Goal: Task Accomplishment & Management: Use online tool/utility

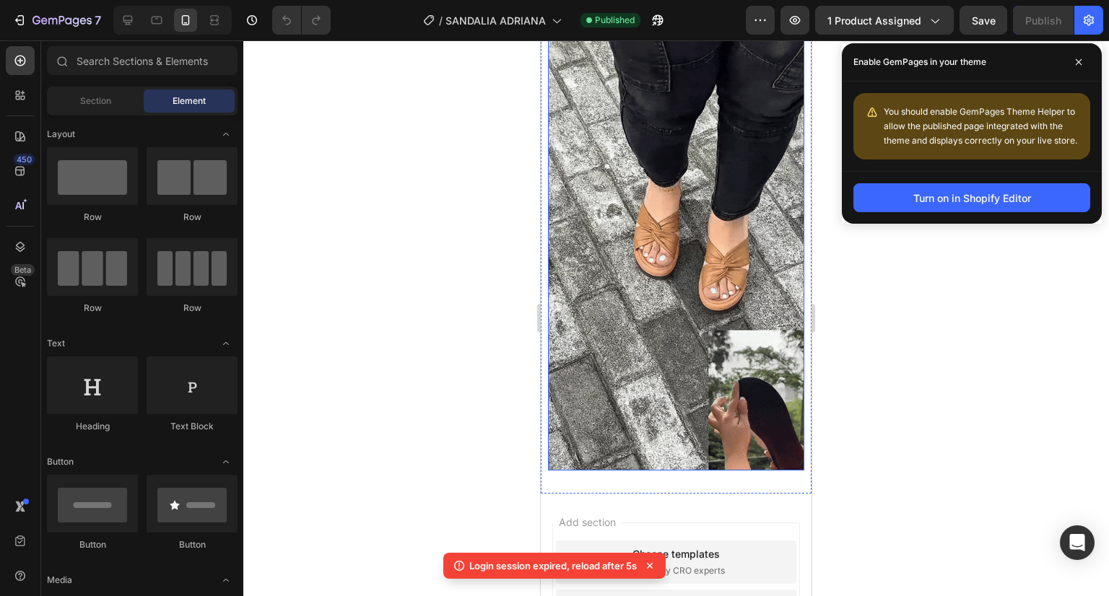
scroll to position [8284, 0]
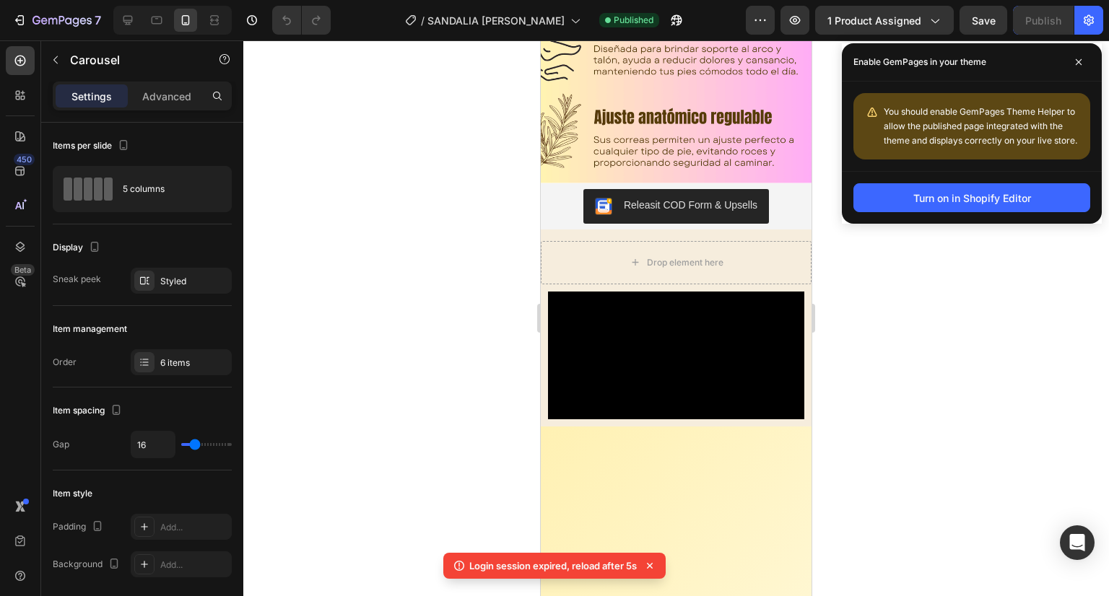
scroll to position [5937, 0]
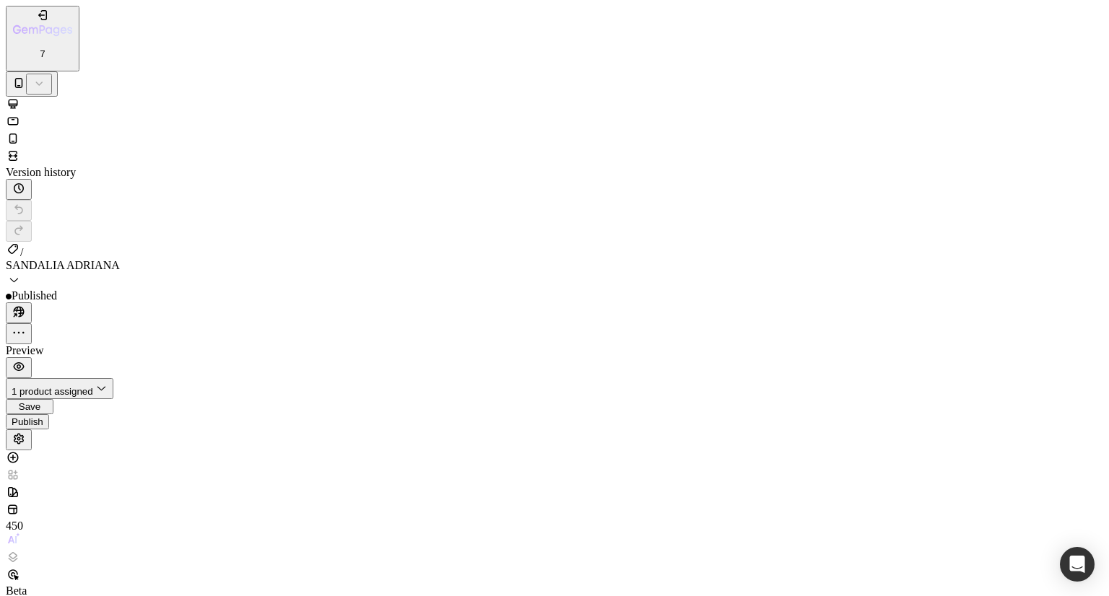
scroll to position [1703, 0]
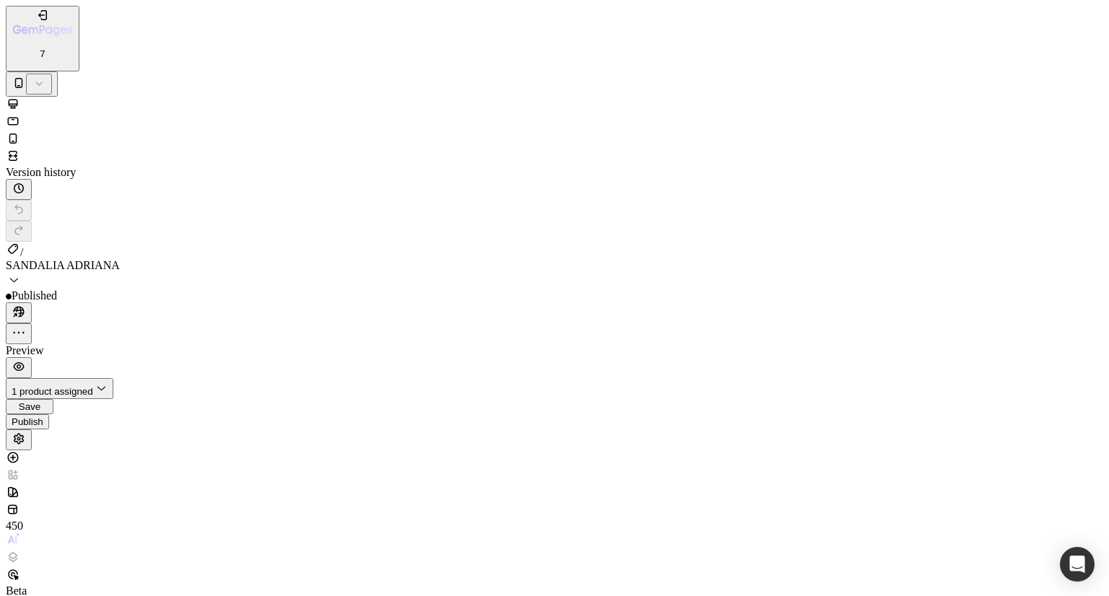
type input "10"
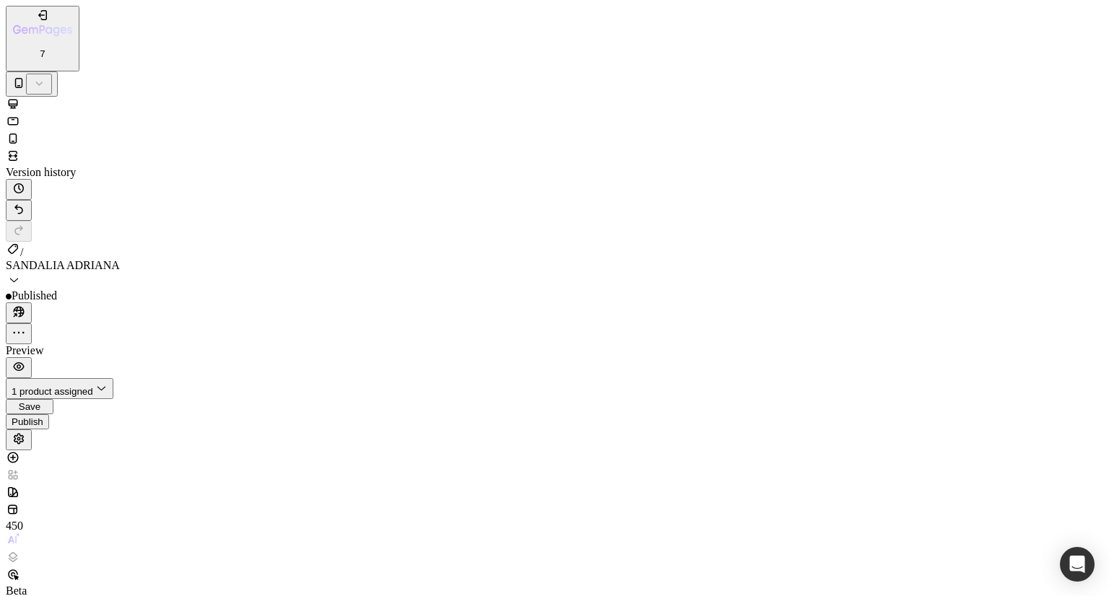
type input "20"
click at [43, 417] on div "Publish" at bounding box center [28, 422] width 32 height 11
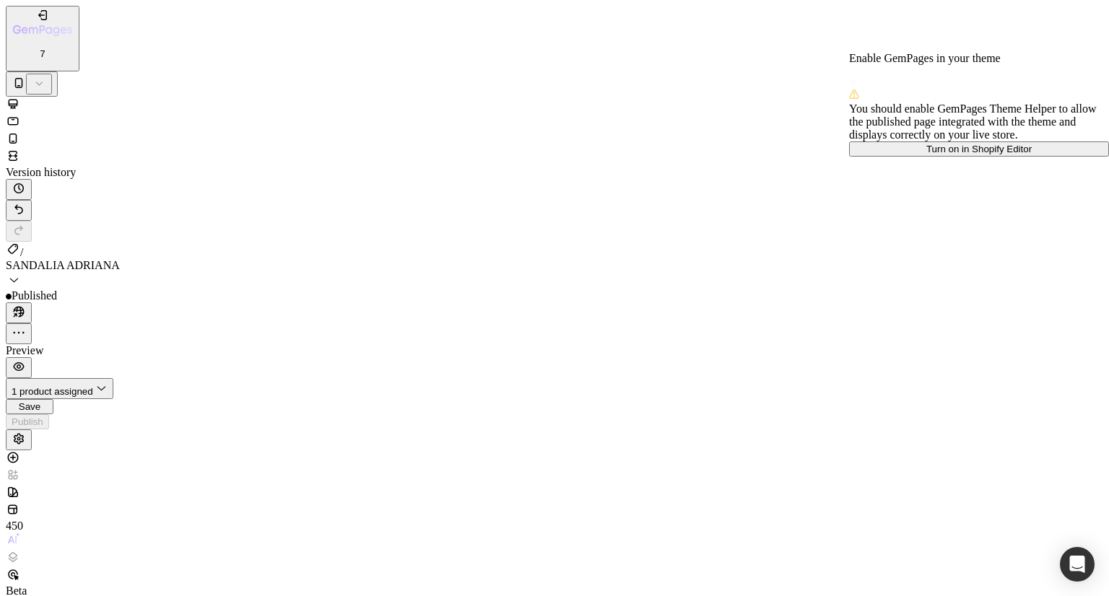
scroll to position [804, 0]
click at [856, 77] on span at bounding box center [852, 83] width 7 height 12
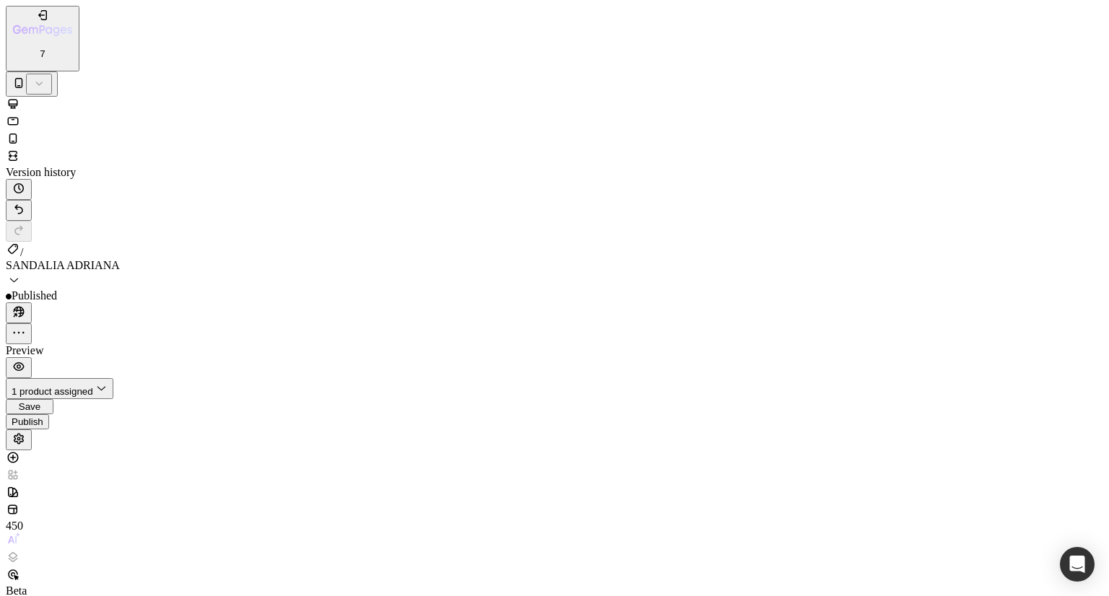
scroll to position [2357, 0]
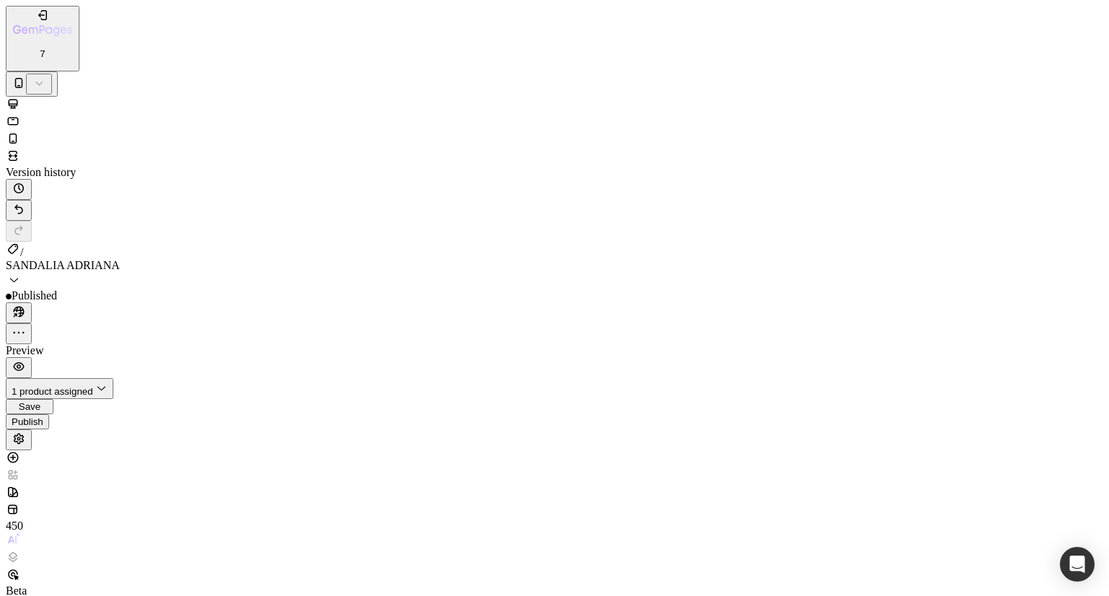
scroll to position [0, 0]
paste input "[URL][DOMAIN_NAME]"
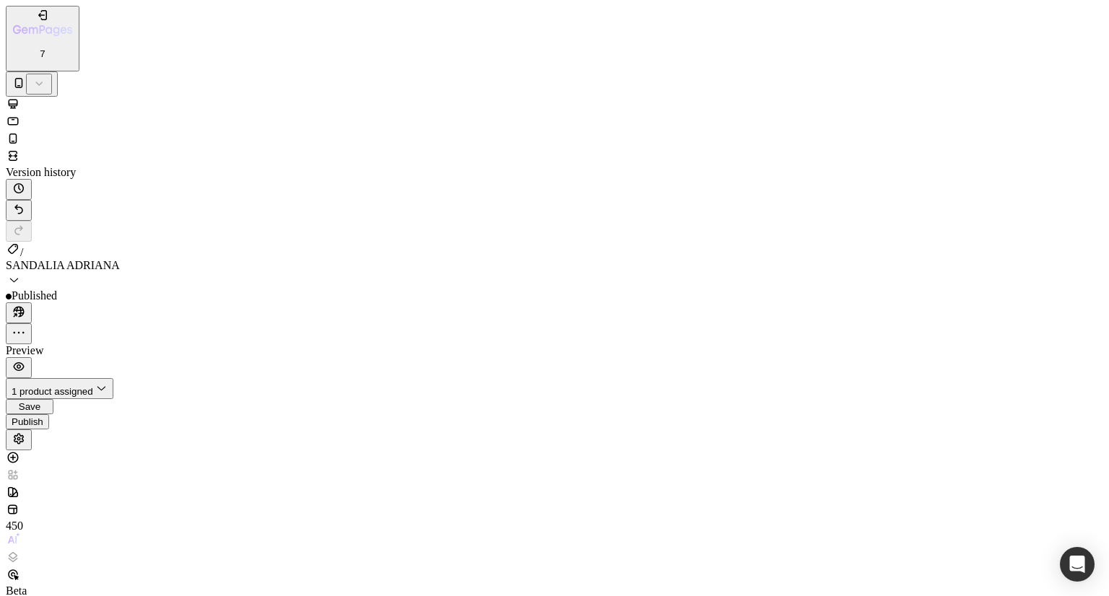
scroll to position [0, 315]
type input "[URL][DOMAIN_NAME]"
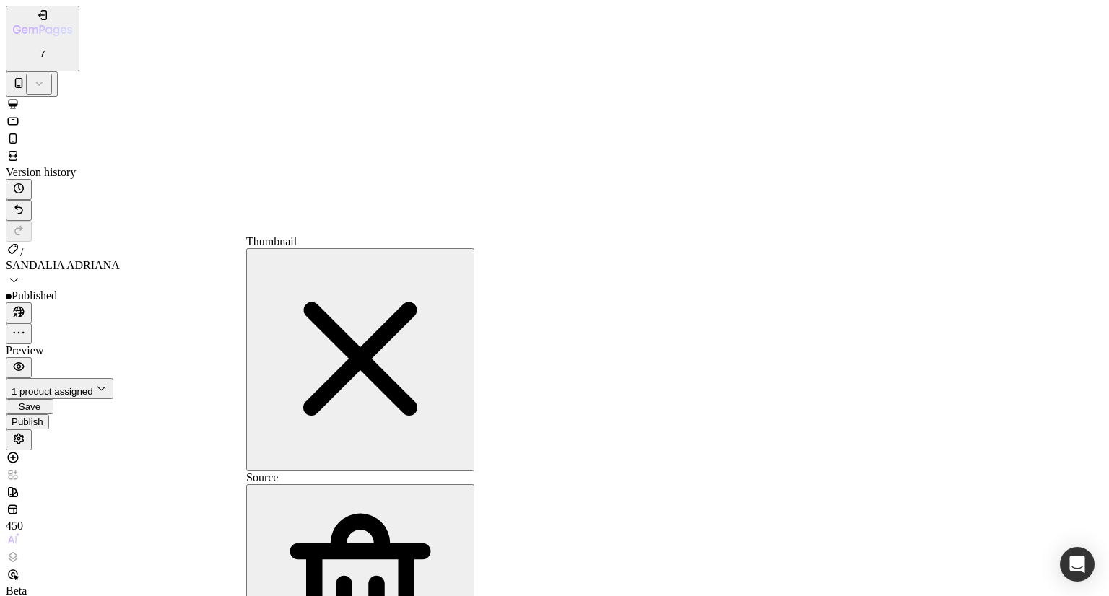
paste input "[DOMAIN_NAME][URL]"
type input "[URL][DOMAIN_NAME]"
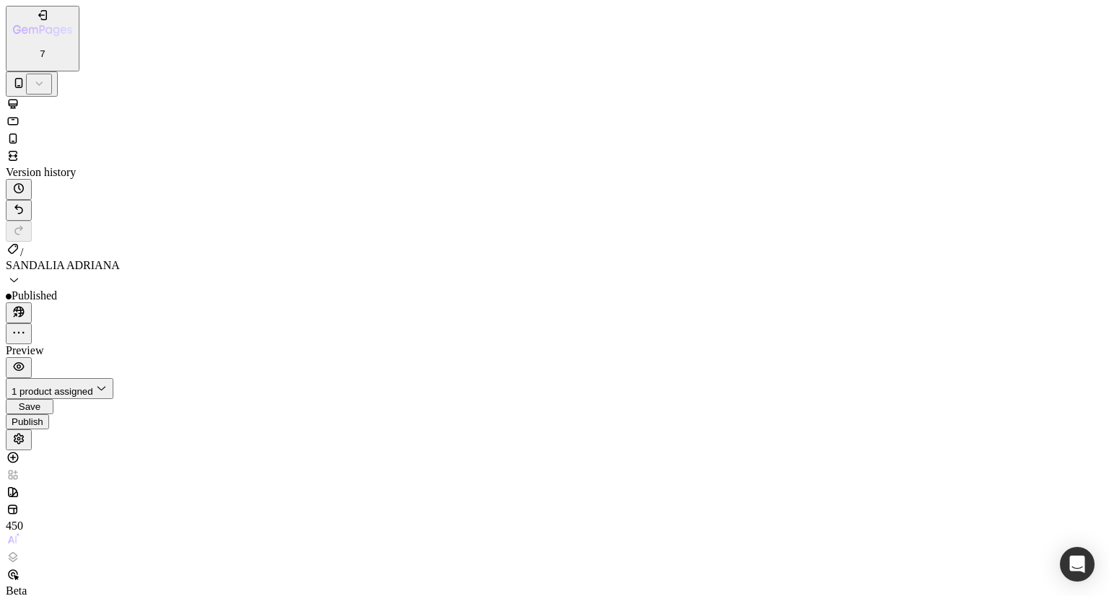
scroll to position [3142, 0]
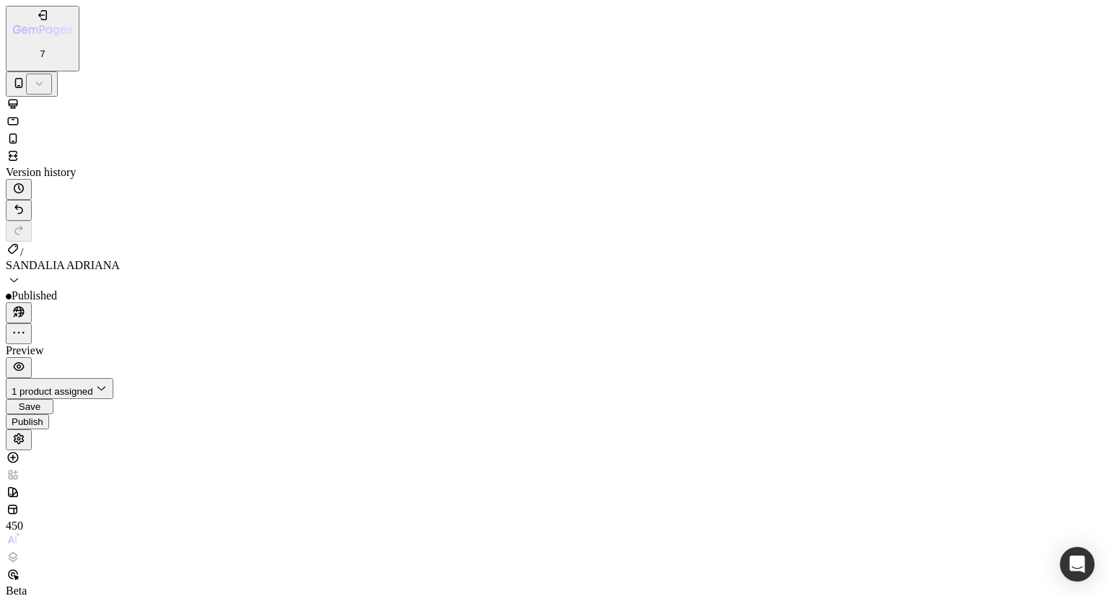
paste input "[URL][DOMAIN_NAME]"
type input "[URL][DOMAIN_NAME]"
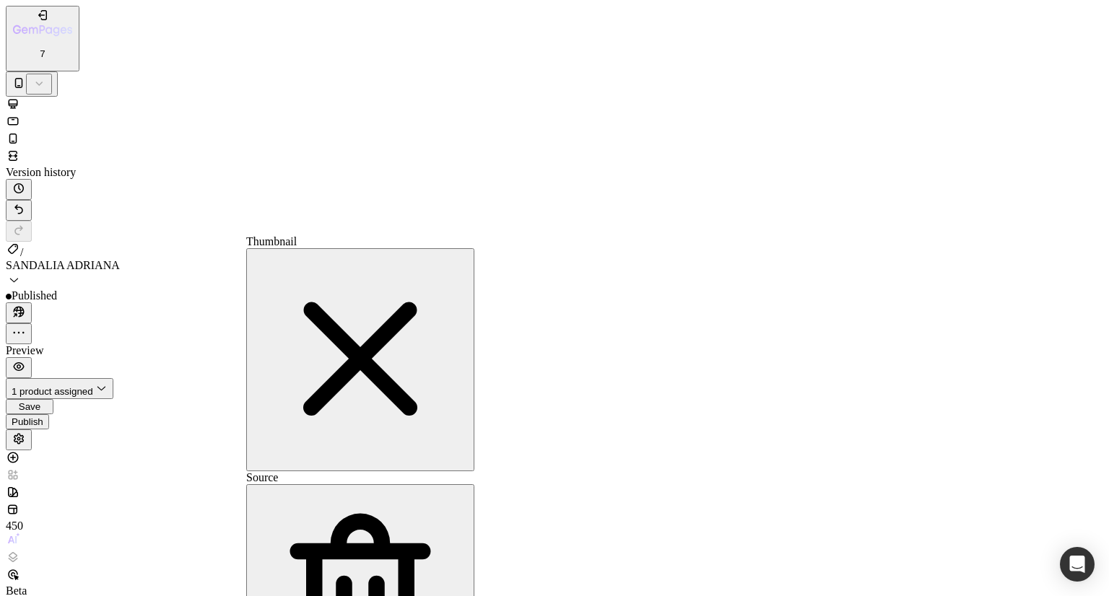
scroll to position [0, 0]
paste input "[DOMAIN_NAME][URL]"
type input "[URL][DOMAIN_NAME]"
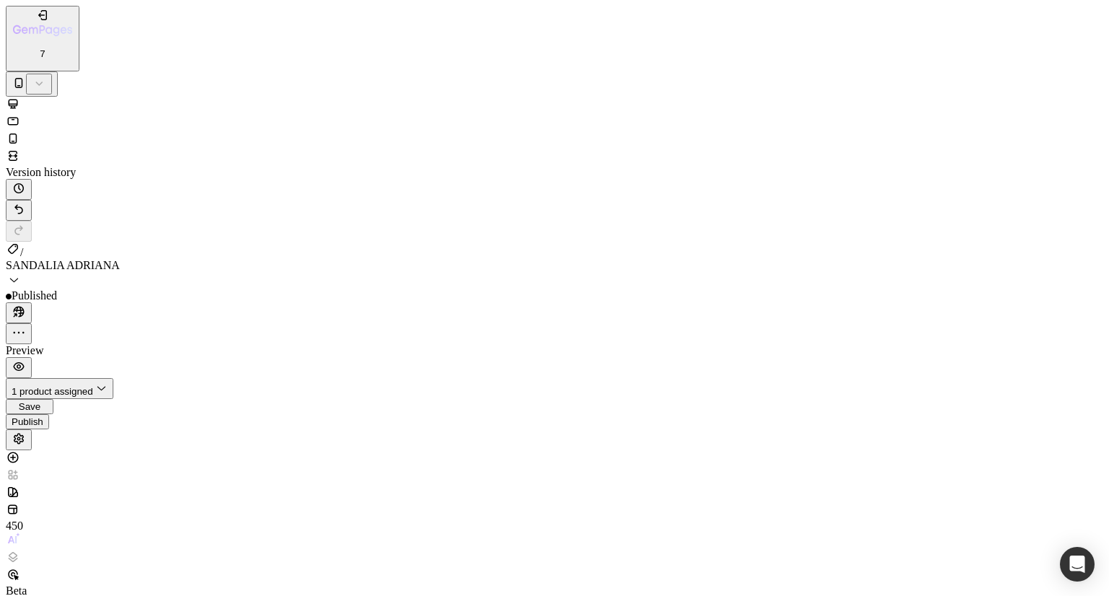
scroll to position [3936, 0]
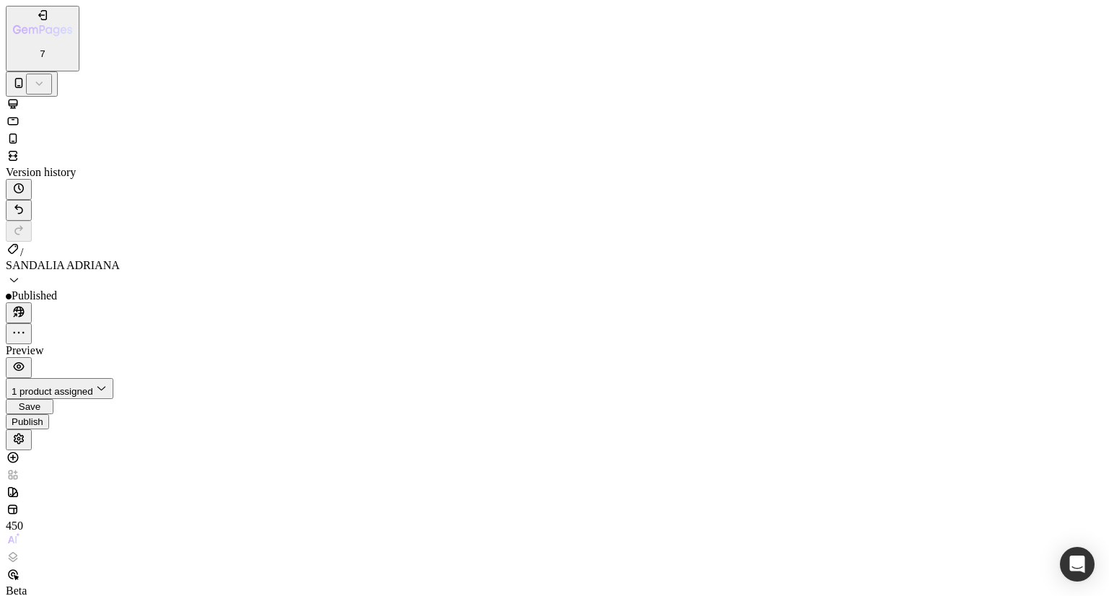
paste input "[URL][DOMAIN_NAME]"
type input "[URL][DOMAIN_NAME]"
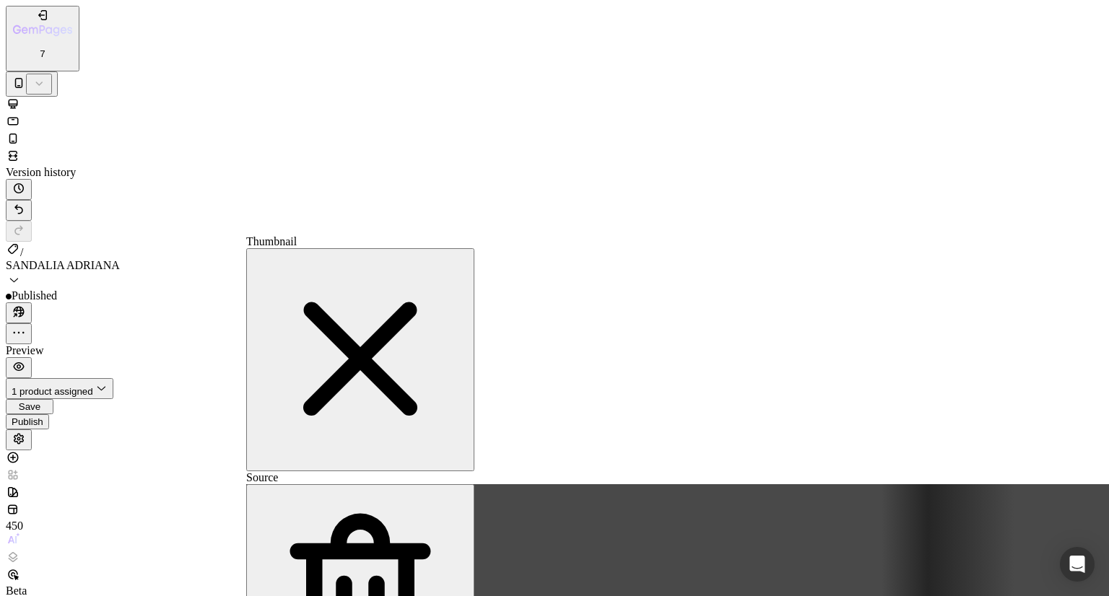
scroll to position [0, 0]
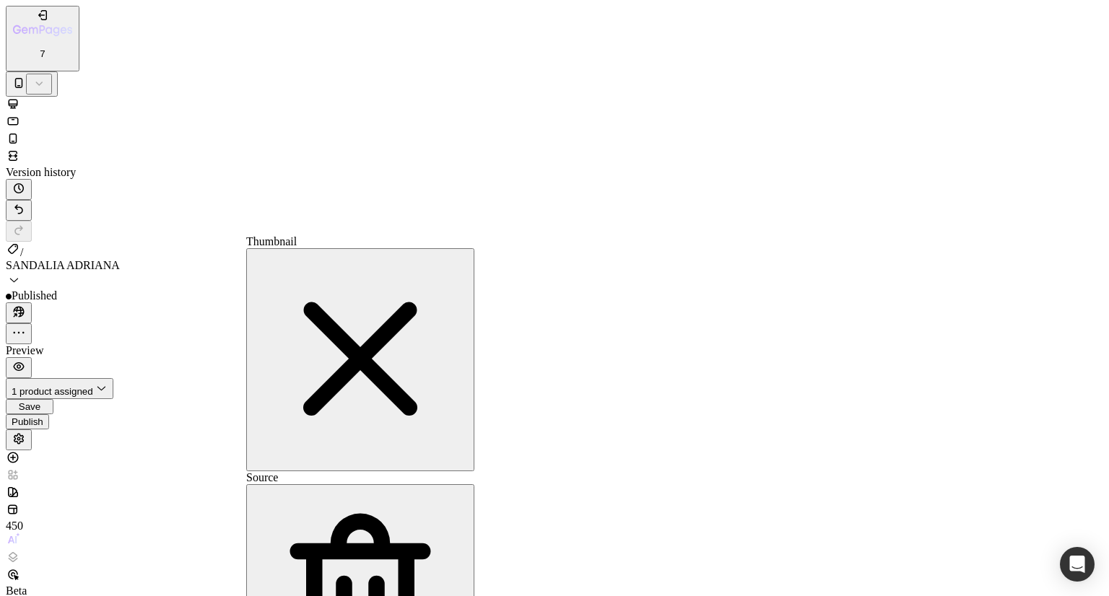
paste input "[DOMAIN_NAME][URL]"
type input "[URL][DOMAIN_NAME]"
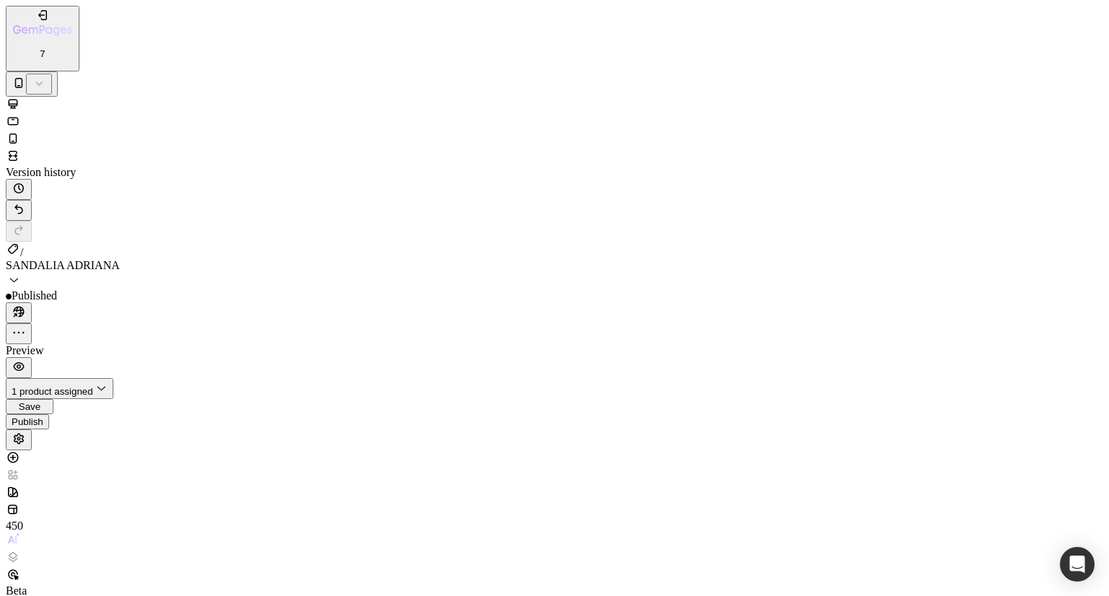
scroll to position [6903, 0]
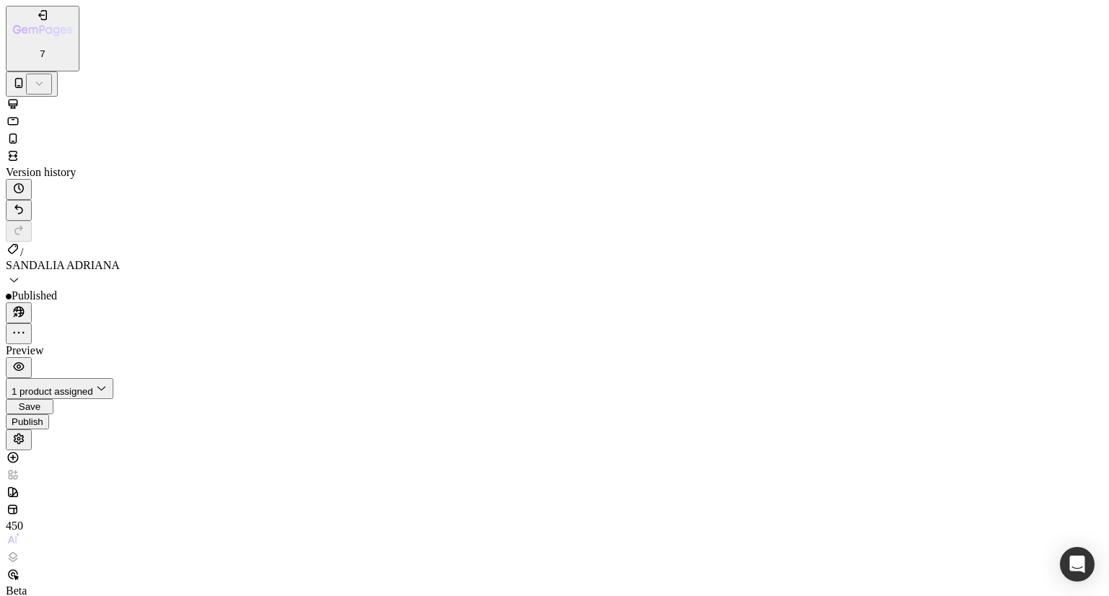
paste input "[URL][DOMAIN_NAME]"
type input "[URL][DOMAIN_NAME]"
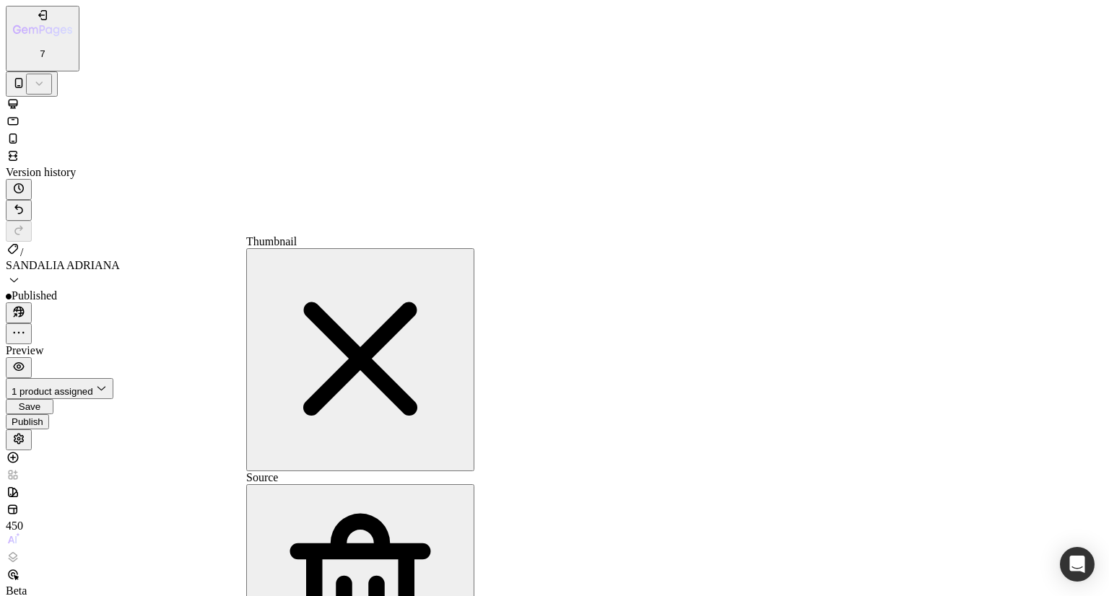
paste input "[DOMAIN_NAME][URL]"
type input "[URL][DOMAIN_NAME]"
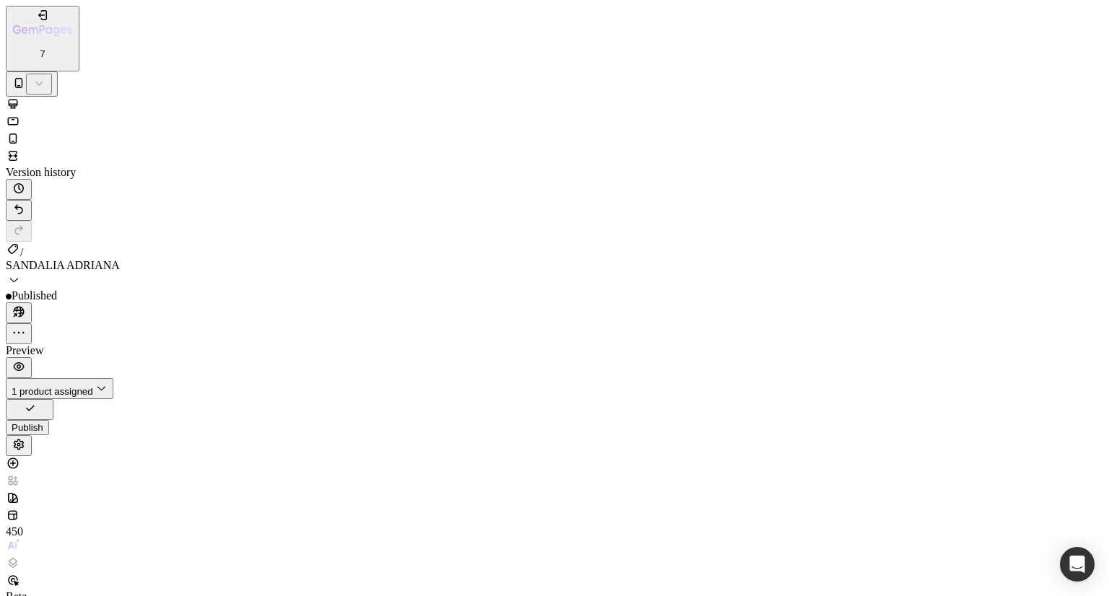
scroll to position [8189, 0]
click at [43, 417] on div "Publish" at bounding box center [28, 422] width 32 height 11
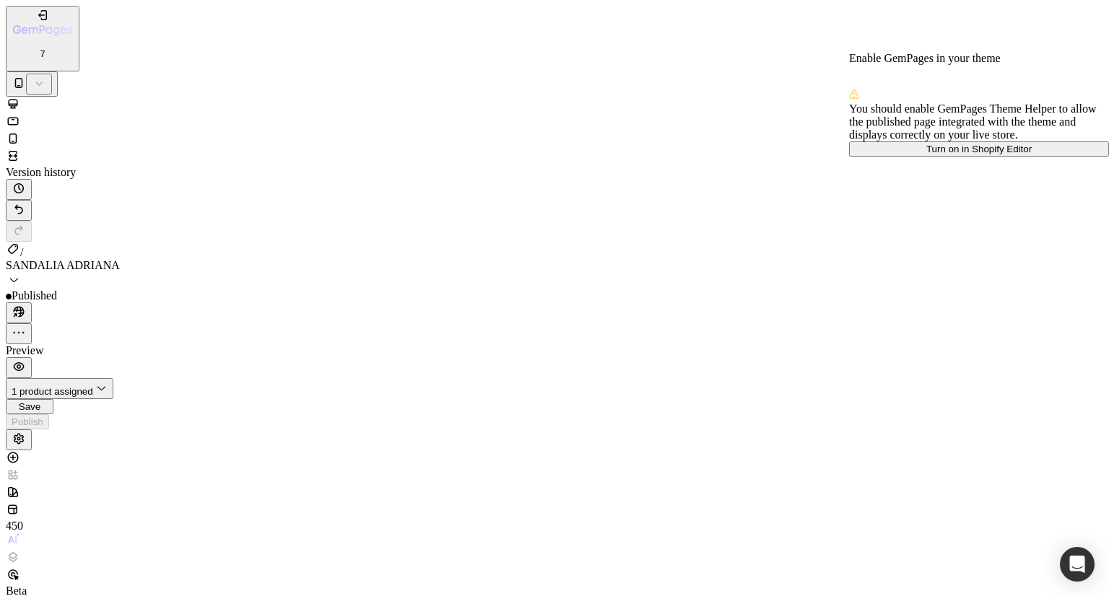
scroll to position [8231, 0]
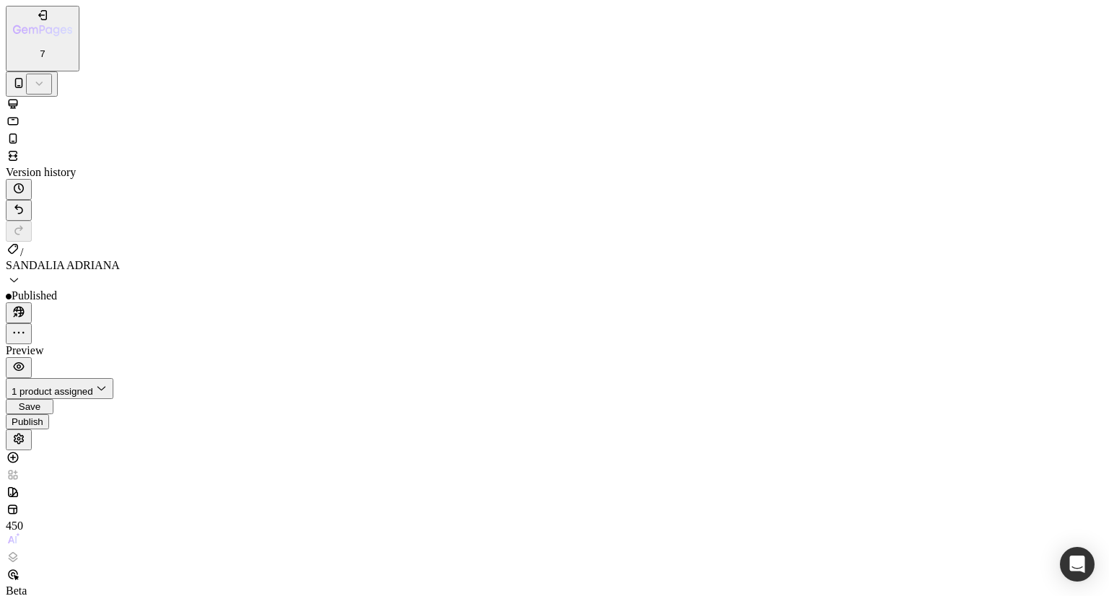
paste input "8_1.gif?v=1756319563"
type input "[URL][DOMAIN_NAME]"
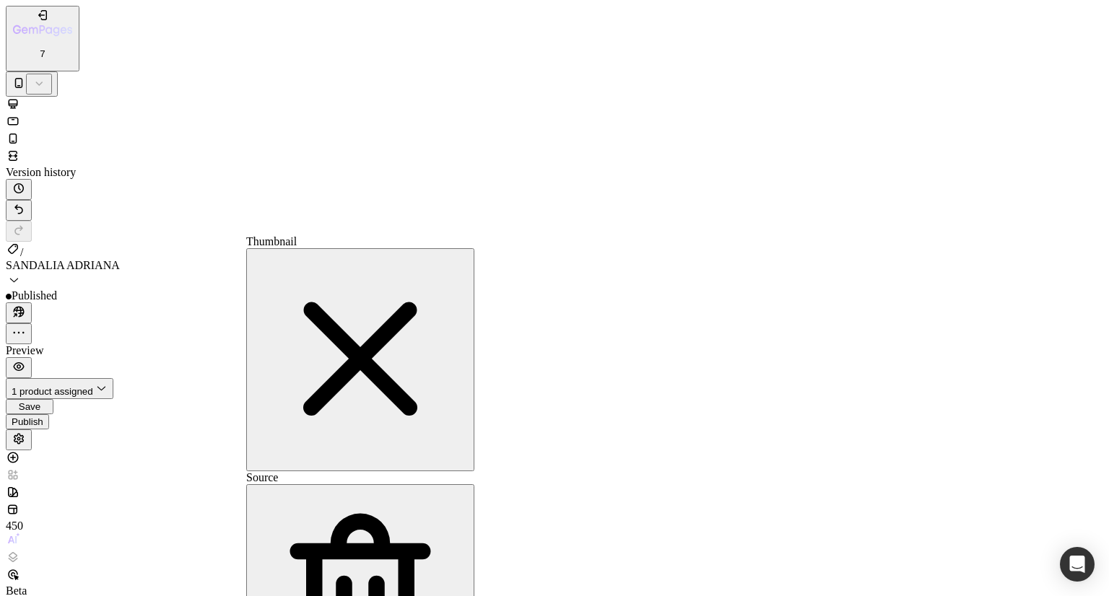
paste input "8_1.gif?v=1756319563"
type input "[URL][DOMAIN_NAME]"
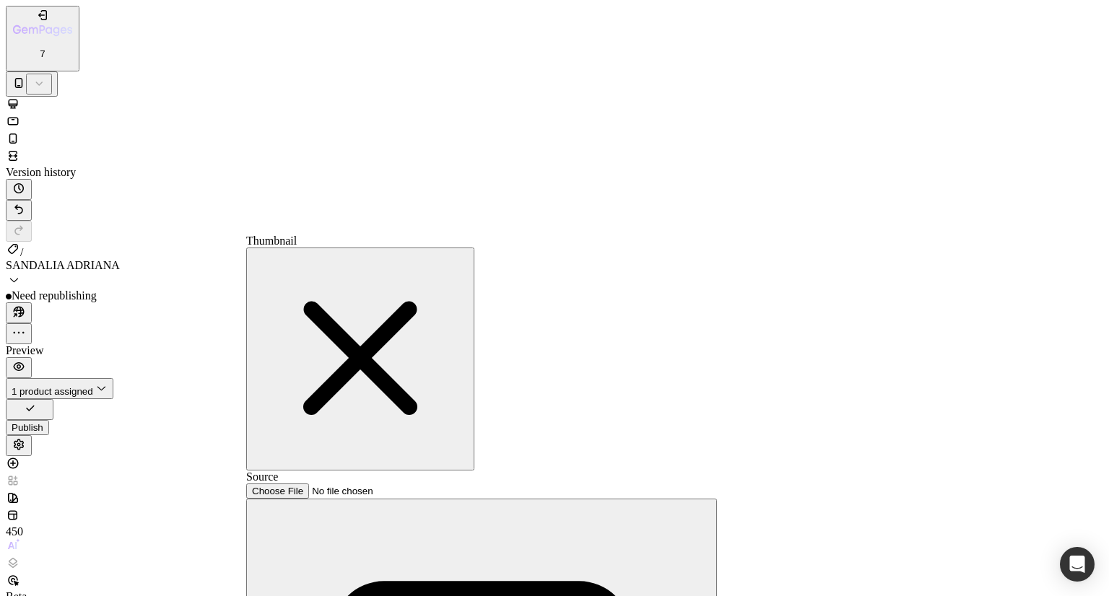
scroll to position [8052, 0]
paste input "[URL][DOMAIN_NAME]"
type input "[URL][DOMAIN_NAME]"
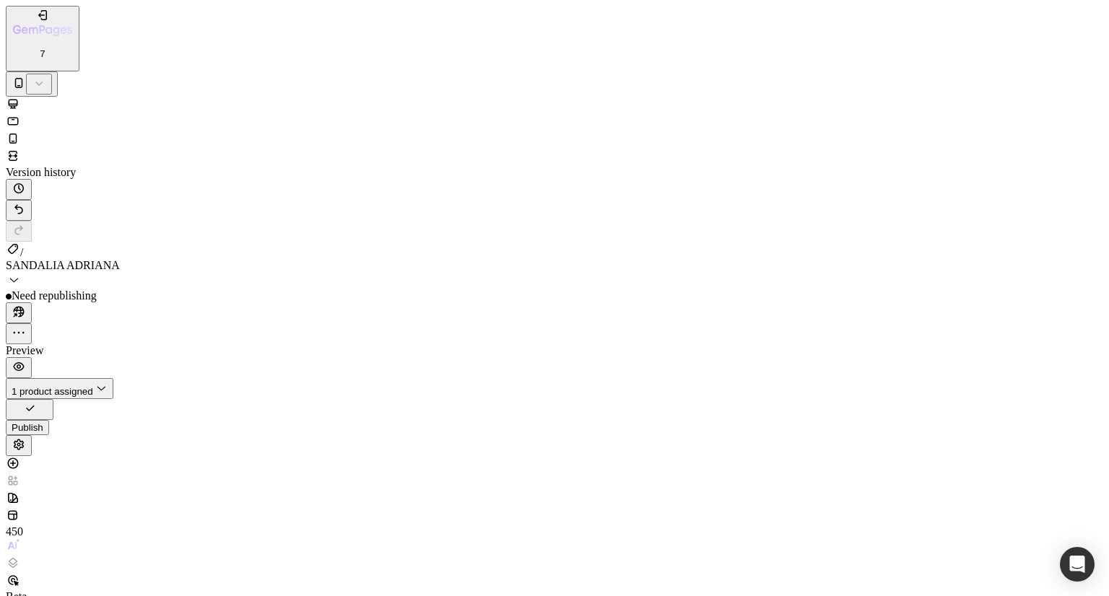
scroll to position [6791, 0]
click at [49, 414] on button "Publish" at bounding box center [27, 421] width 43 height 15
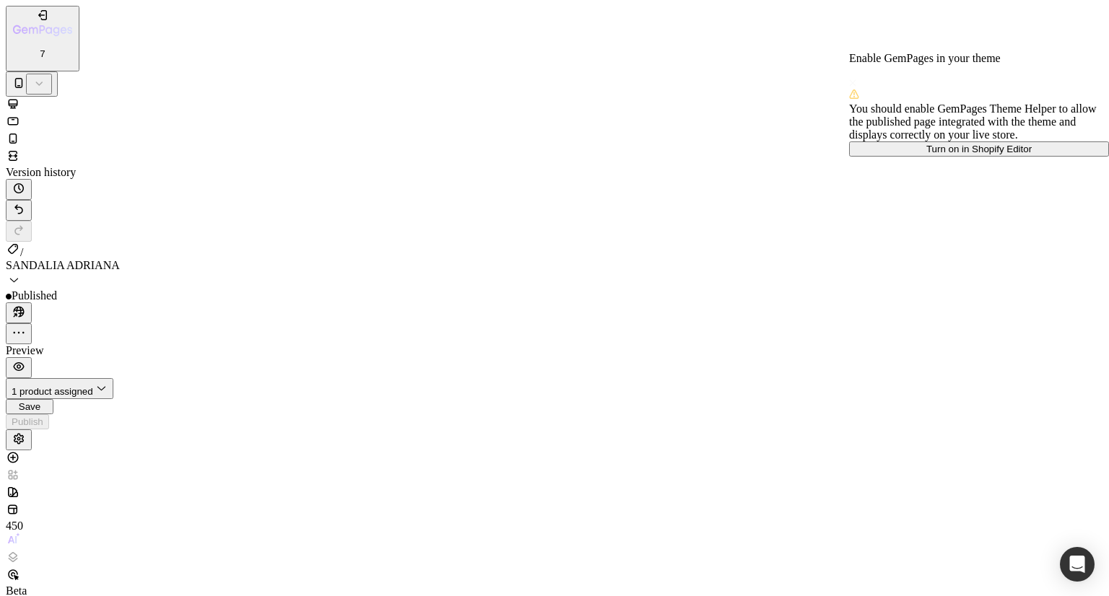
scroll to position [2204, 0]
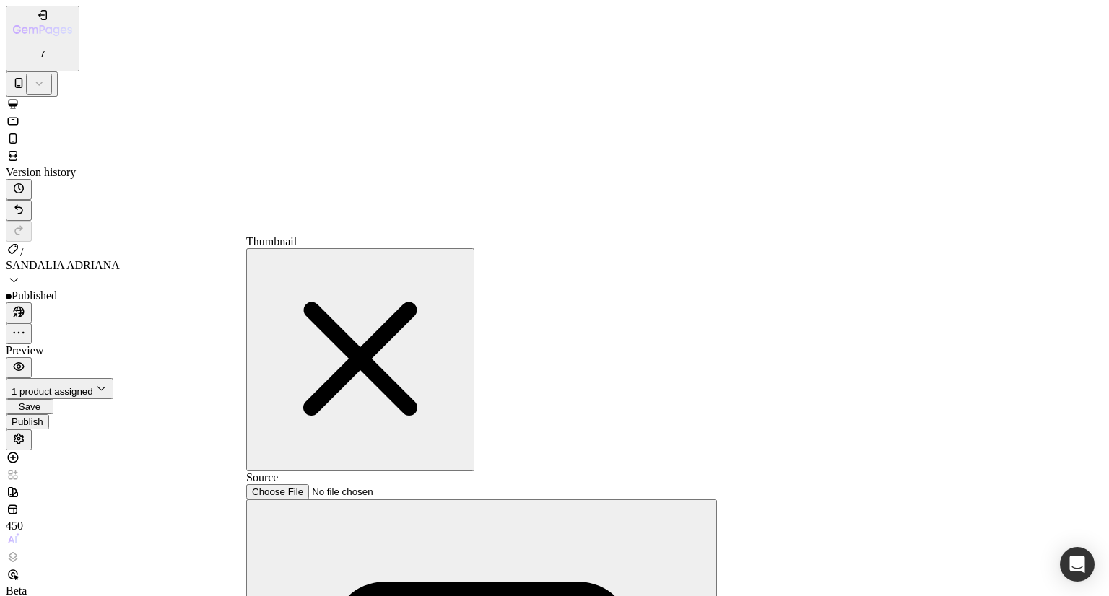
paste input "[URL][DOMAIN_NAME]"
type input "[URL][DOMAIN_NAME]"
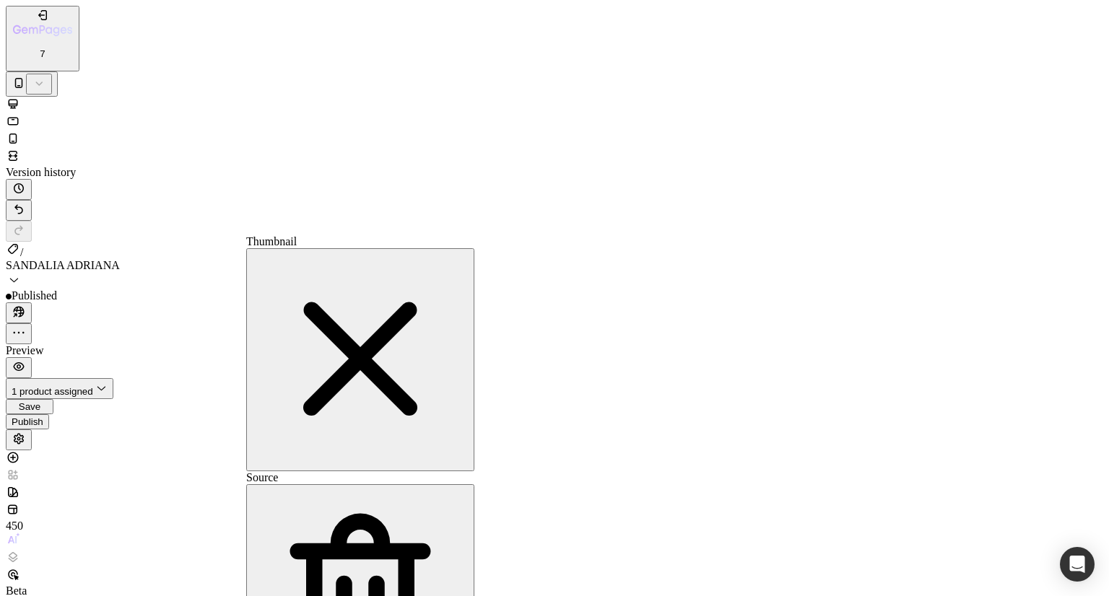
scroll to position [0, 260]
click at [43, 417] on div "Publish" at bounding box center [28, 422] width 32 height 11
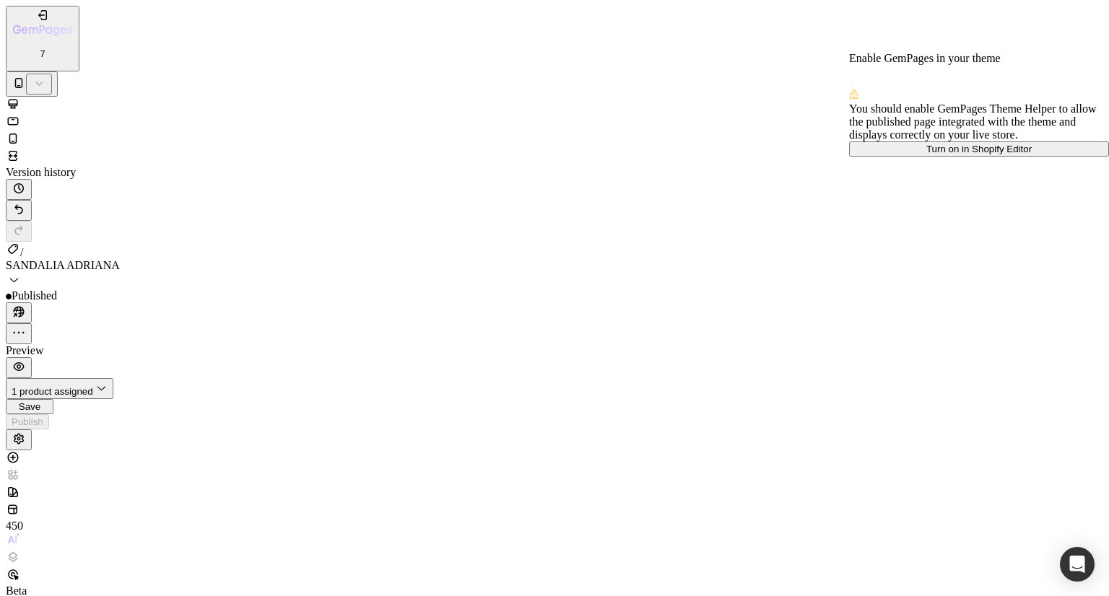
scroll to position [2146, 0]
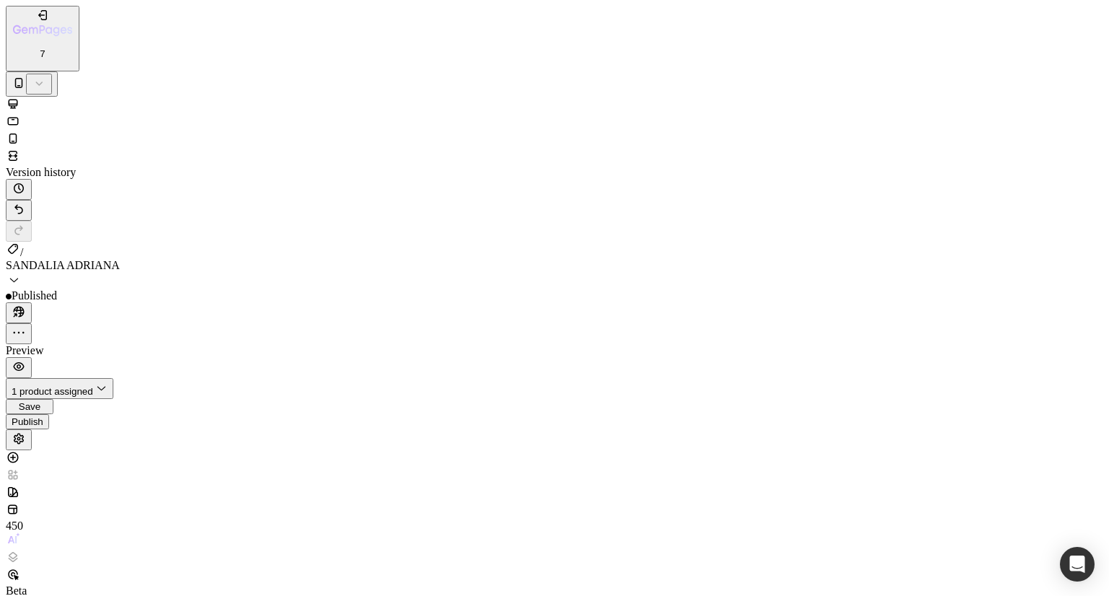
click at [43, 417] on div "Publish" at bounding box center [28, 422] width 32 height 11
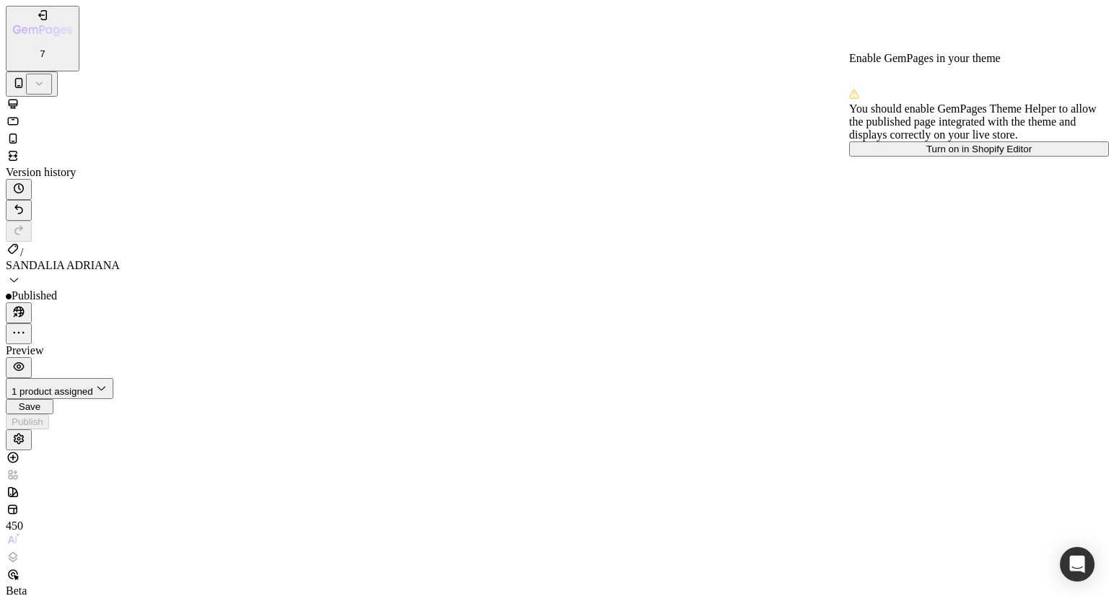
scroll to position [2215, 0]
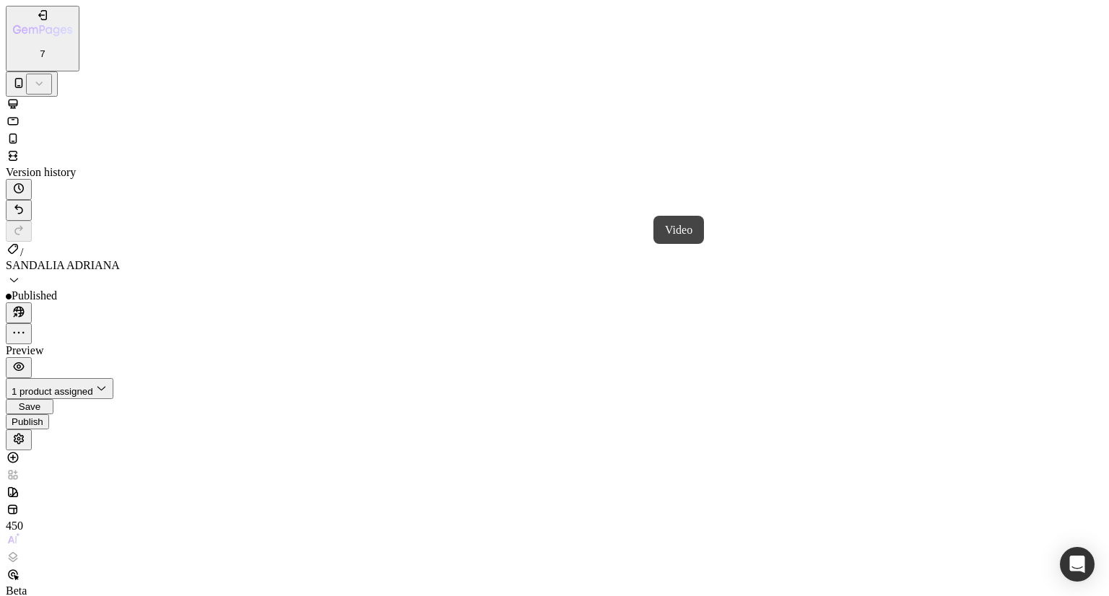
drag, startPoint x: 116, startPoint y: 2085, endPoint x: 118, endPoint y: 1940, distance: 145.9
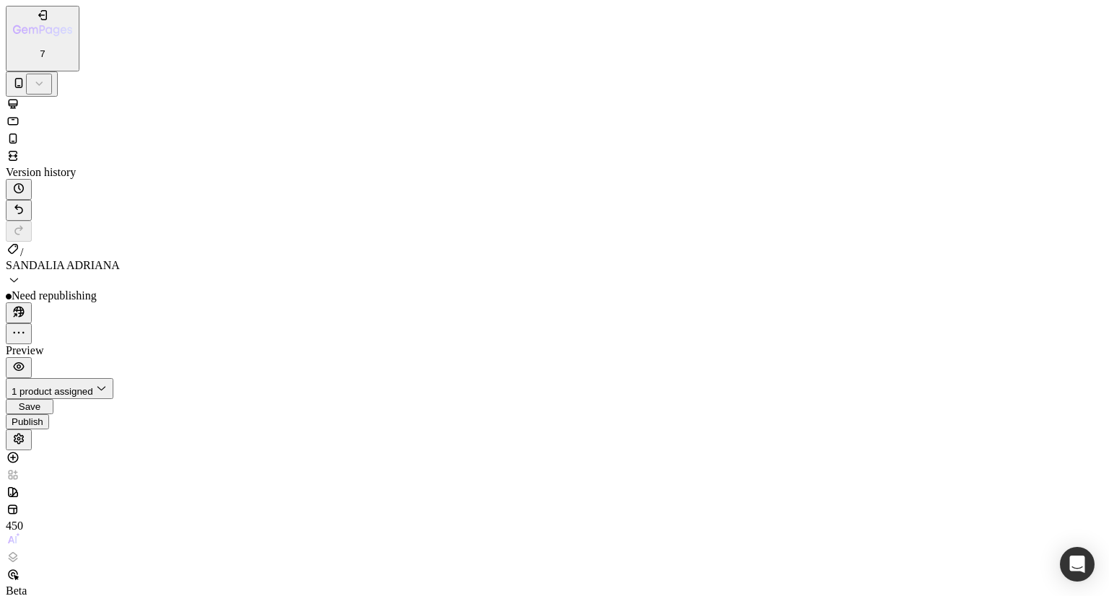
paste input "s/files/1/0670/5974/5012/files/ADRIANA_BLANCA.gif?v=1756221886"
type input "[URL][DOMAIN_NAME]"
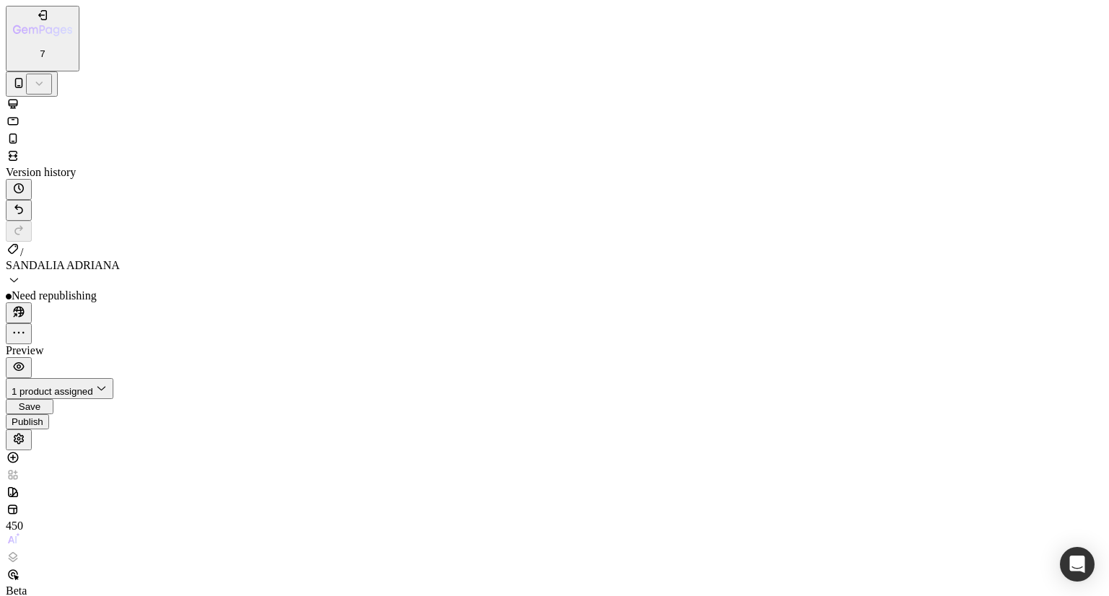
scroll to position [0, 0]
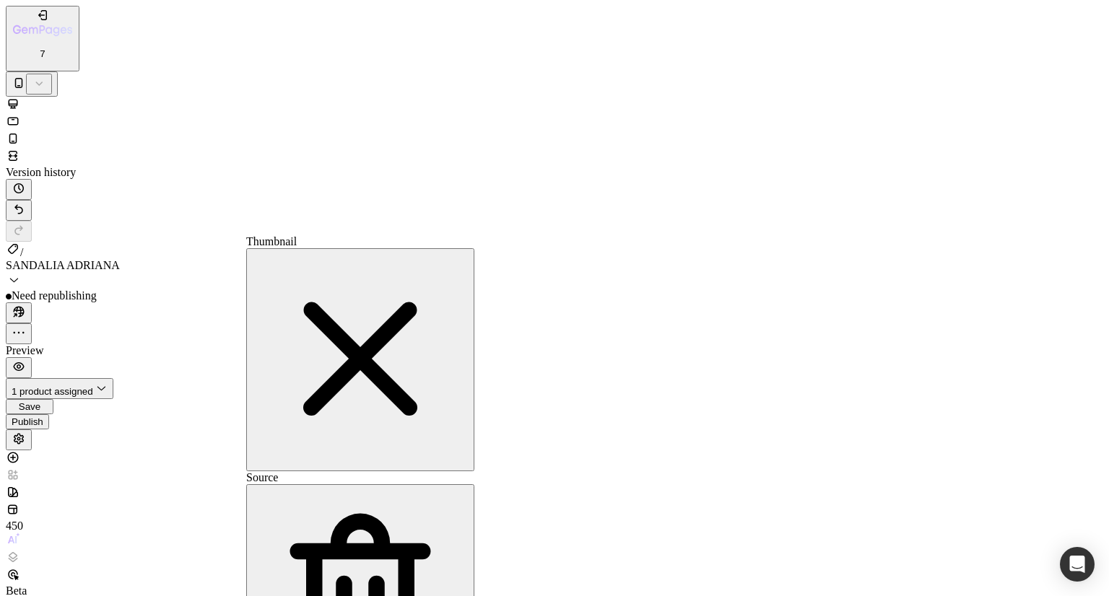
paste input "[DOMAIN_NAME][URL]"
type input "[URL][DOMAIN_NAME]"
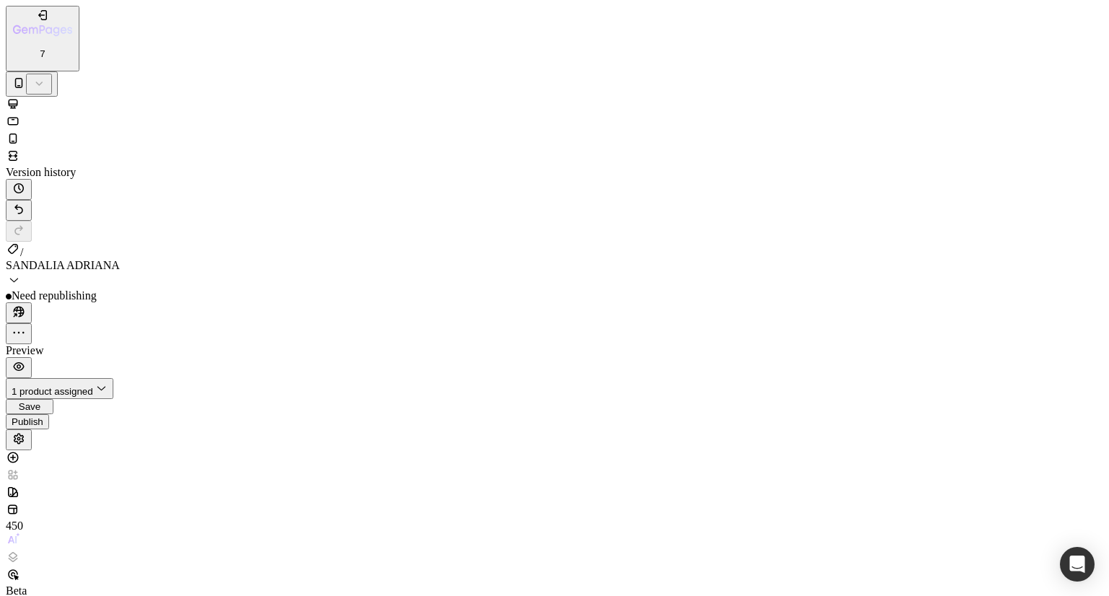
scroll to position [2099, 0]
click at [20, 114] on icon at bounding box center [13, 121] width 14 height 14
click at [177, 131] on div at bounding box center [555, 139] width 1098 height 17
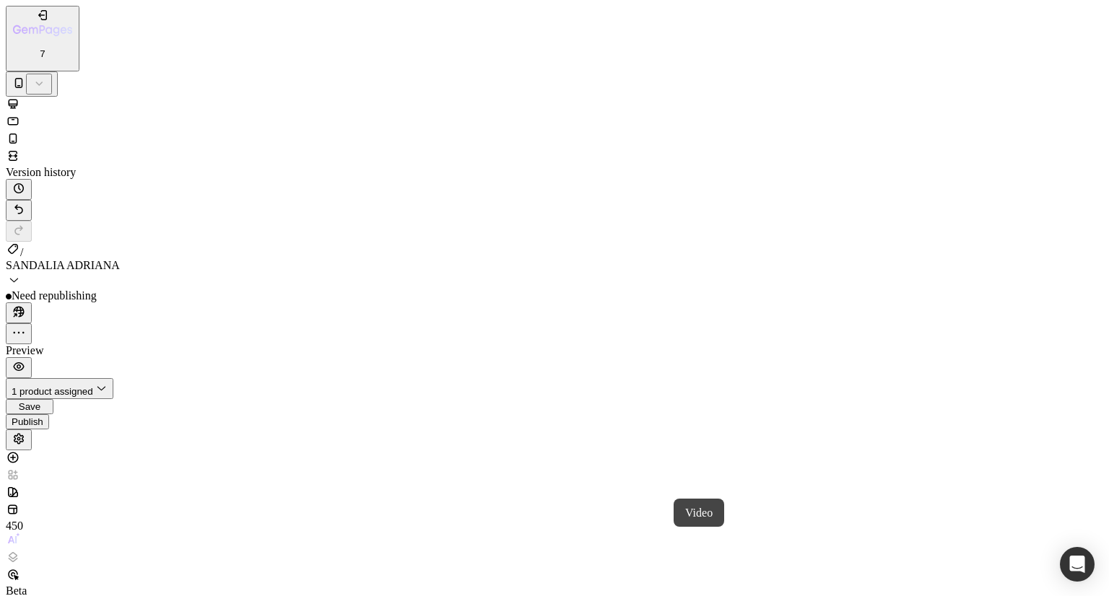
drag, startPoint x: 152, startPoint y: 7607, endPoint x: 139, endPoint y: 7938, distance: 331.0
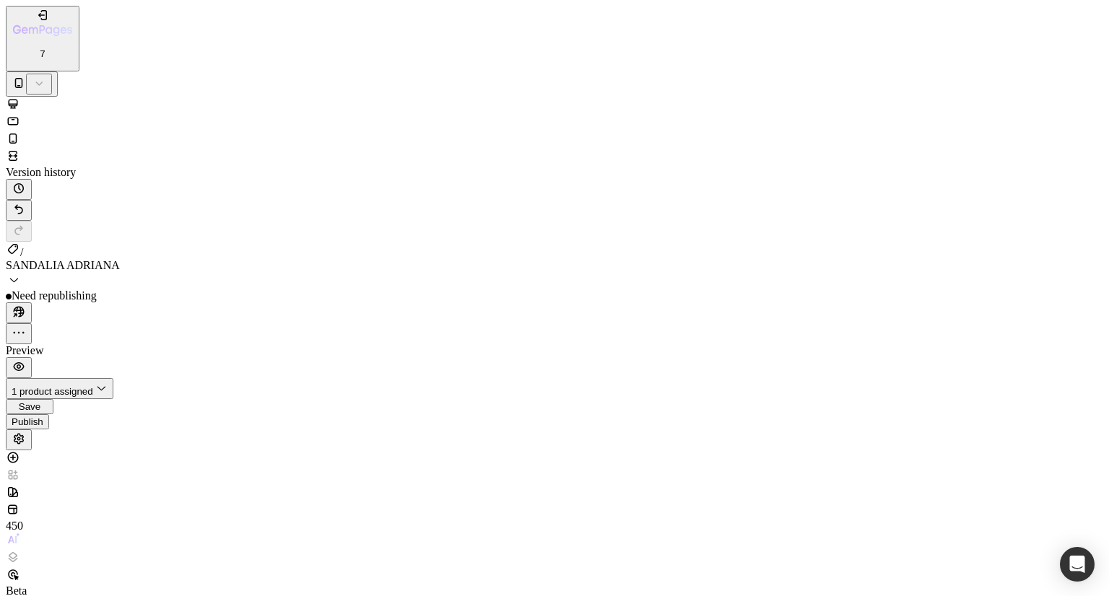
paste input "ADRIANA_BLANCA.gif?v=1756221886"
type input "[URL][DOMAIN_NAME]"
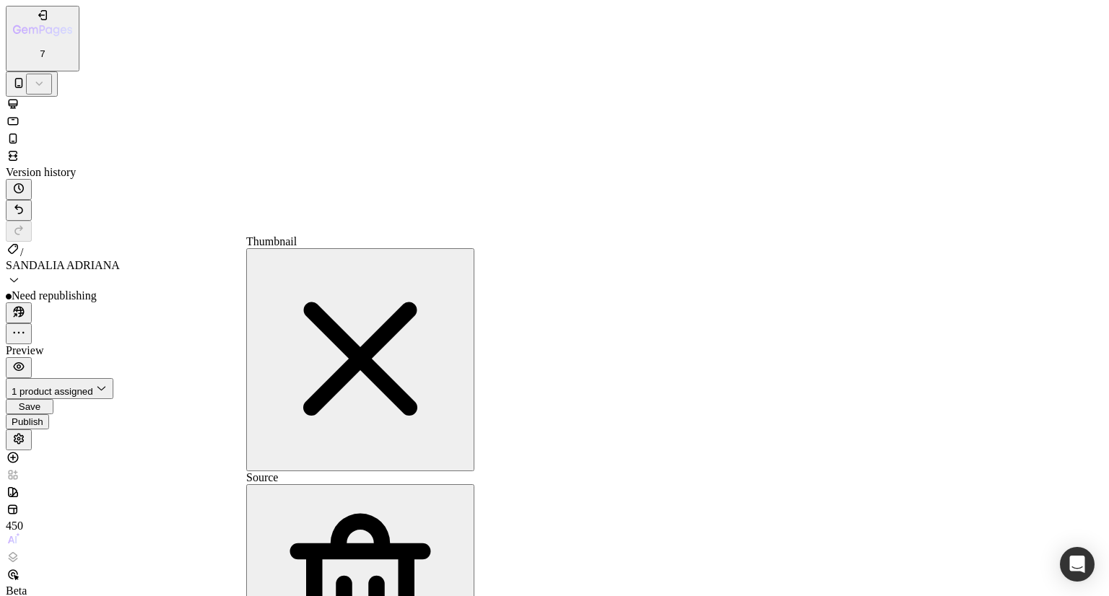
paste input "ADRIANA_BLANCA.gif?v=1756221886"
type input "[URL][DOMAIN_NAME]"
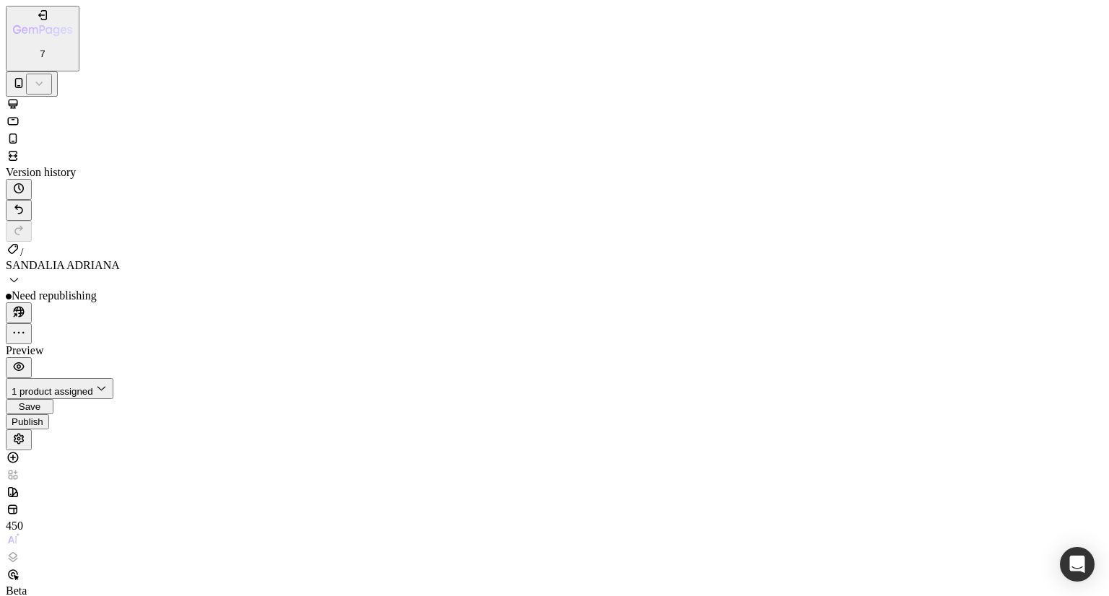
scroll to position [2197, 0]
click at [43, 417] on div "Publish" at bounding box center [28, 422] width 32 height 11
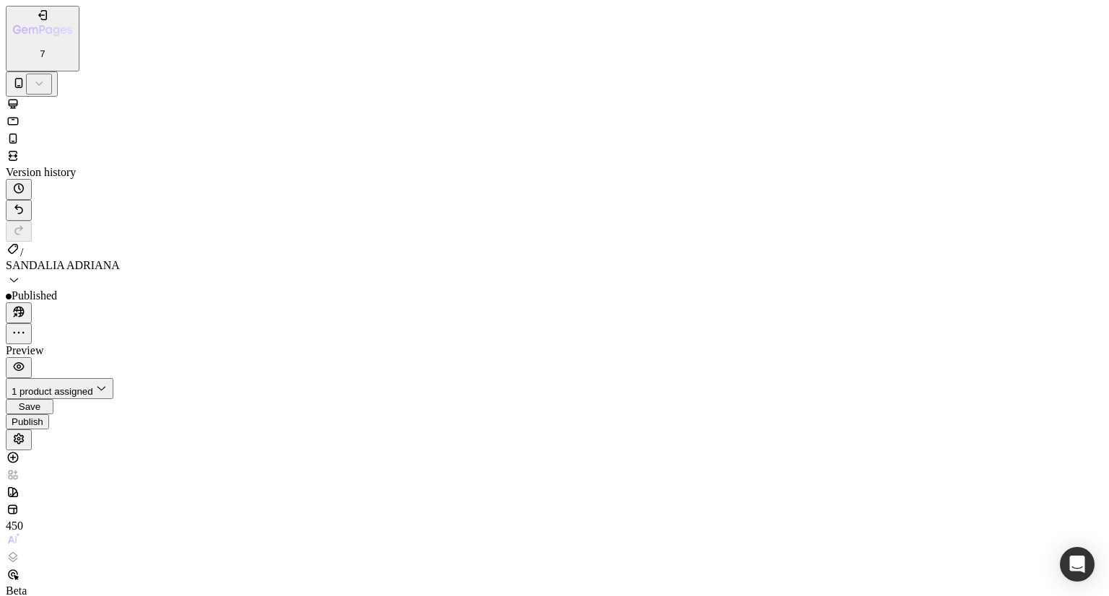
drag, startPoint x: 138, startPoint y: 7619, endPoint x: 106, endPoint y: 7680, distance: 68.5
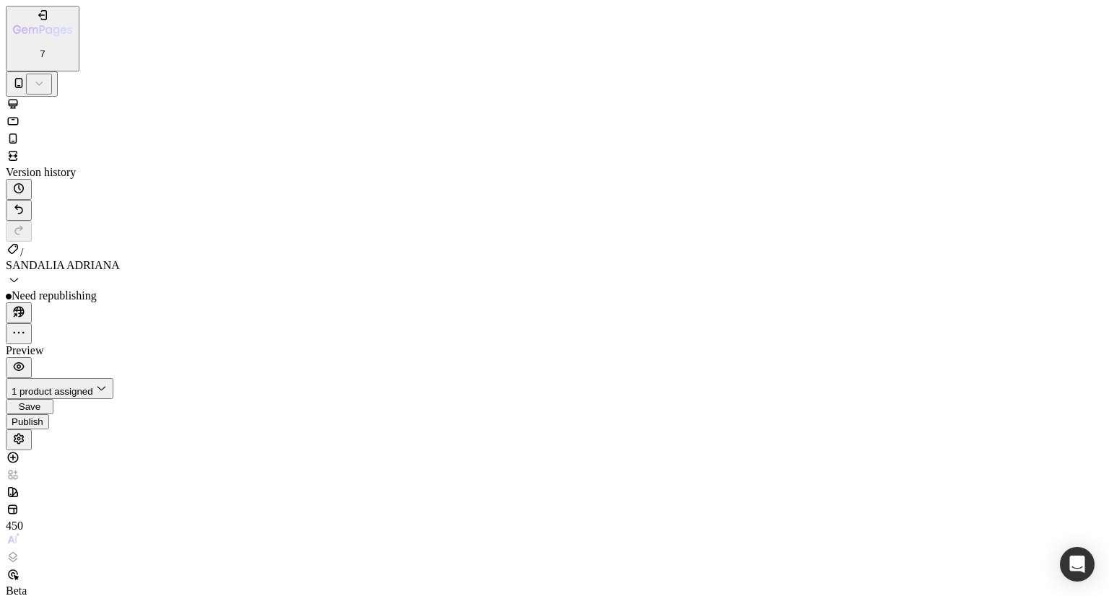
paste input "GIF_ABRE_CAJA.gif?v=1756221885"
type input "[URL][DOMAIN_NAME]"
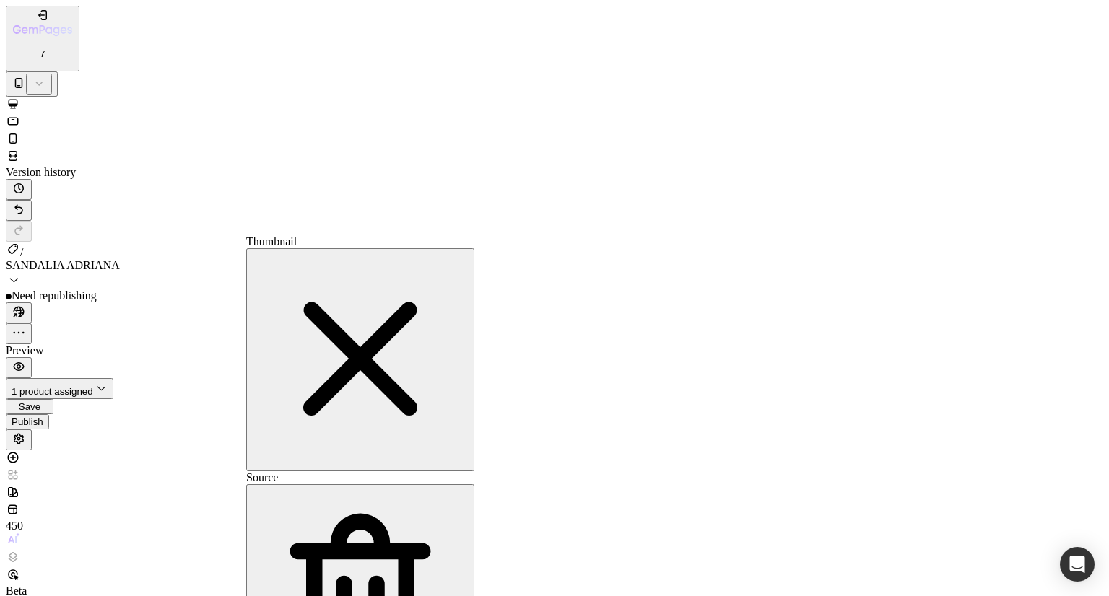
paste input "GIF_ABRE_CAJA.gif?v=1756221885"
type input "[URL][DOMAIN_NAME]"
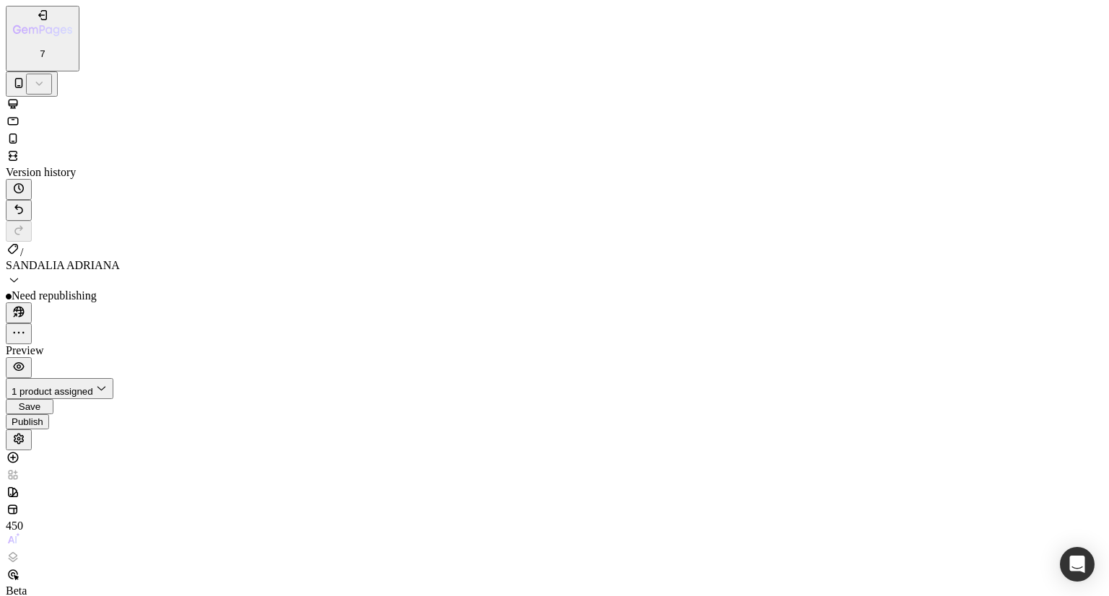
scroll to position [3840, 0]
click at [43, 417] on div "Publish" at bounding box center [28, 422] width 32 height 11
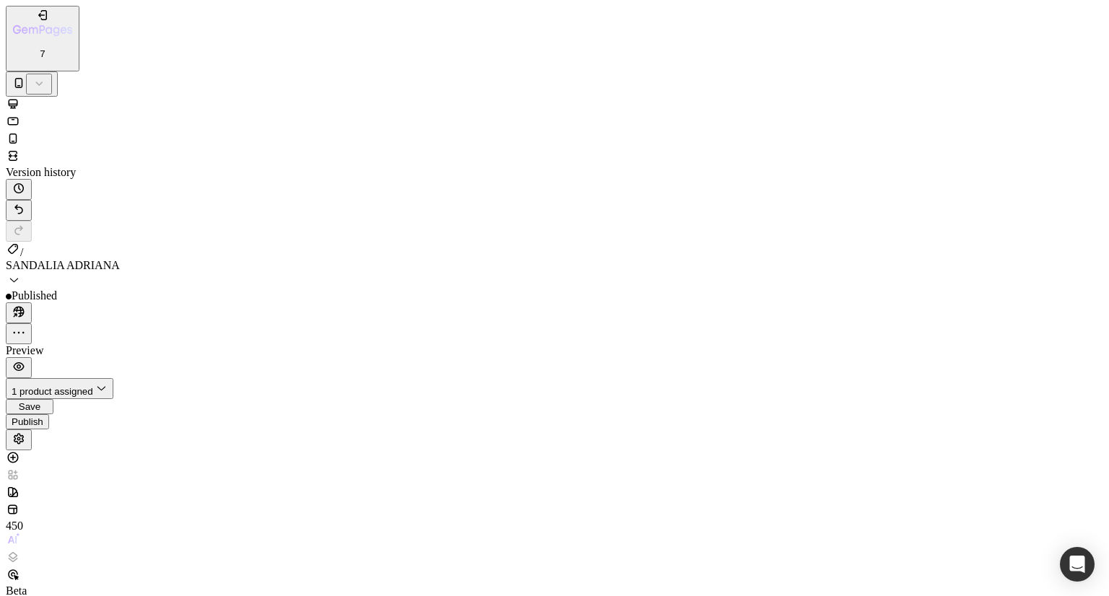
scroll to position [3522, 0]
drag, startPoint x: 135, startPoint y: 7634, endPoint x: 69, endPoint y: 7609, distance: 70.2
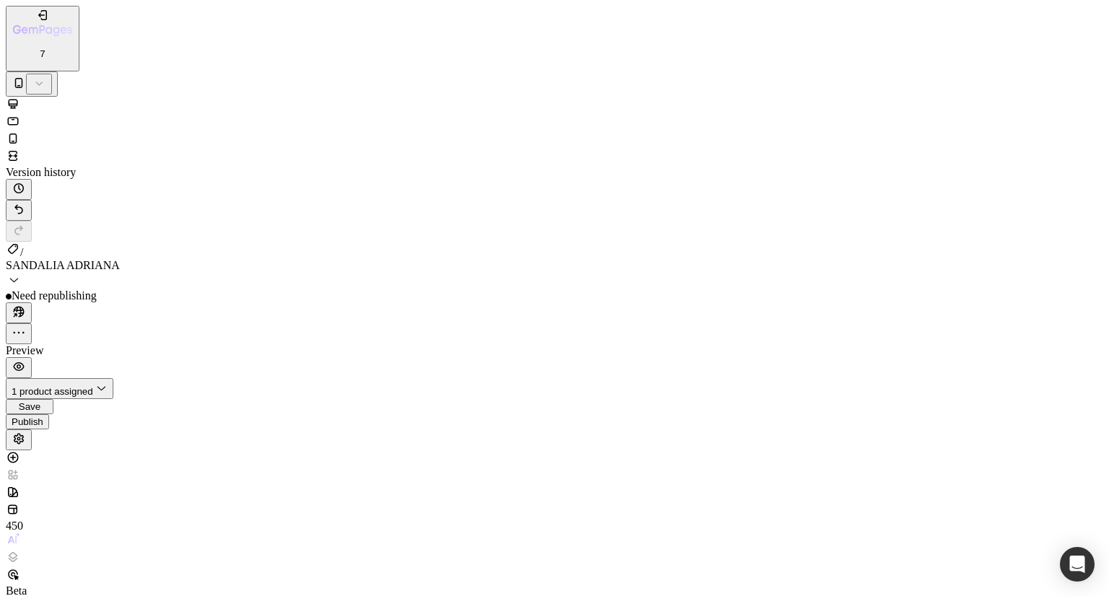
paste input "DRIANA_MIEL.gif?v=1756221886"
type input "[URL][DOMAIN_NAME]"
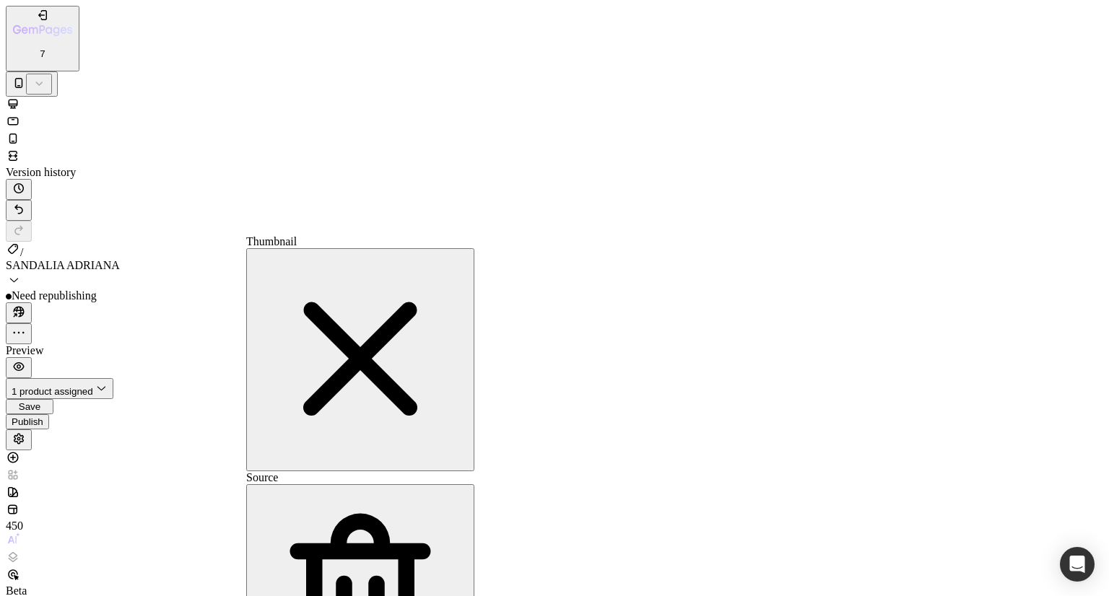
paste input "DRIANA_MIEL.gif?v=1756221886"
type input "[URL][DOMAIN_NAME]"
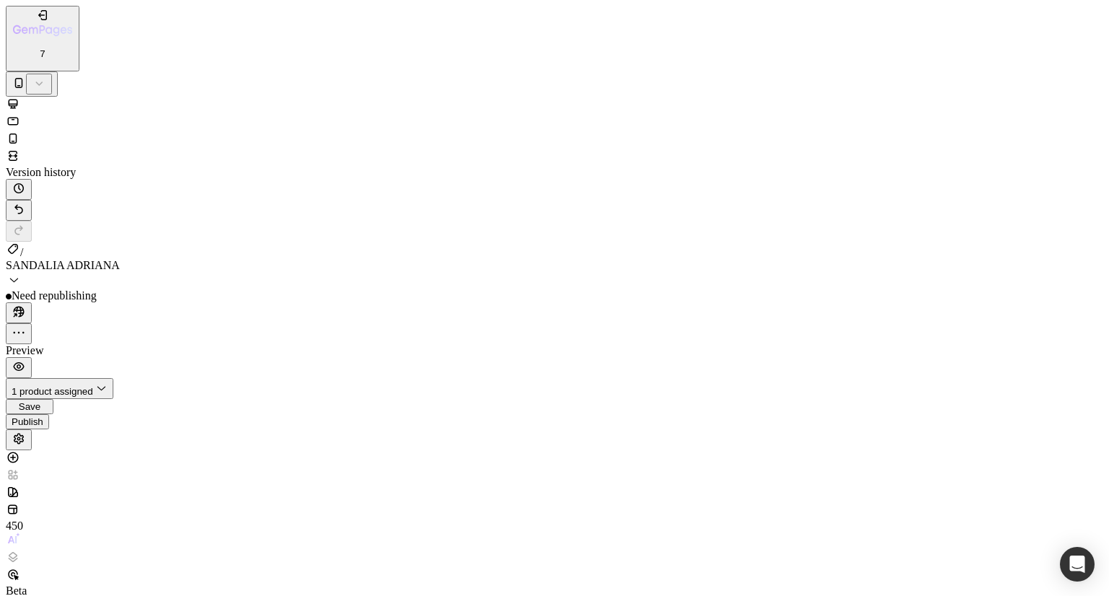
click at [43, 417] on div "Publish" at bounding box center [28, 422] width 32 height 11
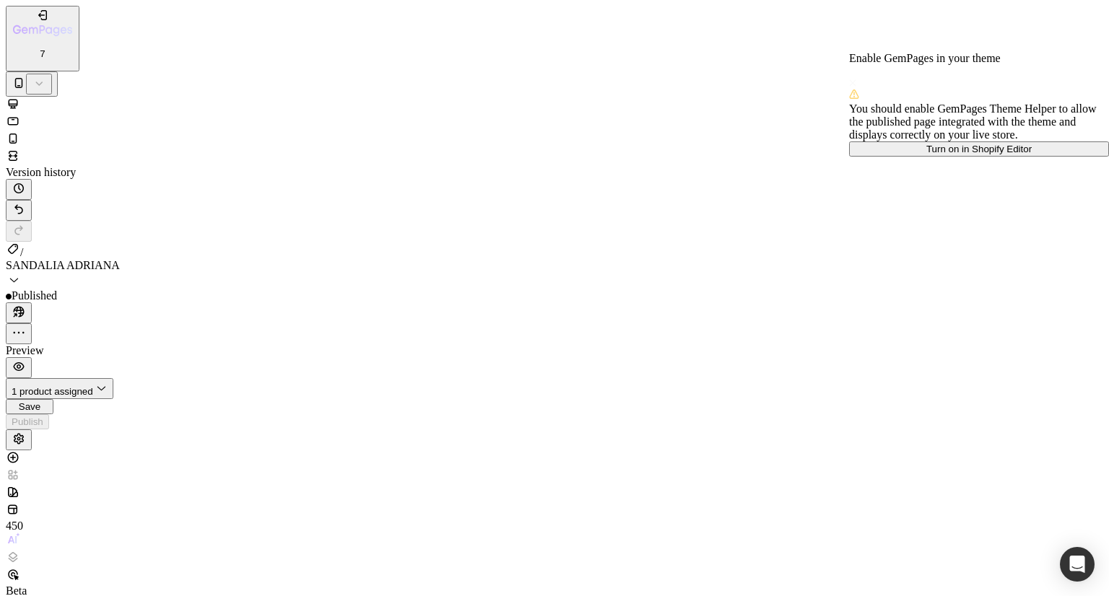
scroll to position [3828, 0]
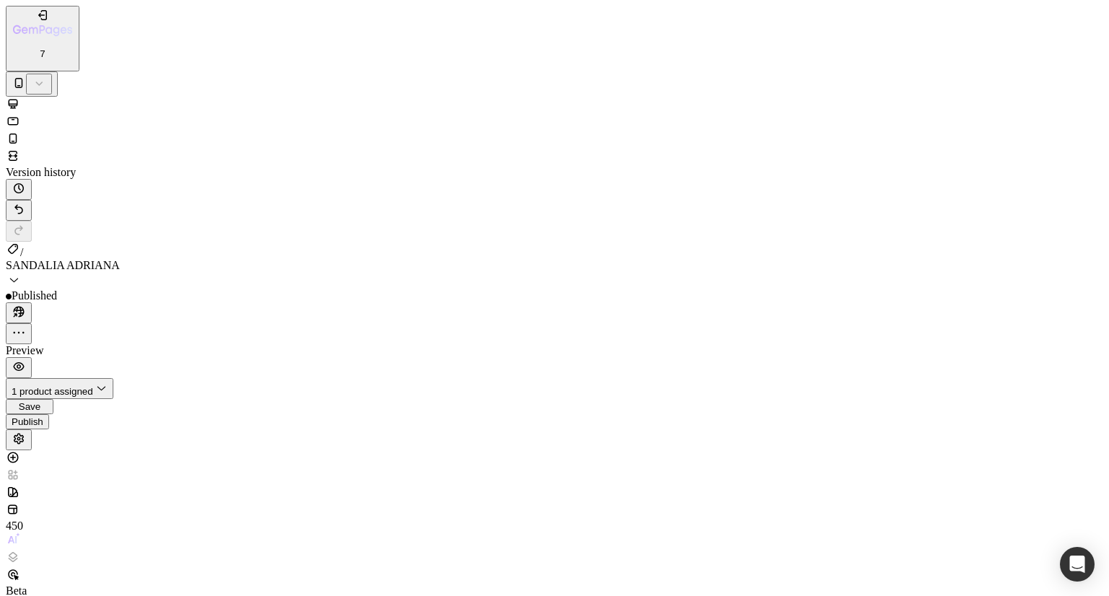
drag, startPoint x: 143, startPoint y: 7643, endPoint x: 131, endPoint y: 7660, distance: 20.2
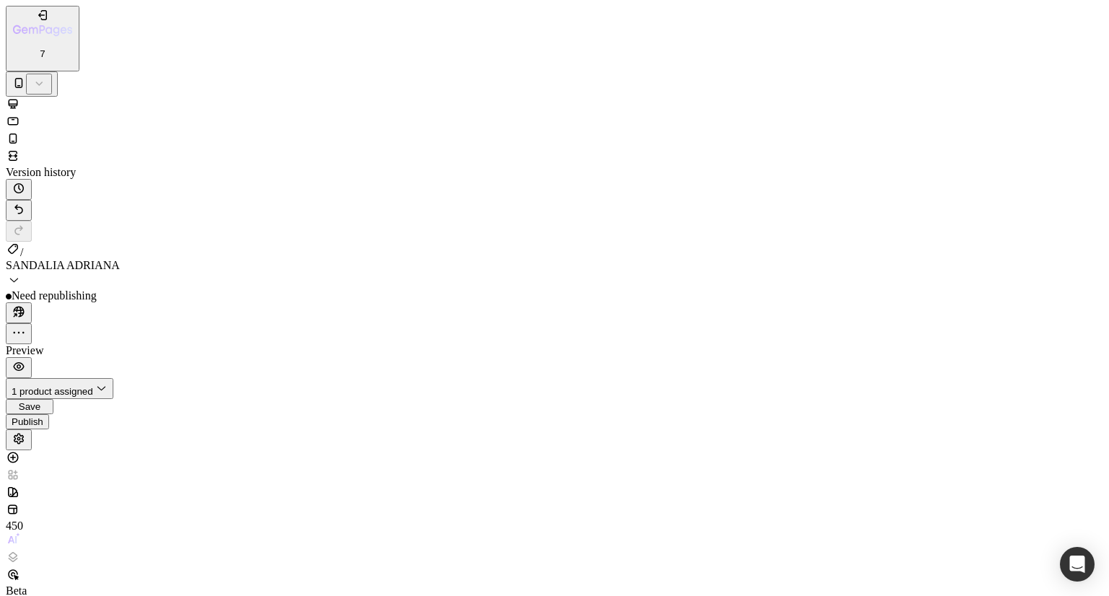
paste input "6_1.gif?v=1756310451"
type input "[URL][DOMAIN_NAME]"
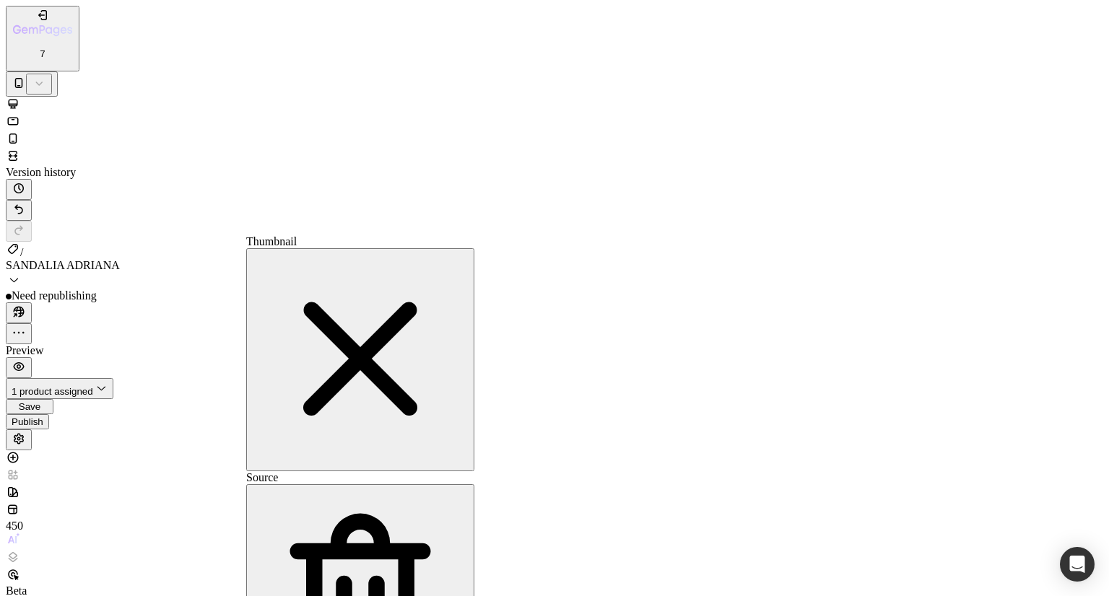
paste input "6_1.gif?v=1756310451"
type input "[URL][DOMAIN_NAME]"
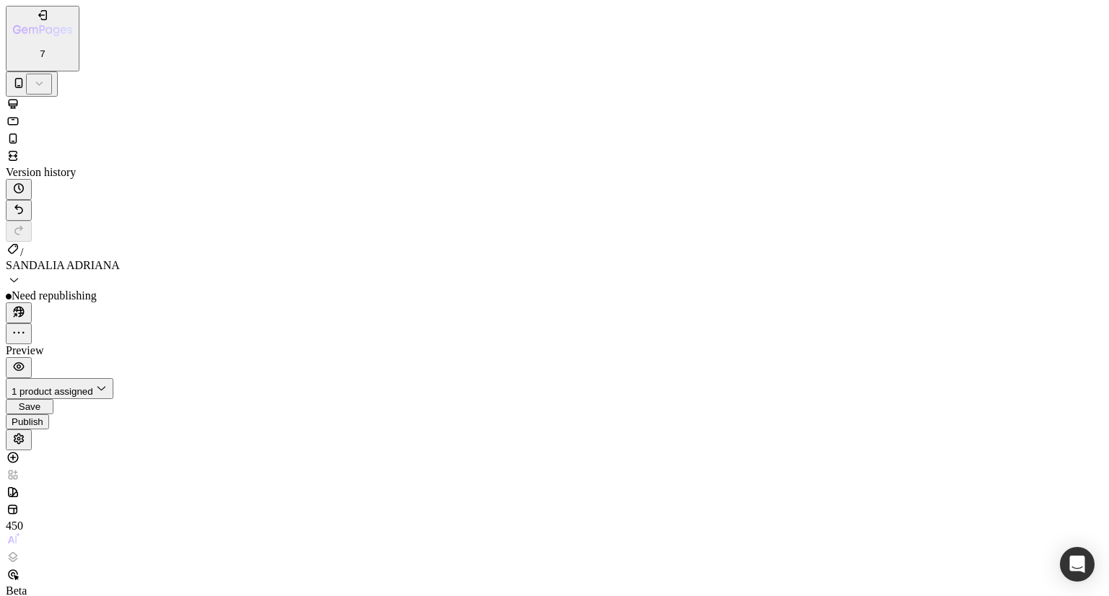
click at [43, 422] on div "Publish" at bounding box center [28, 427] width 32 height 11
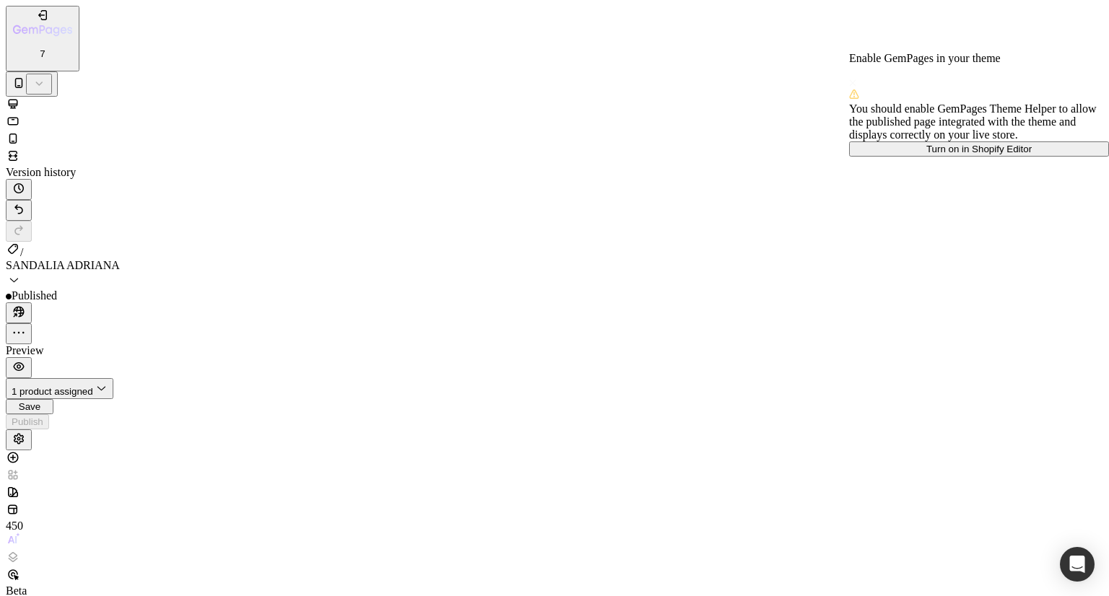
scroll to position [7399, 0]
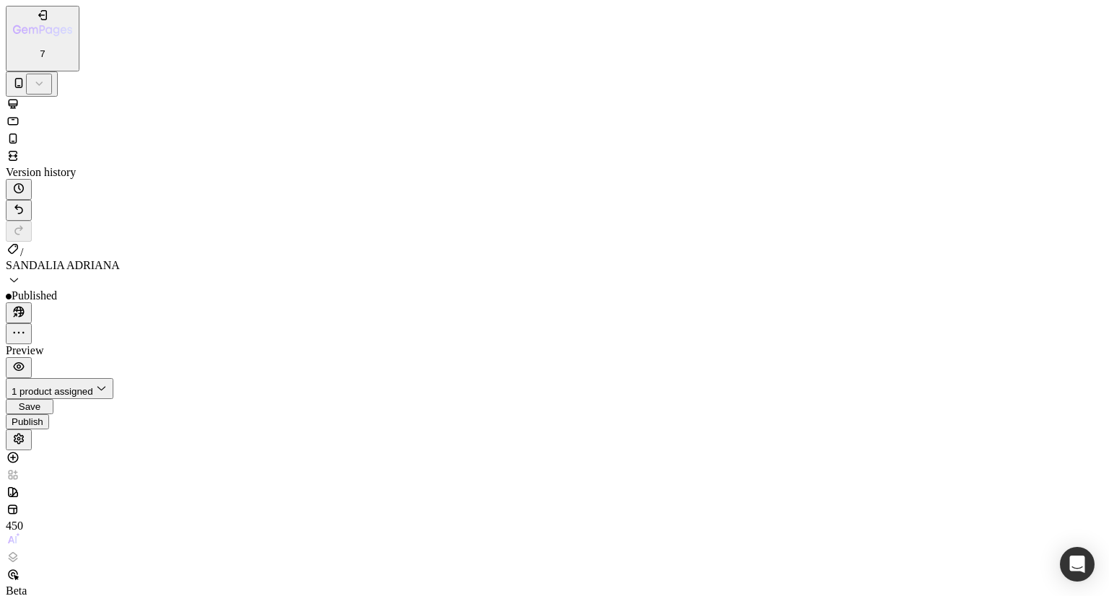
click at [43, 417] on div "Publish" at bounding box center [28, 422] width 32 height 11
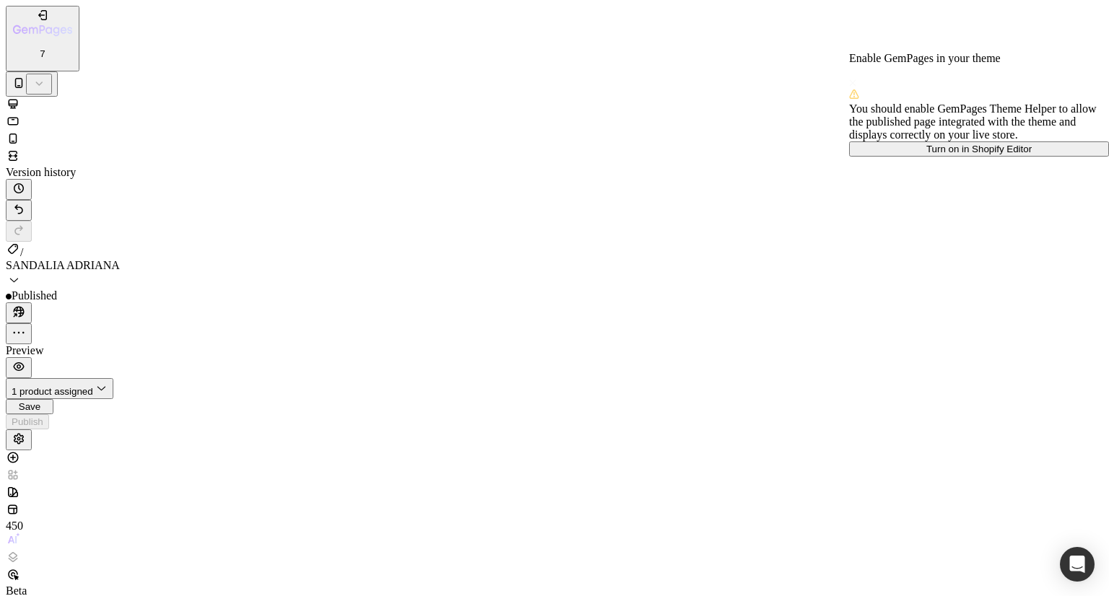
scroll to position [7152, 0]
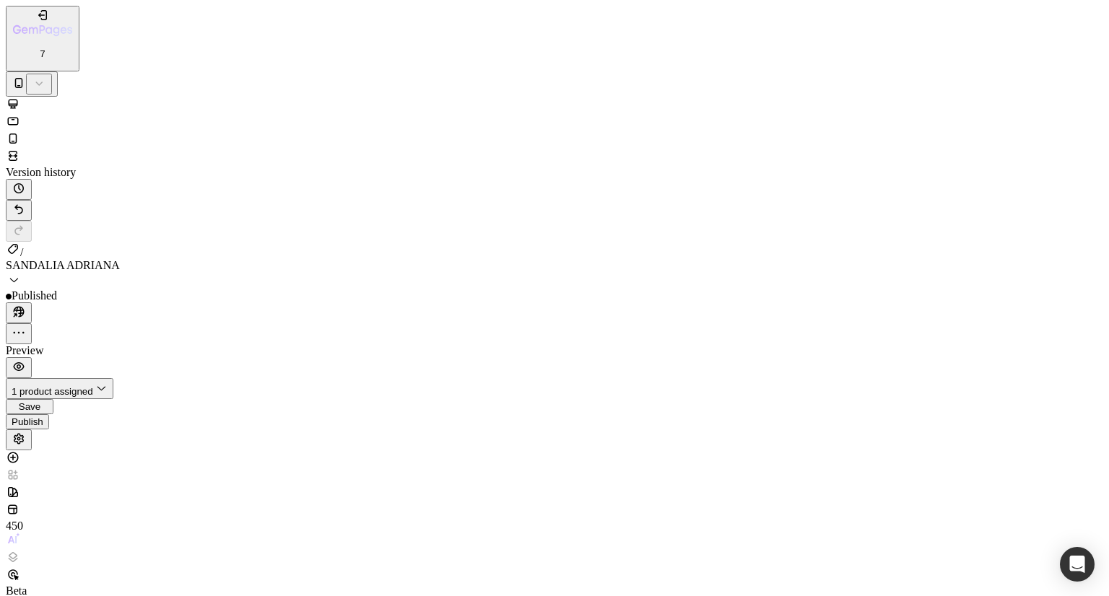
type input "10"
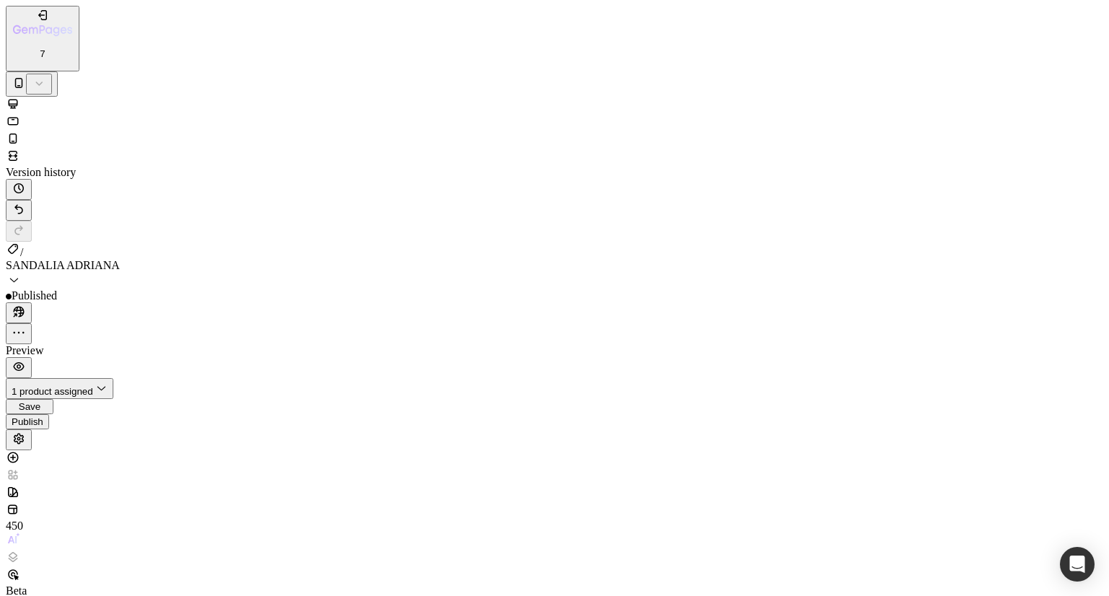
drag, startPoint x: 149, startPoint y: 7993, endPoint x: 117, endPoint y: 7929, distance: 71.7
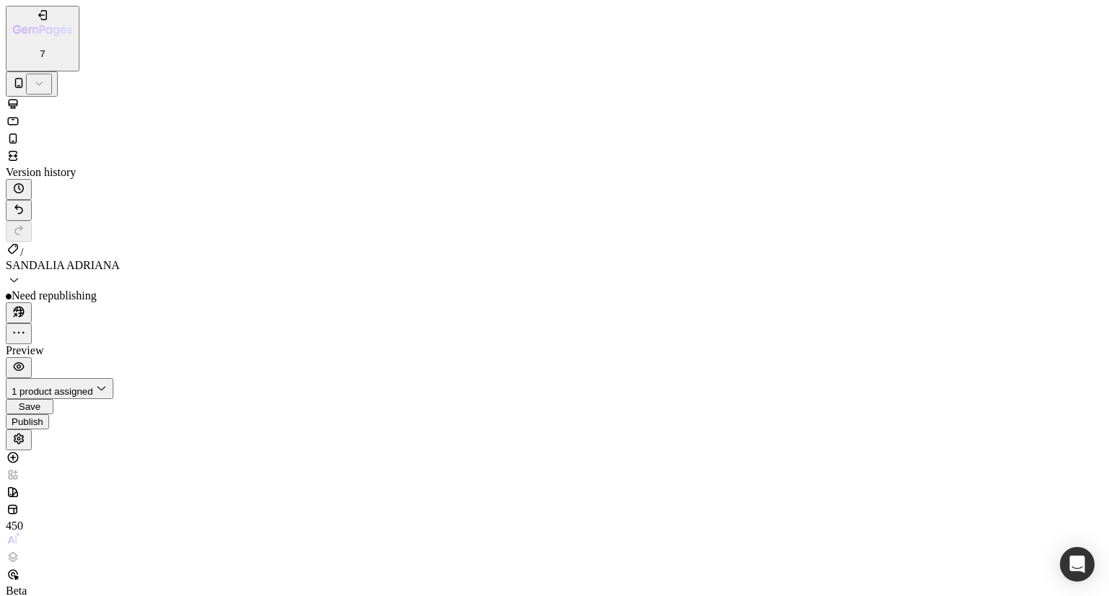
scroll to position [9149, 0]
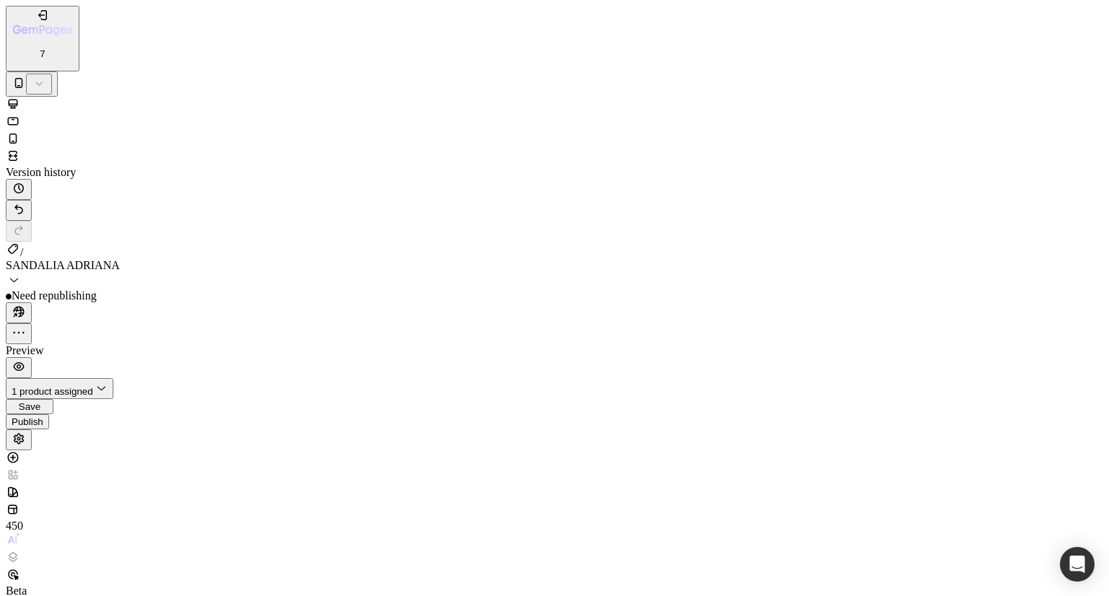
scroll to position [8946, 0]
paste input "8_1.gif?v=1756319563"
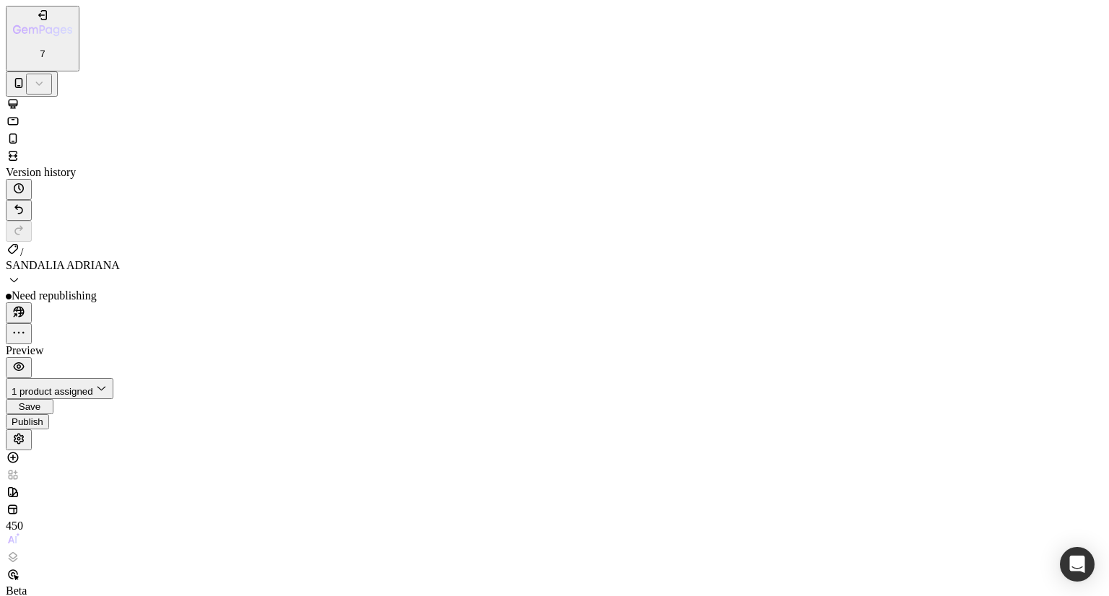
type input "[URL][DOMAIN_NAME]"
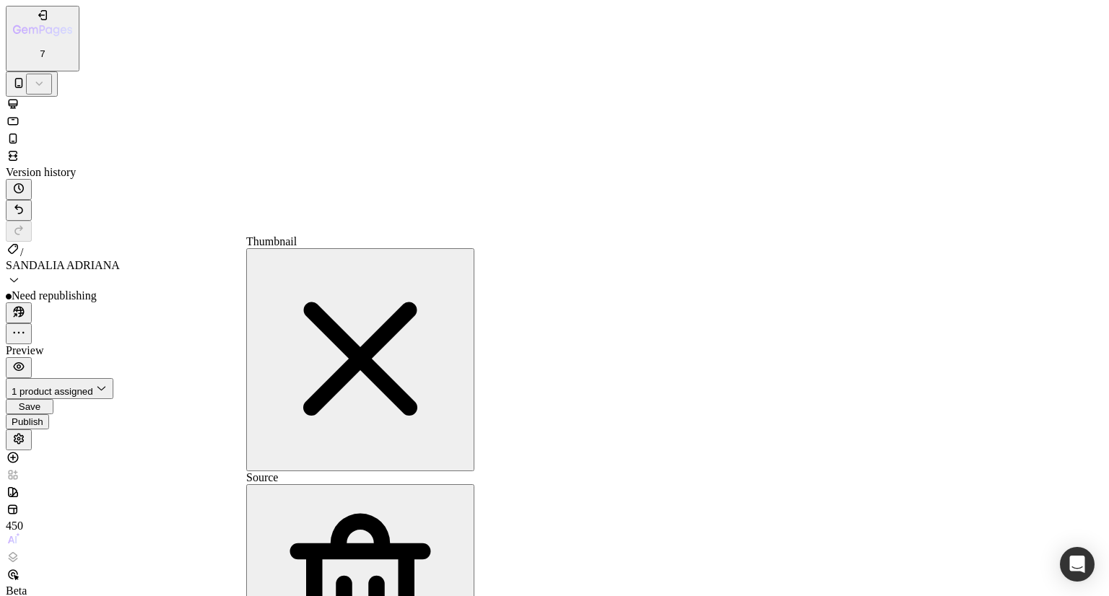
paste input "8_1.gif?v=1756319563"
type input "[URL][DOMAIN_NAME]"
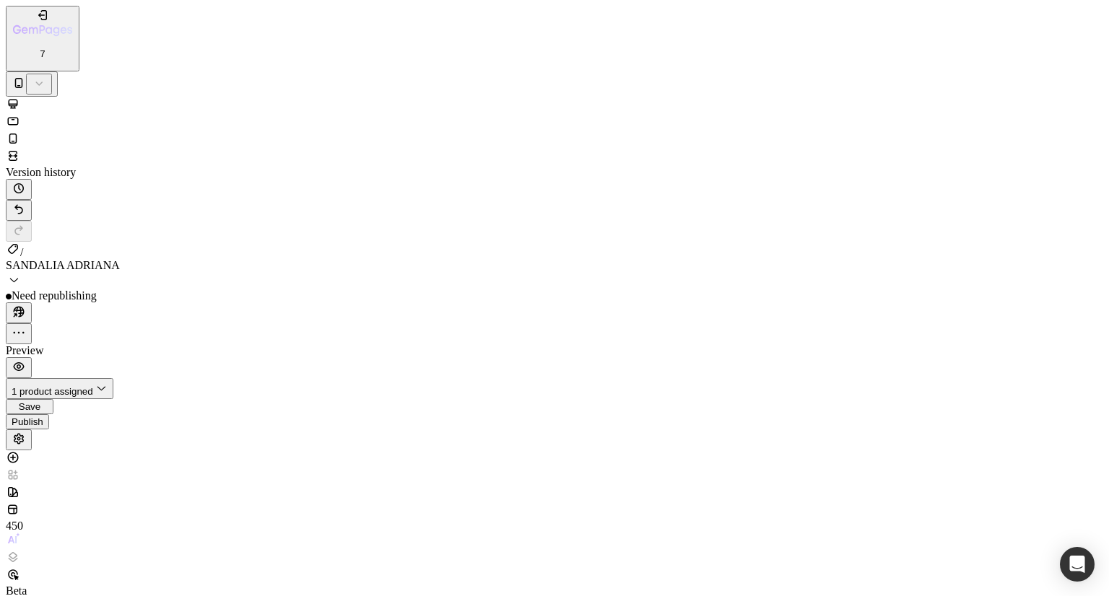
type input "0"
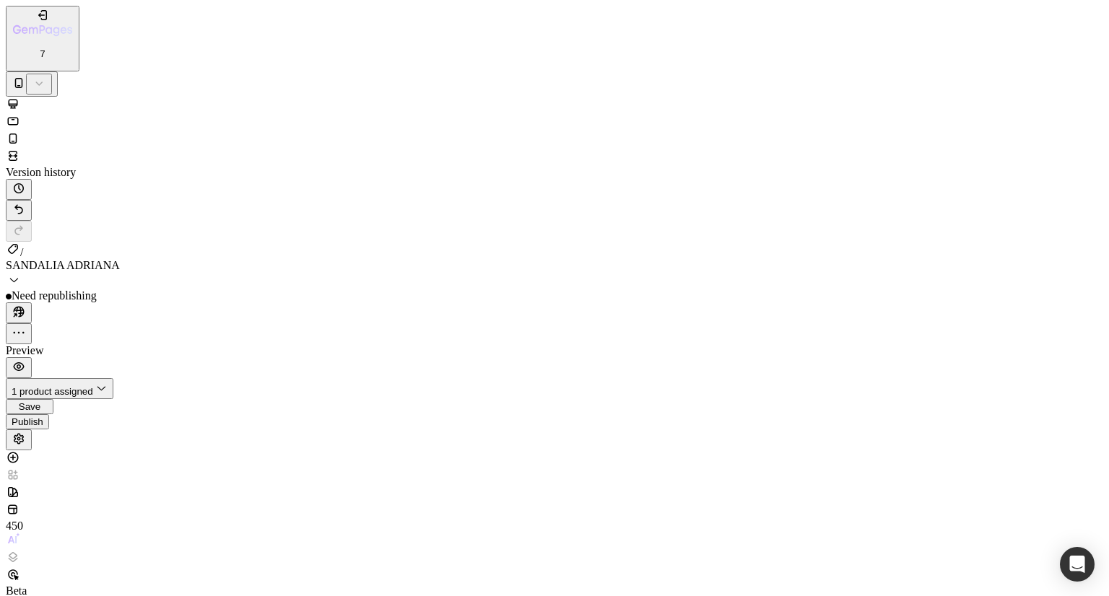
scroll to position [7082, 0]
type input "0"
click at [43, 417] on div "Publish" at bounding box center [28, 422] width 32 height 11
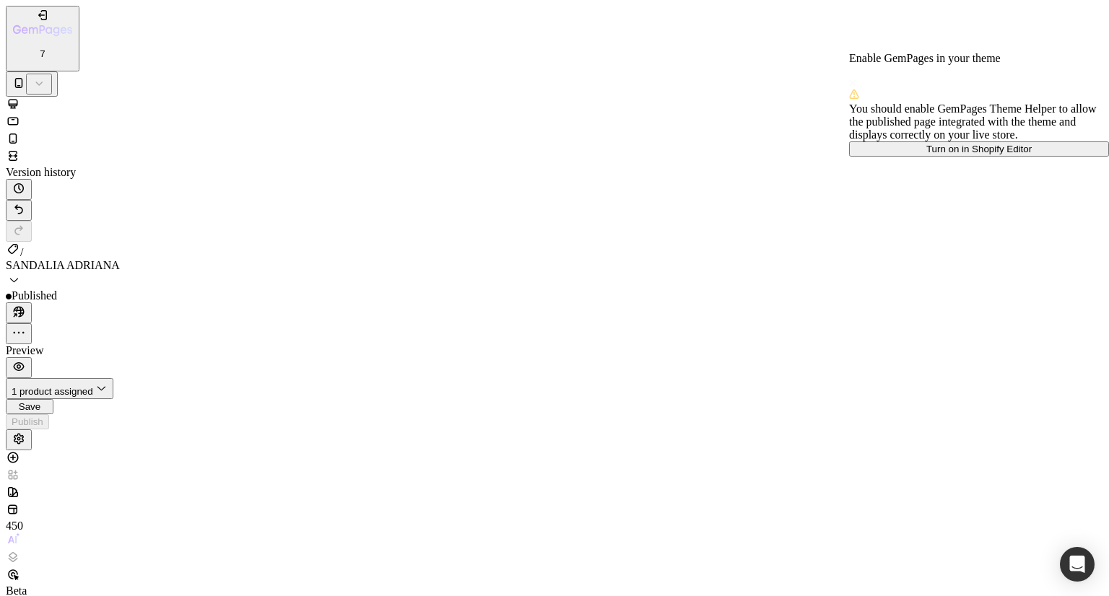
scroll to position [2290, 0]
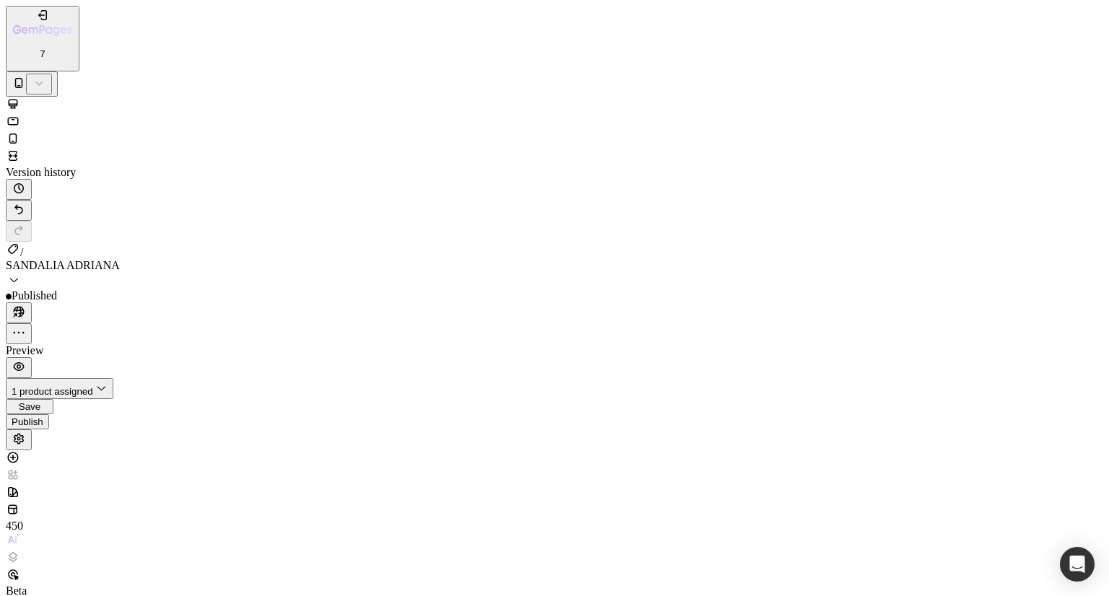
scroll to position [3156, 0]
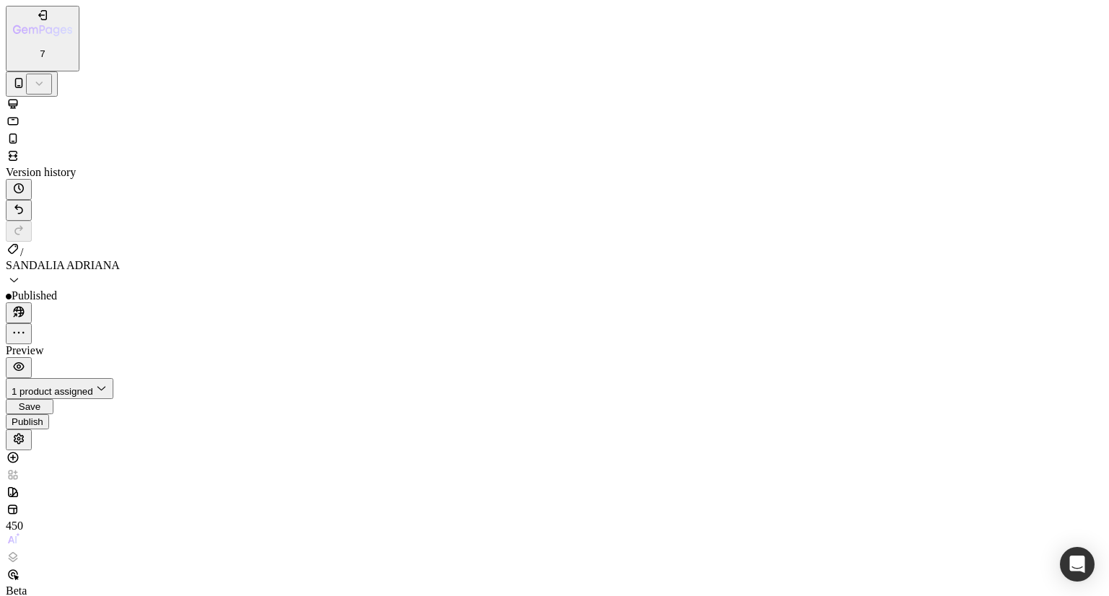
scroll to position [3836, 0]
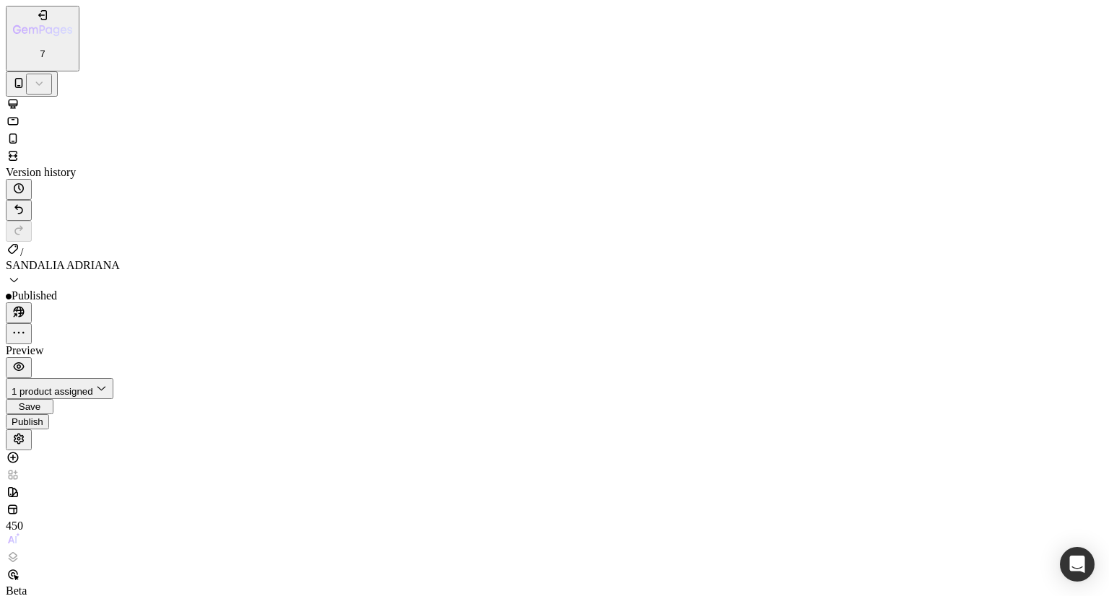
type input "15"
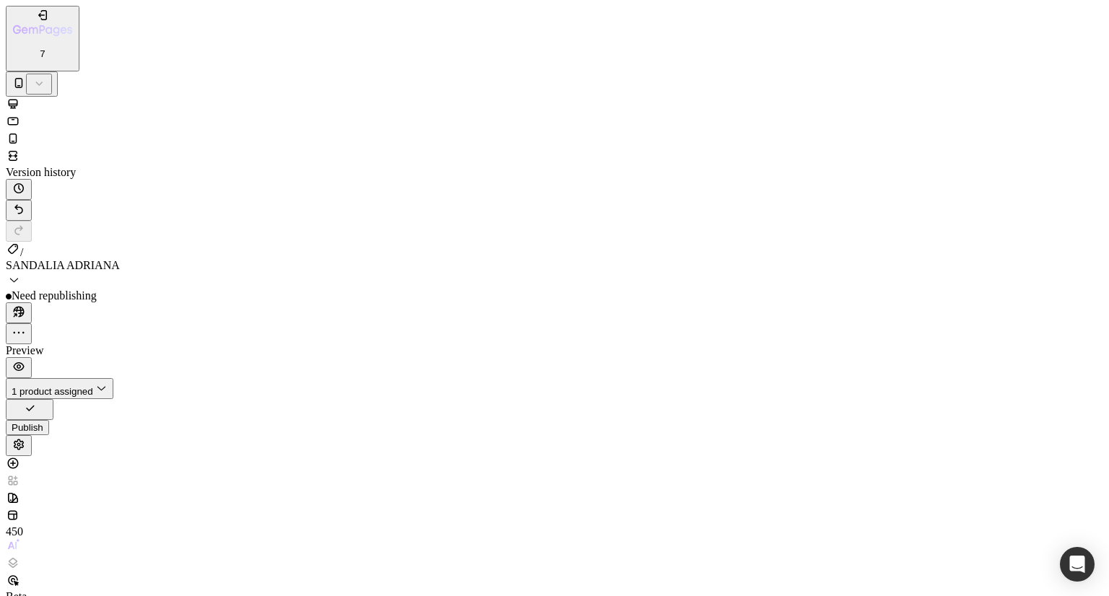
type input "10"
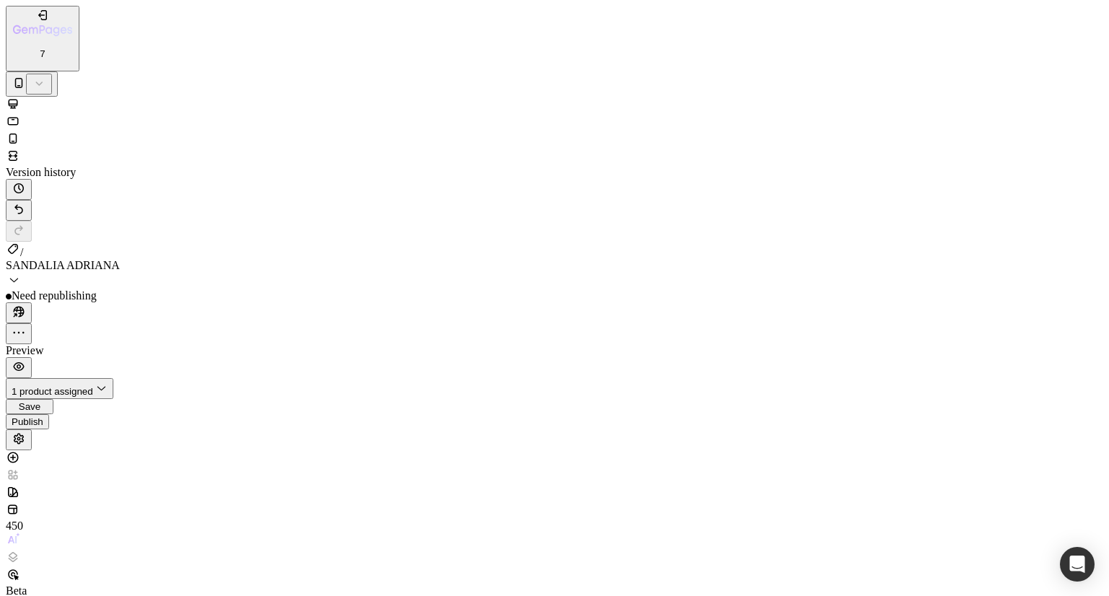
type input "15"
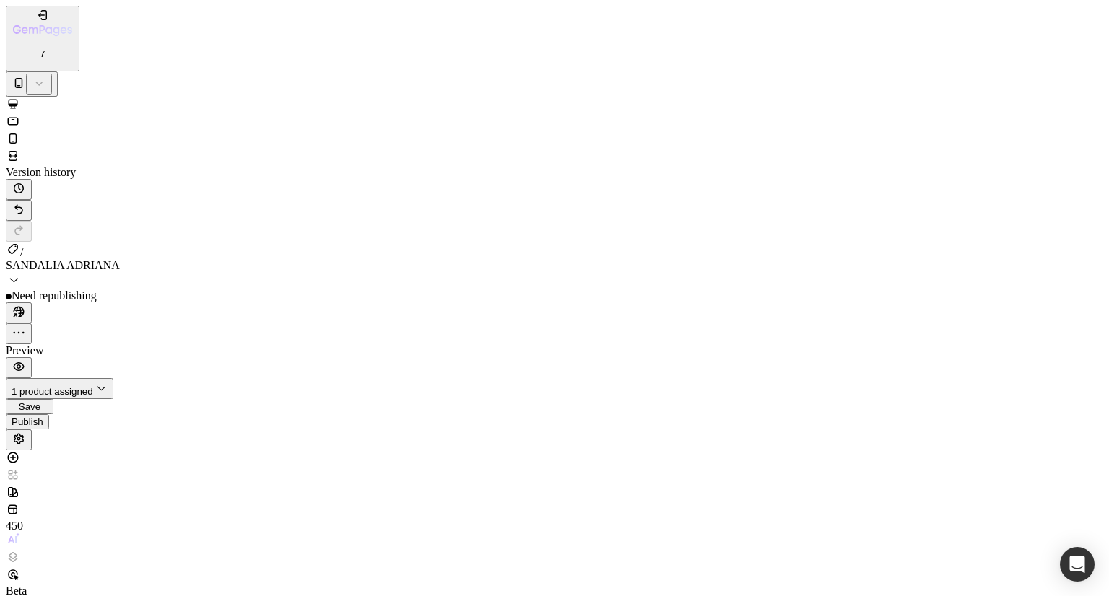
type input "15"
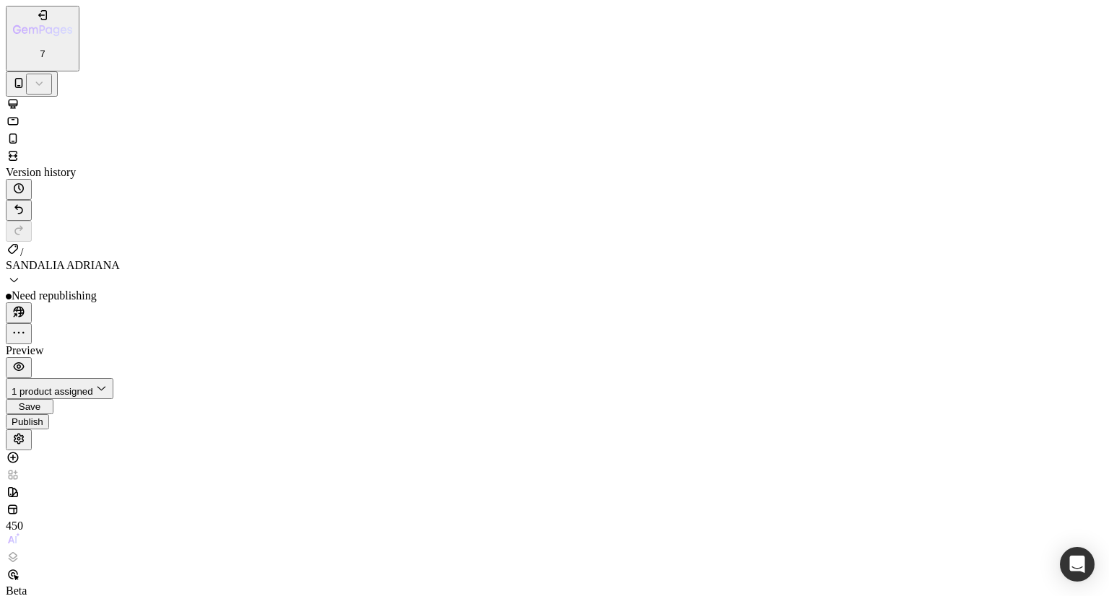
type input "15"
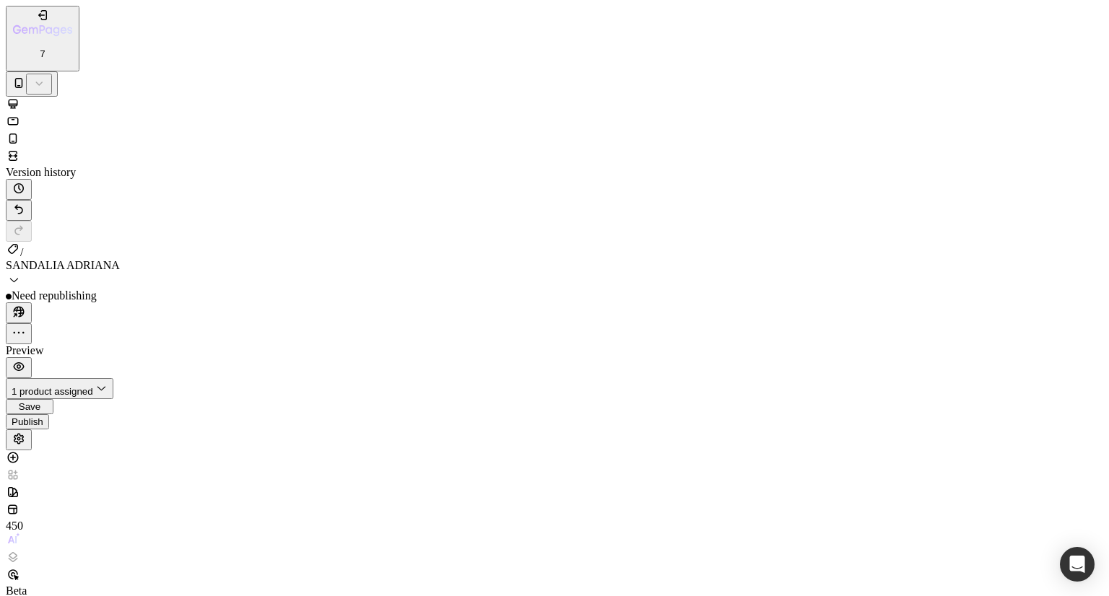
type input "15"
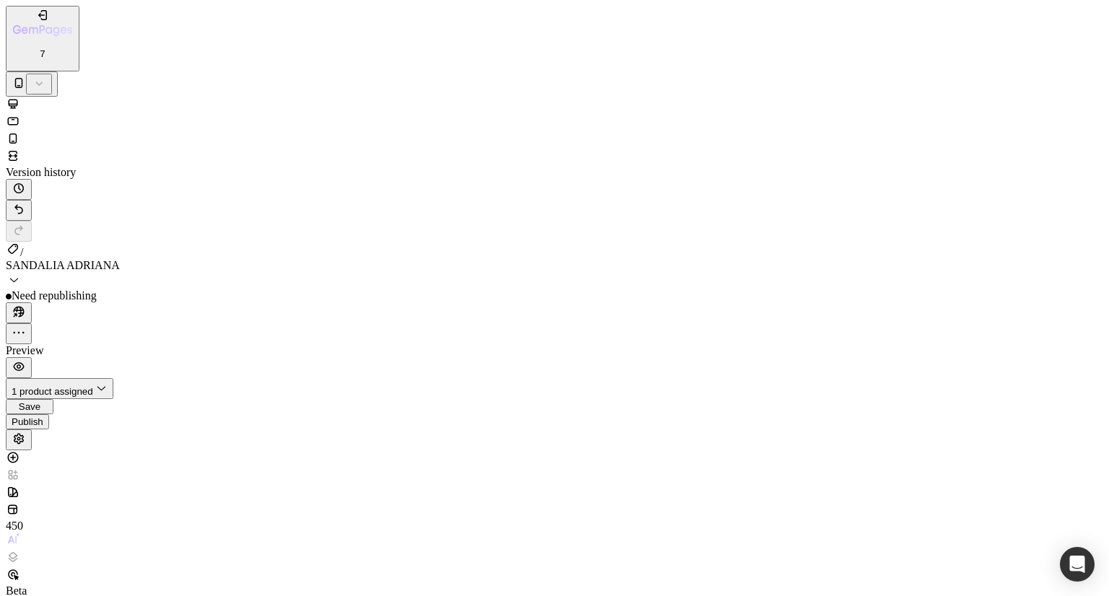
click at [43, 417] on div "Publish" at bounding box center [28, 422] width 32 height 11
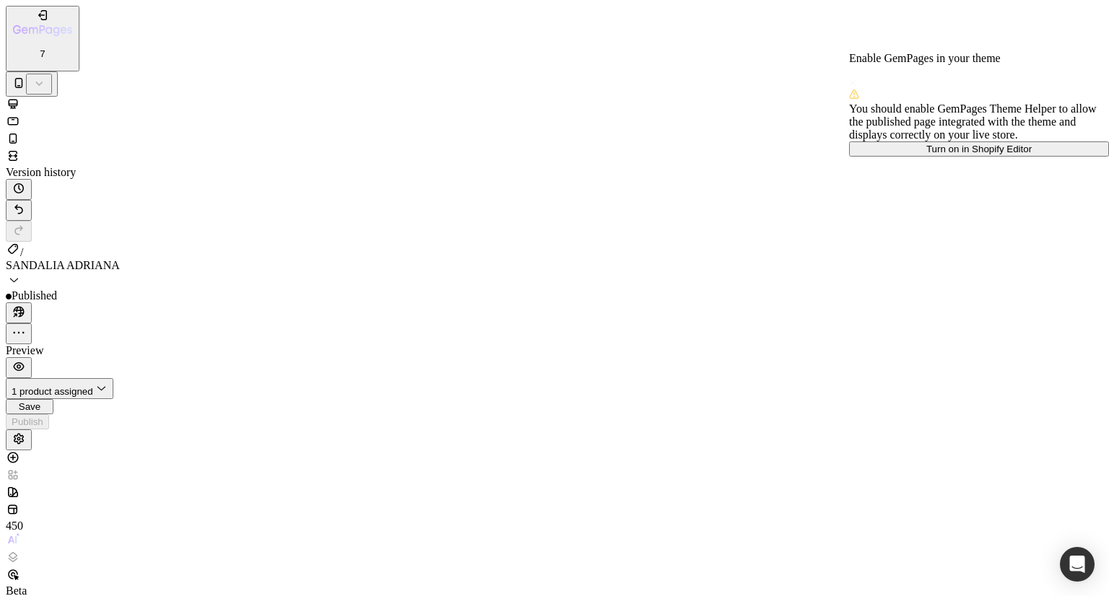
scroll to position [6819, 0]
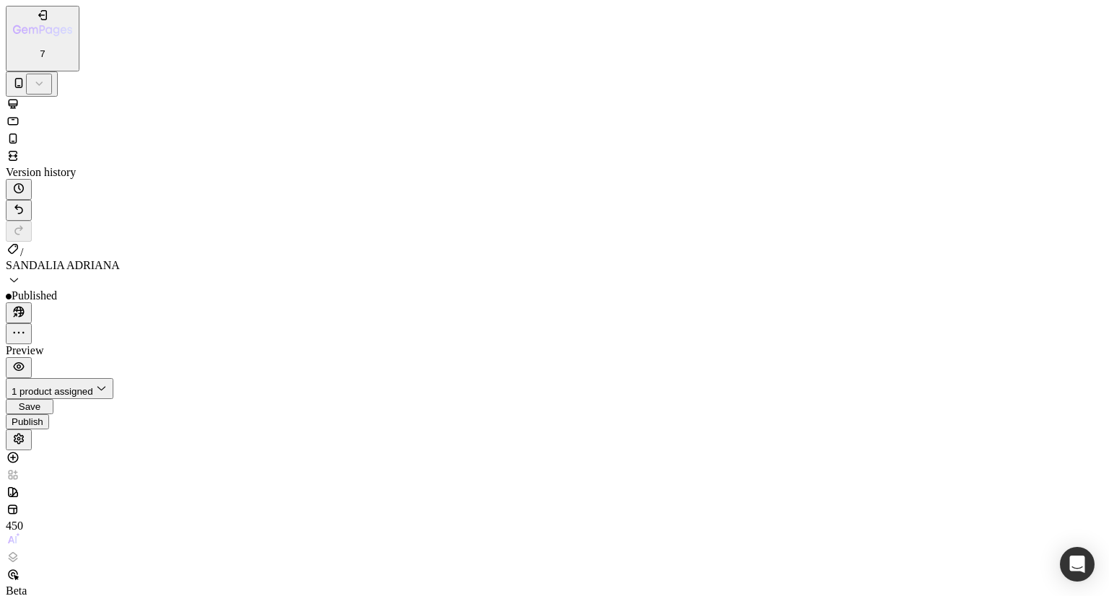
type input "10"
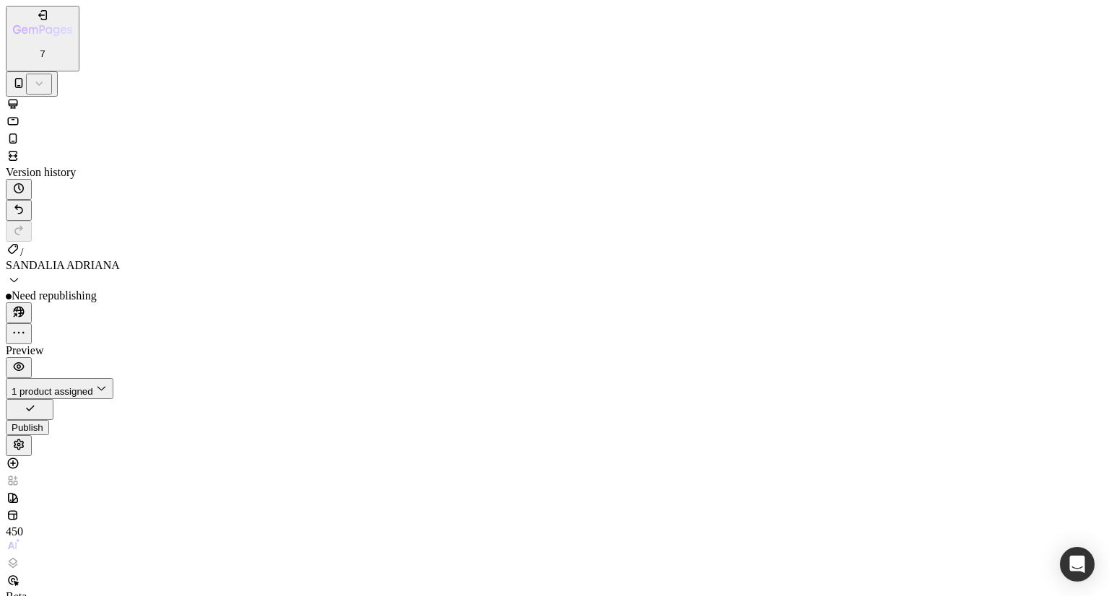
type input "0"
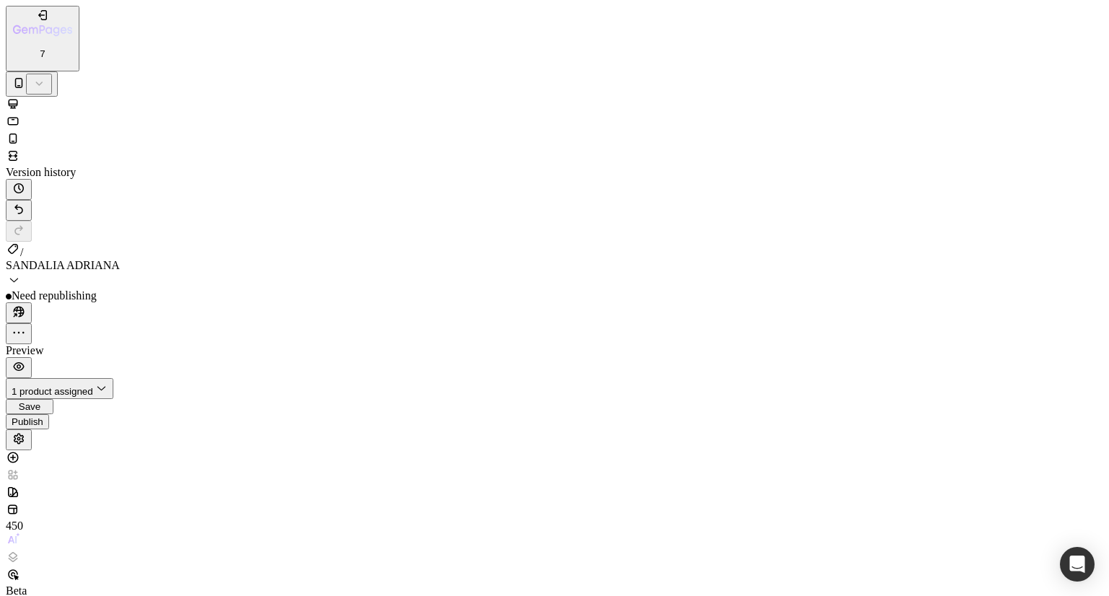
type input "0"
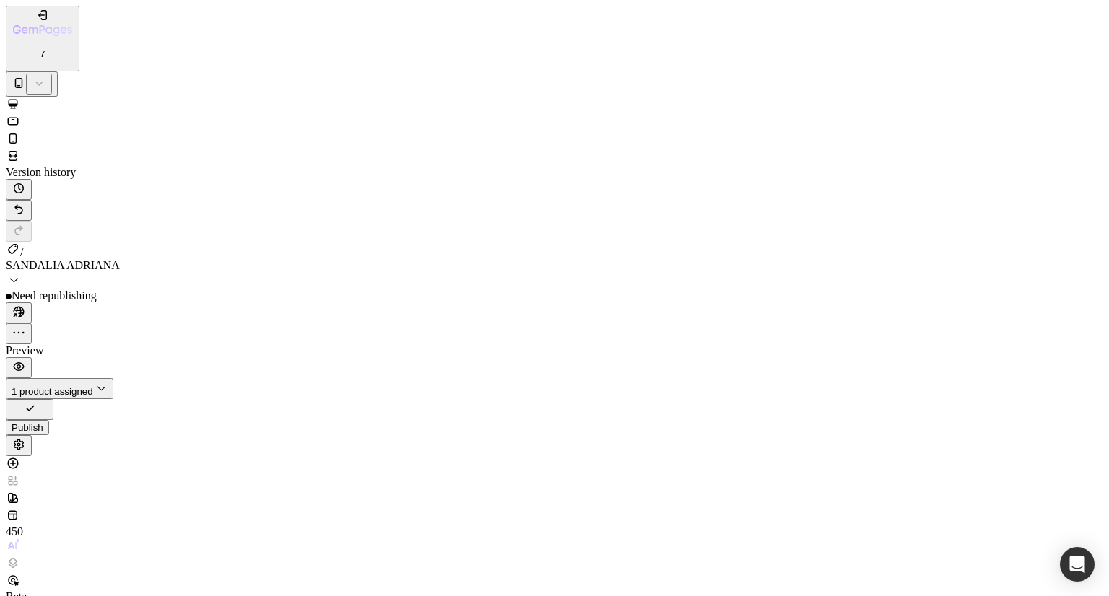
type input "10"
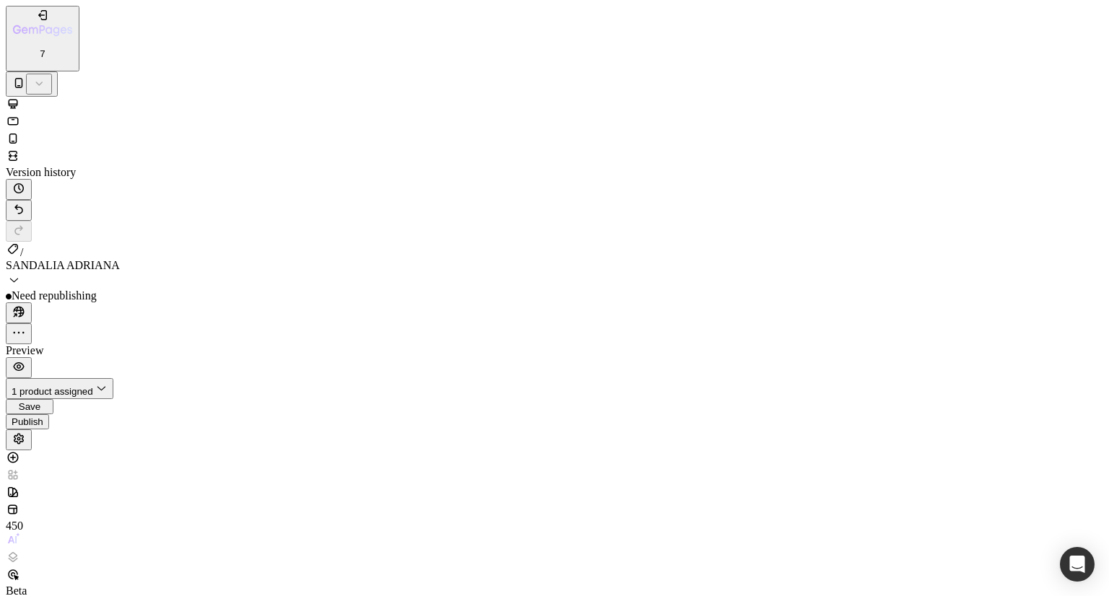
type input "10"
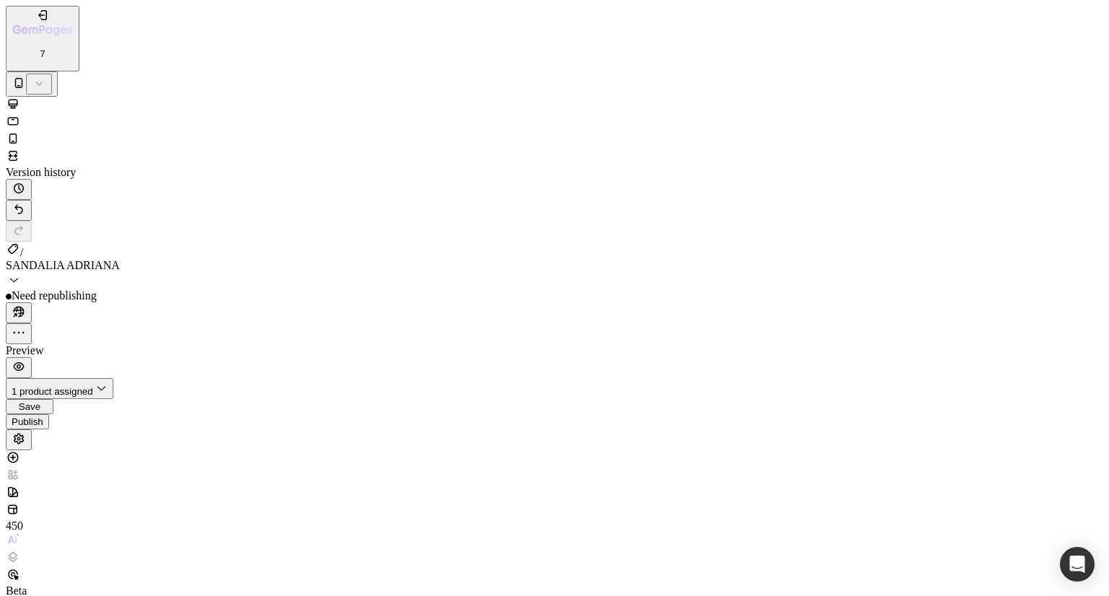
type input "10"
type input "0"
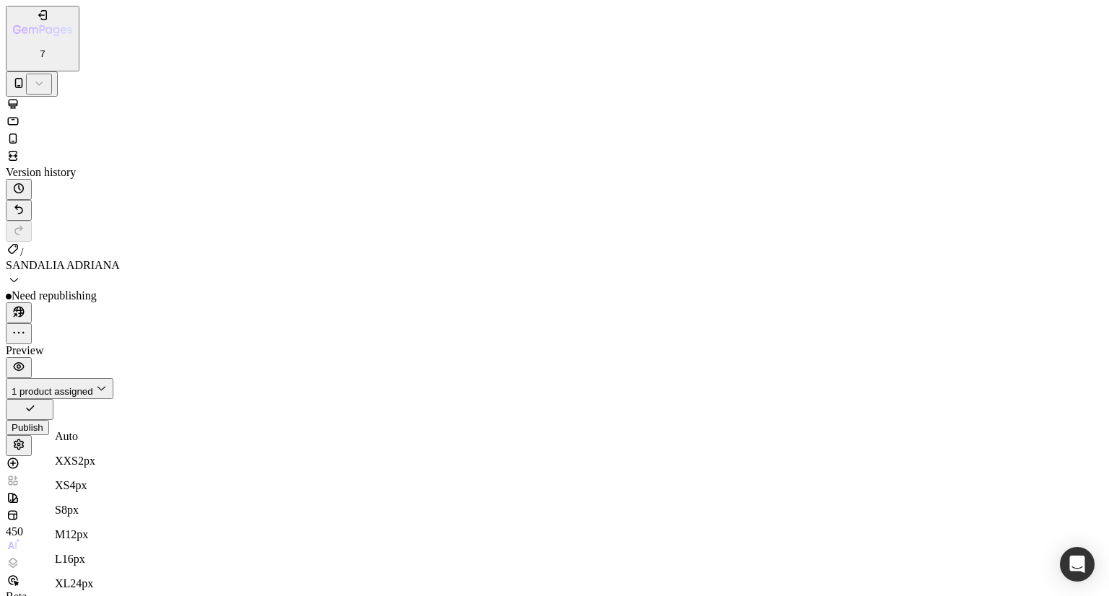
type input "5"
type input "0"
type input "10"
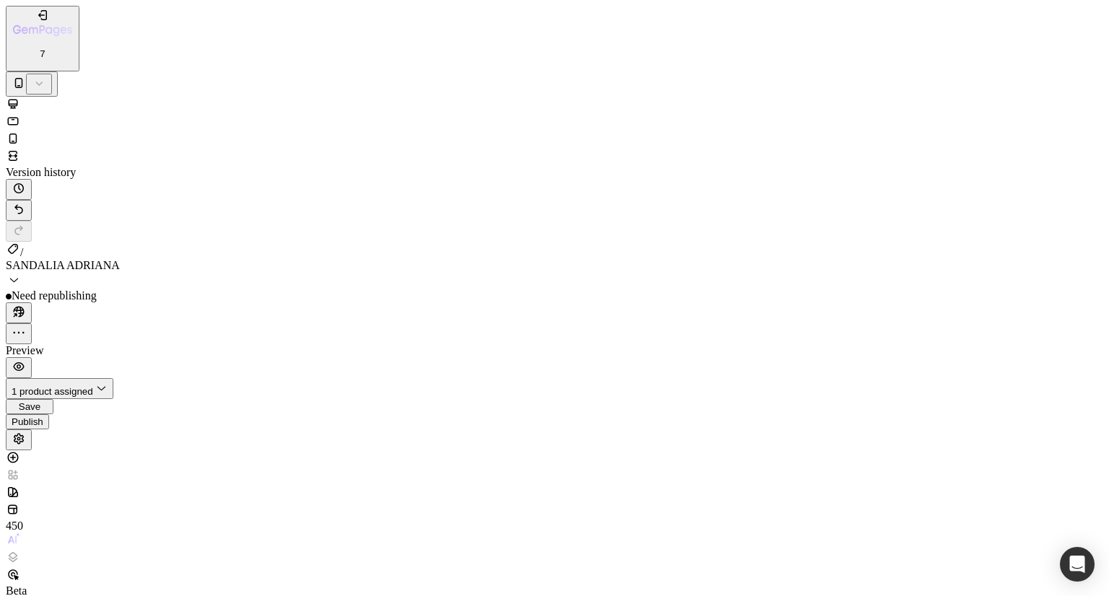
scroll to position [327, 0]
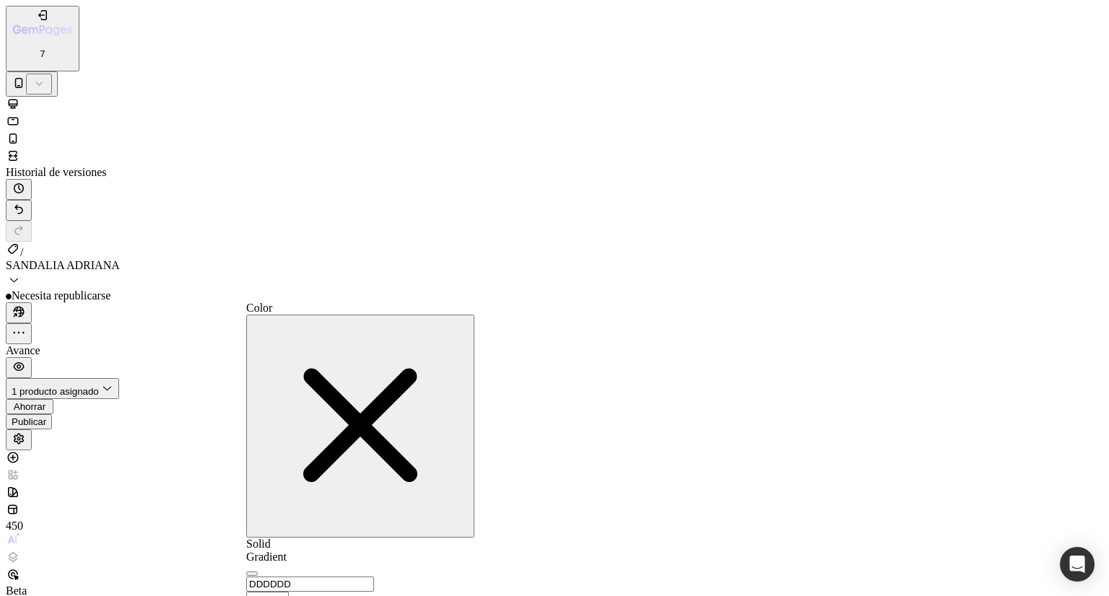
type input "F6EDDD"
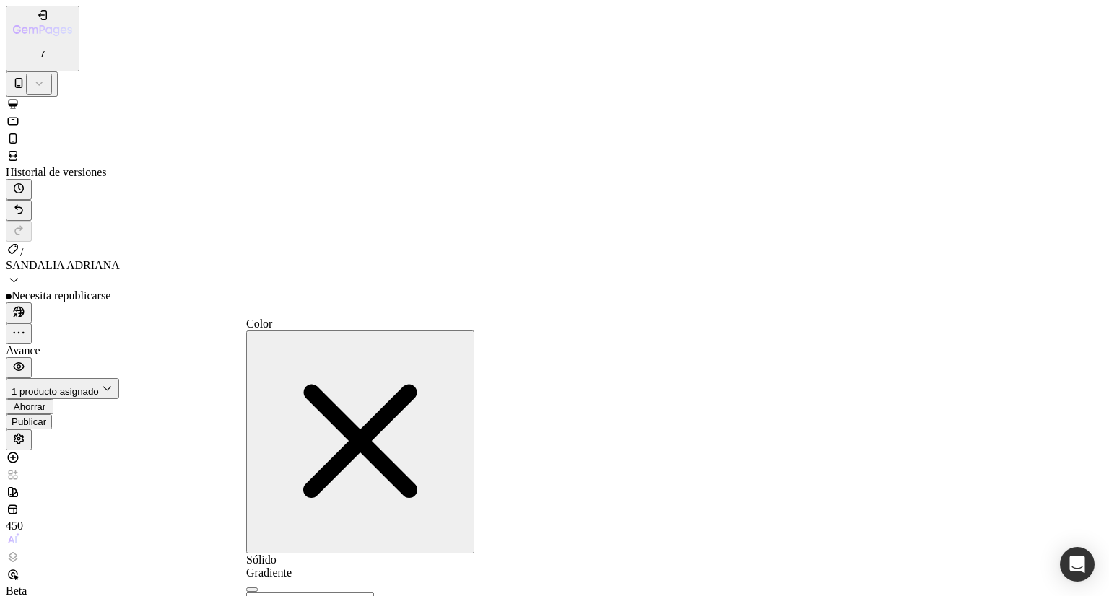
type input "F6EDDD"
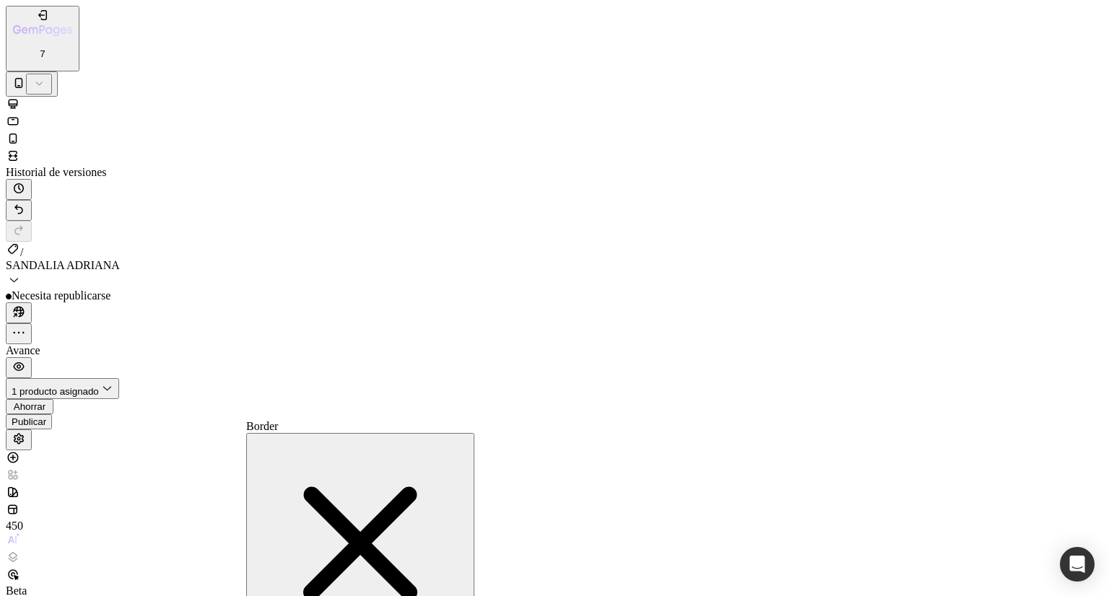
scroll to position [6940, 0]
click at [417, 487] on icon "button" at bounding box center [360, 543] width 114 height 113
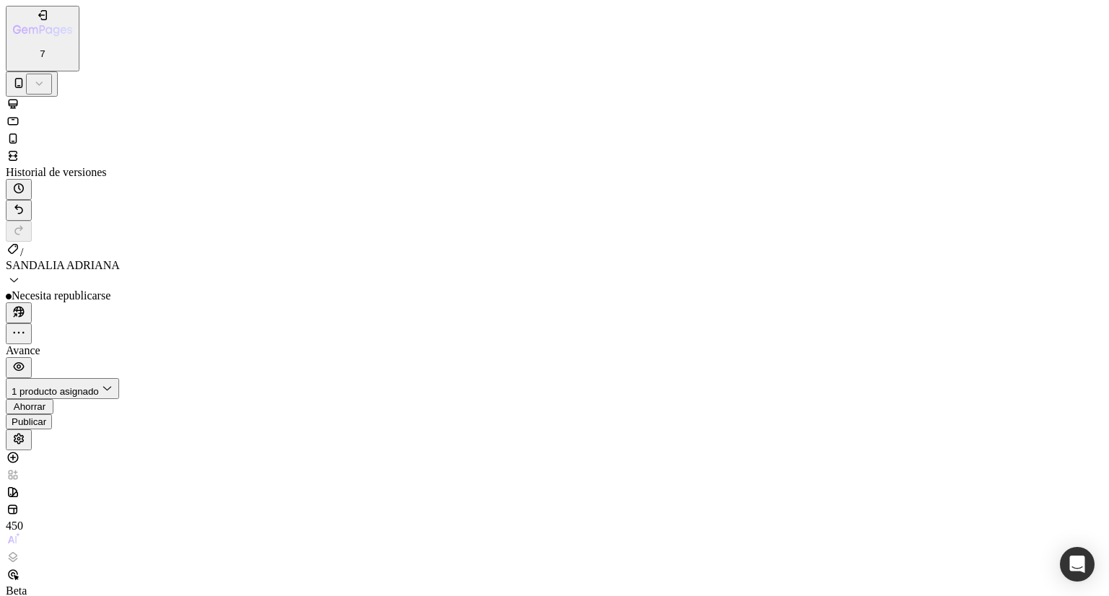
scroll to position [6820, 0]
drag, startPoint x: 168, startPoint y: 94, endPoint x: 144, endPoint y: 103, distance: 25.6
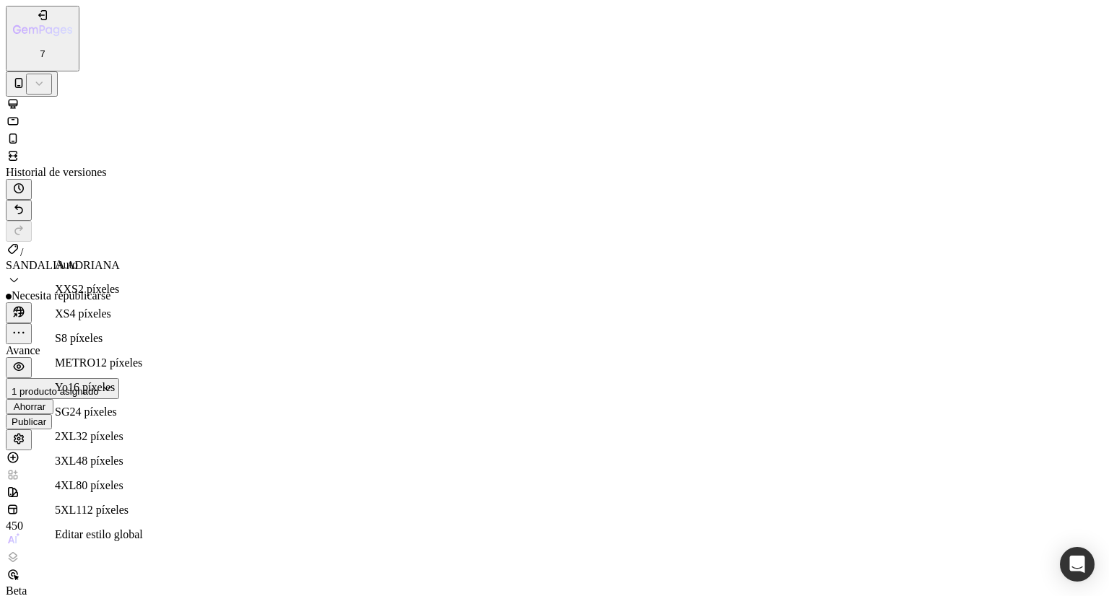
type input "10"
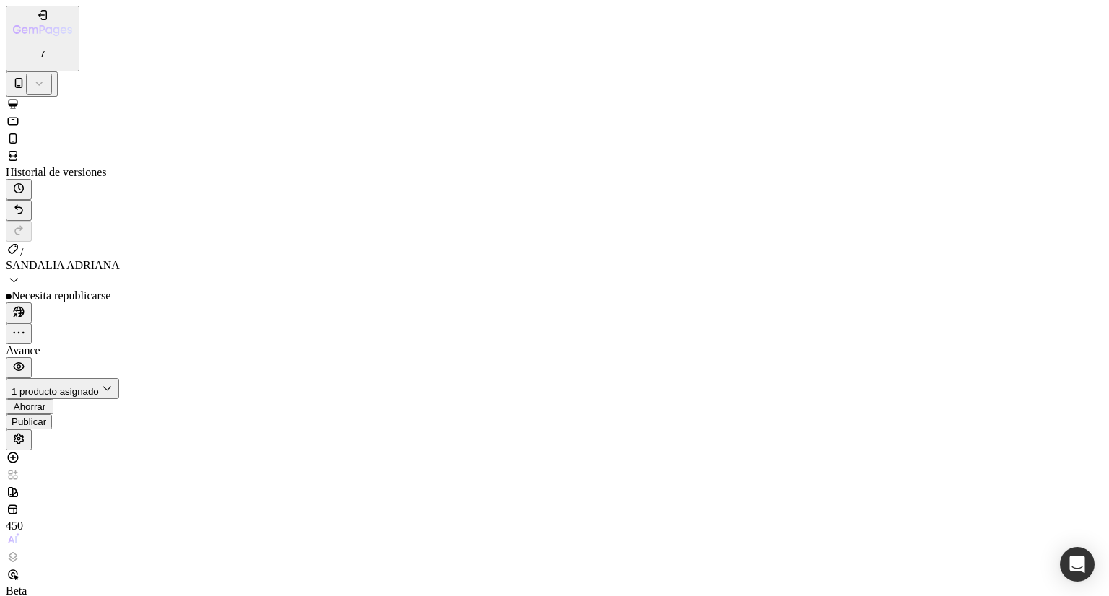
scroll to position [3837, 0]
click at [46, 417] on font "Publicar" at bounding box center [29, 422] width 35 height 11
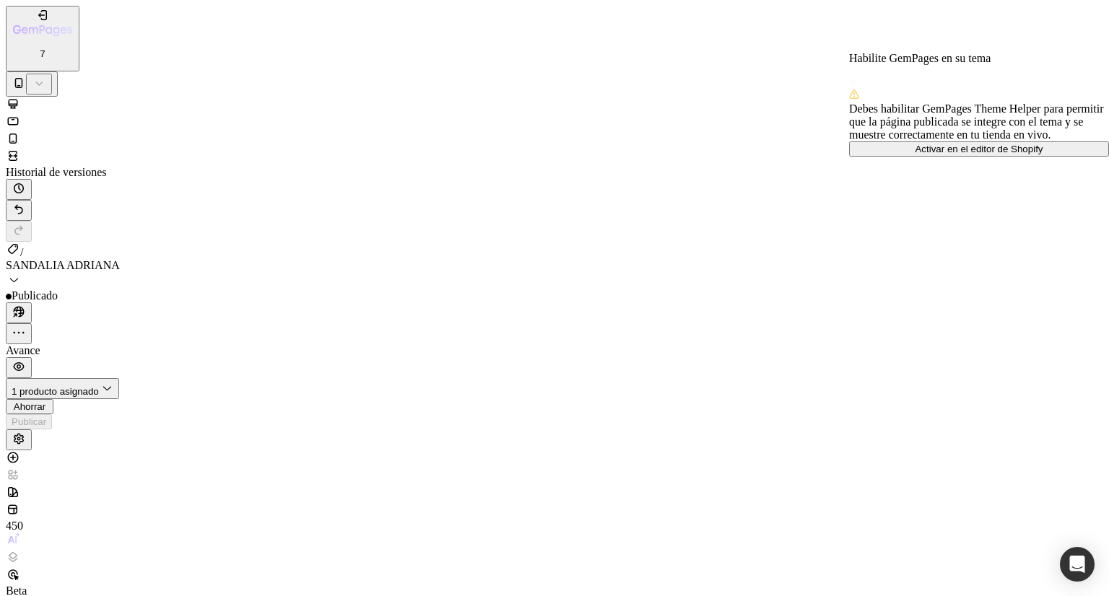
click at [856, 77] on span at bounding box center [852, 83] width 7 height 12
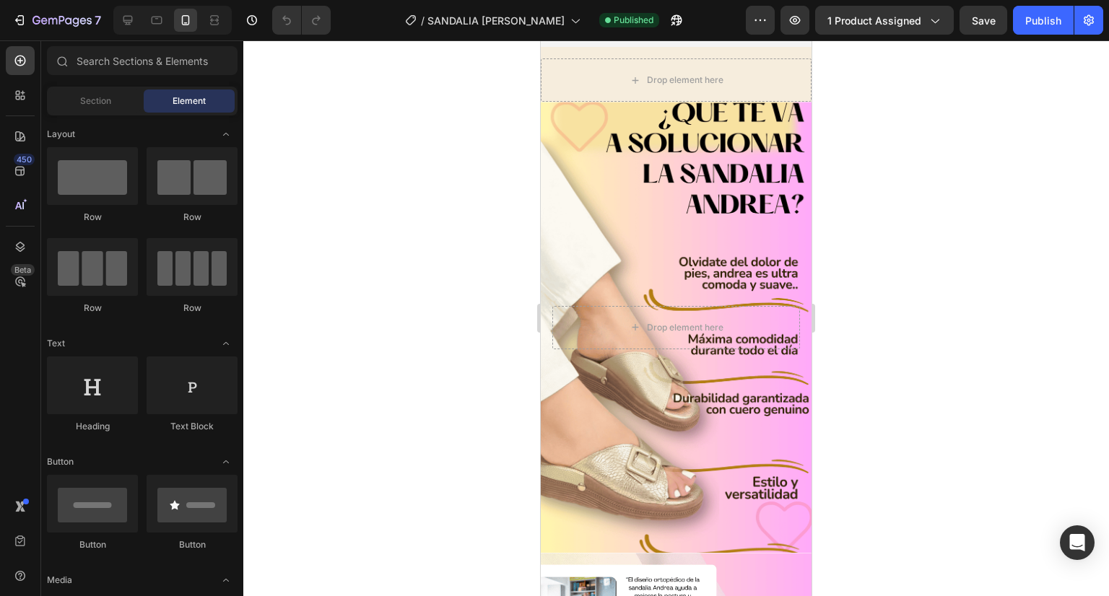
scroll to position [4237, 0]
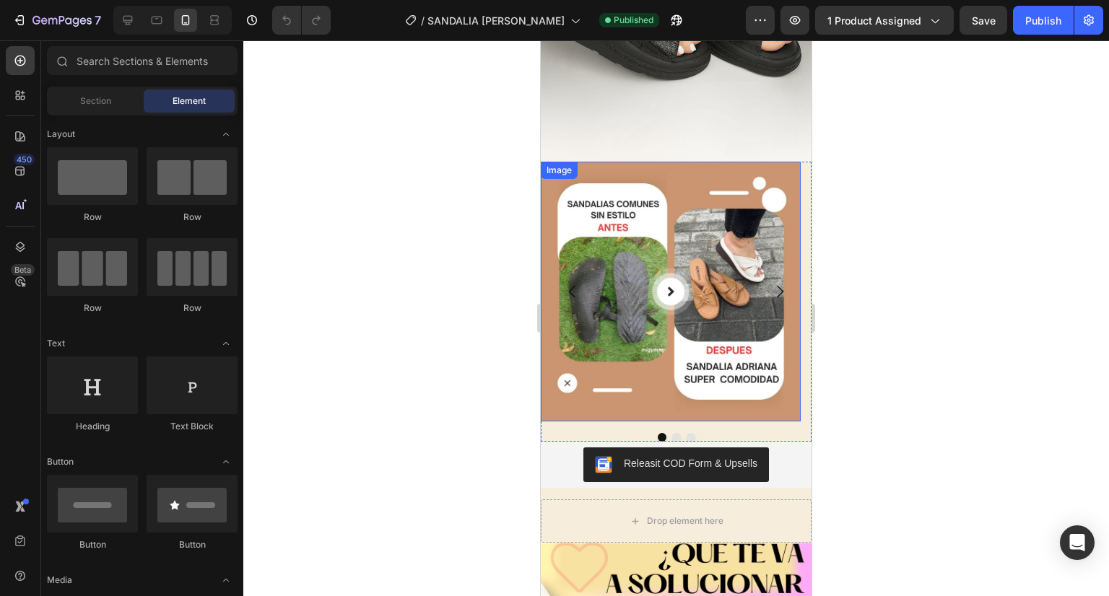
click at [554, 189] on img at bounding box center [671, 292] width 260 height 260
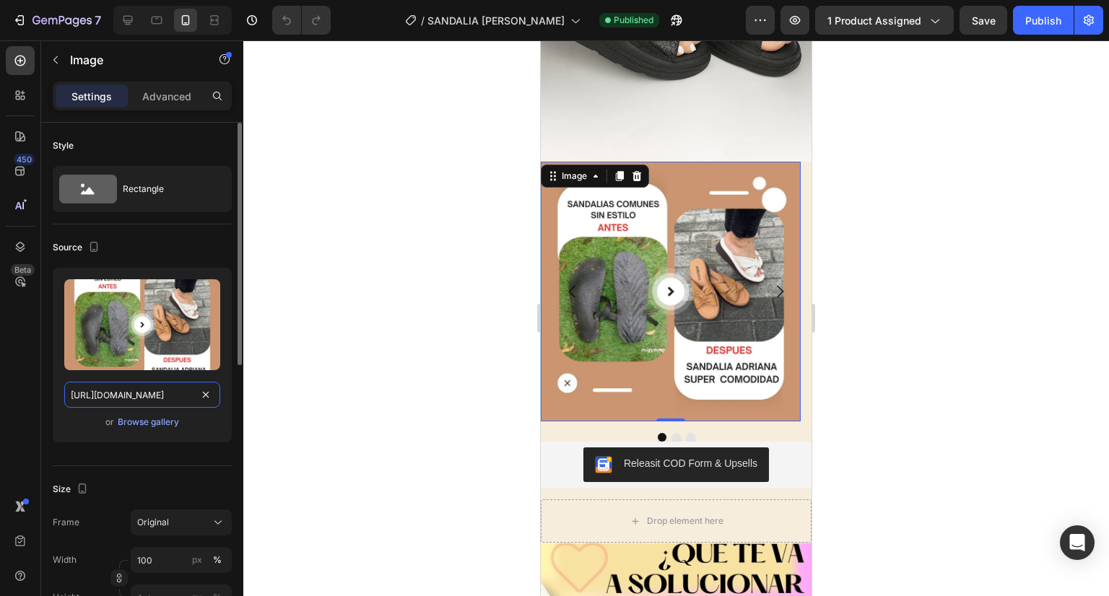
click at [139, 394] on input "https://cdn.shopify.com/s/files/1/0670/5974/5012/files/2-2.jpg?v=1755740742" at bounding box center [142, 395] width 156 height 26
paste input "1_fe59f4ae-bcbb-41a9-b7db-181fd7f9f041.png?v=1756317980"
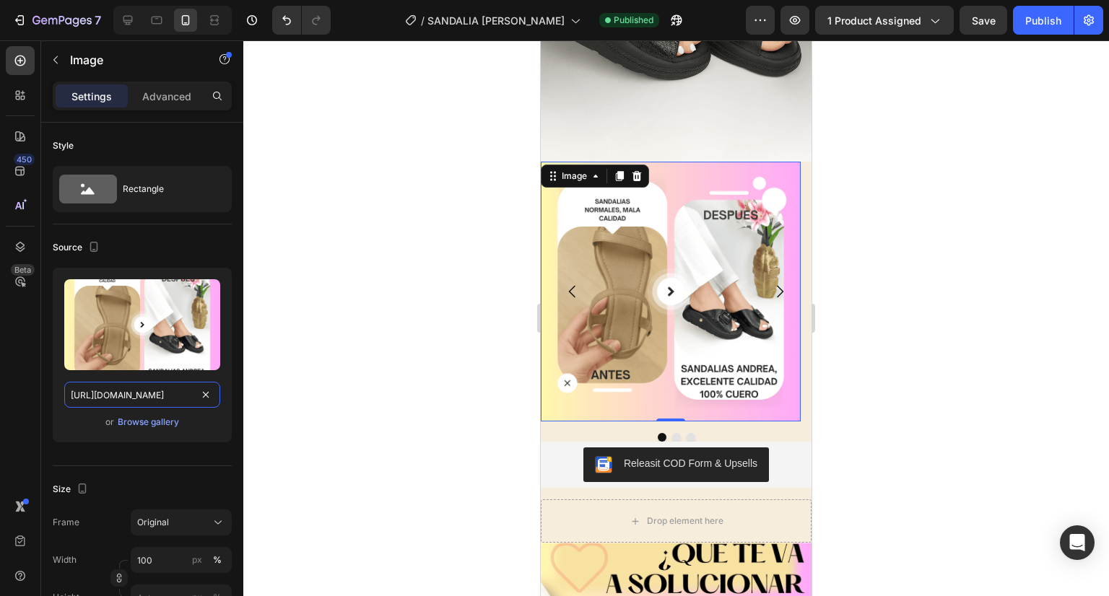
type input "https://cdn.shopify.com/s/files/1/0670/5974/5012/files/1_fe59f4ae-bcbb-41a9-b7d…"
click at [667, 287] on img at bounding box center [671, 292] width 260 height 260
click at [670, 292] on img at bounding box center [671, 292] width 260 height 260
click at [672, 435] on button "Dot" at bounding box center [676, 437] width 9 height 9
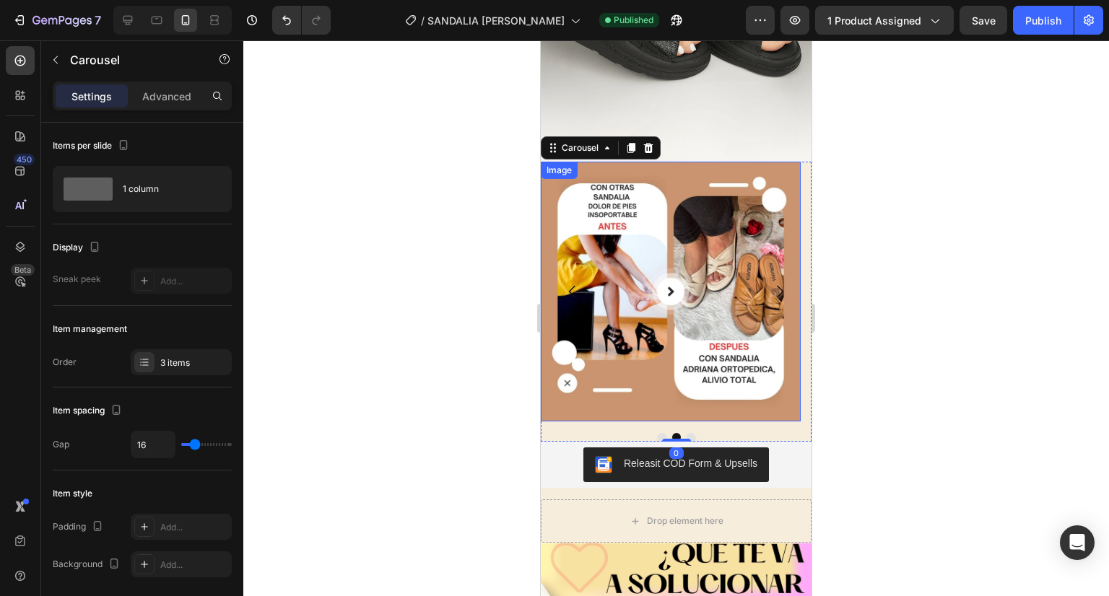
click at [674, 174] on img at bounding box center [671, 292] width 260 height 260
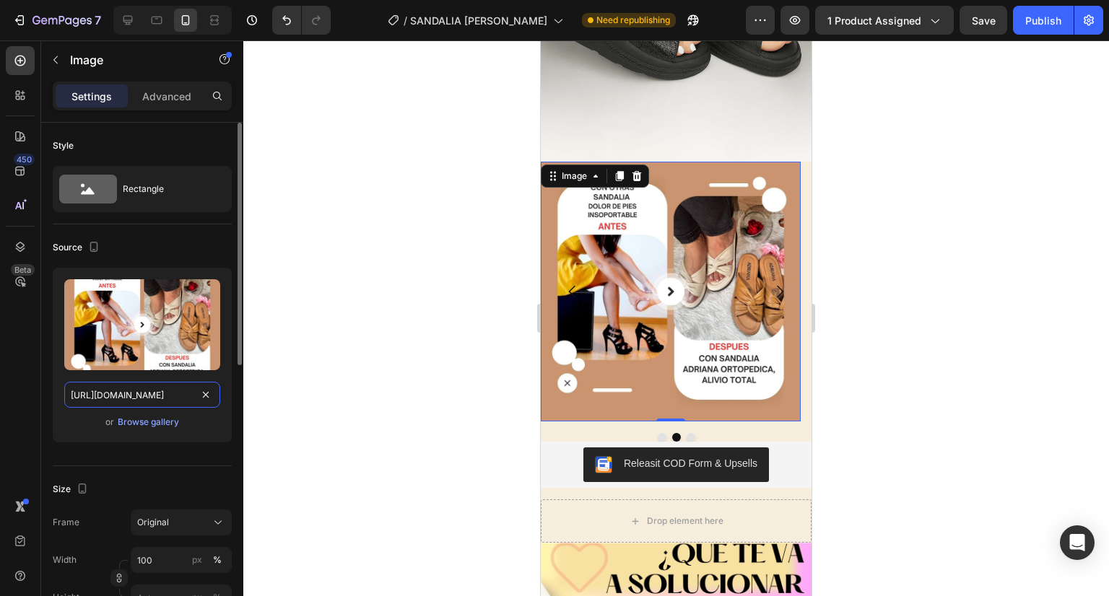
click at [153, 397] on input "https://cdn.shopify.com/s/files/1/0670/5974/5012/files/1-2.jpg?v=1755740741" at bounding box center [142, 395] width 156 height 26
paste input "3_82744c23-60fe-4937-9dad-5ee602b50ede.png?v=1756317980"
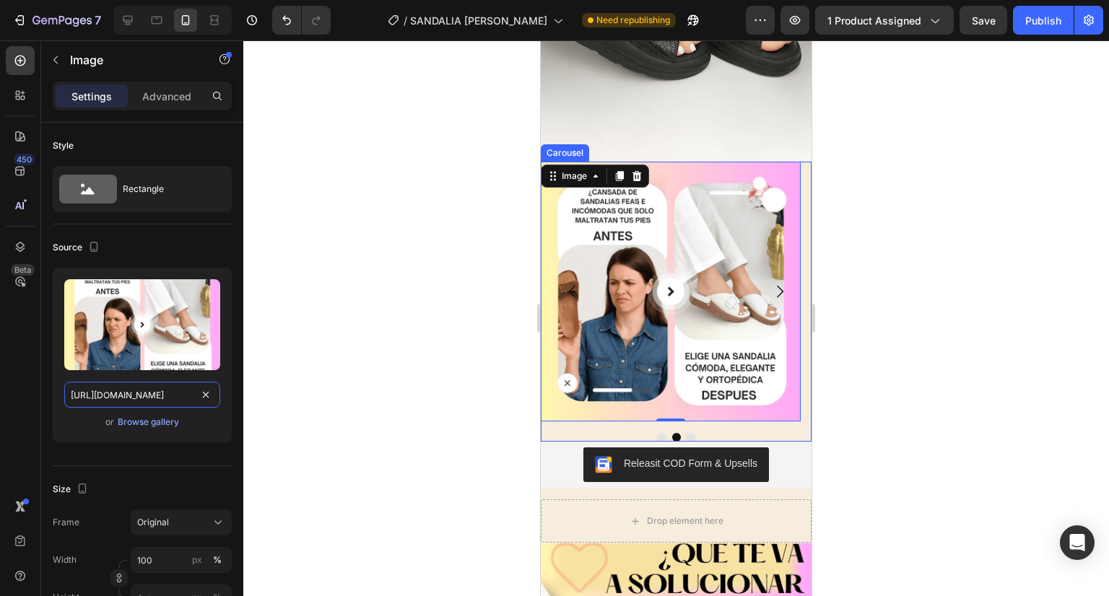
type input "https://cdn.shopify.com/s/files/1/0670/5974/5012/files/3_82744c23-60fe-4937-9da…"
click at [687, 438] on button "Dot" at bounding box center [691, 437] width 9 height 9
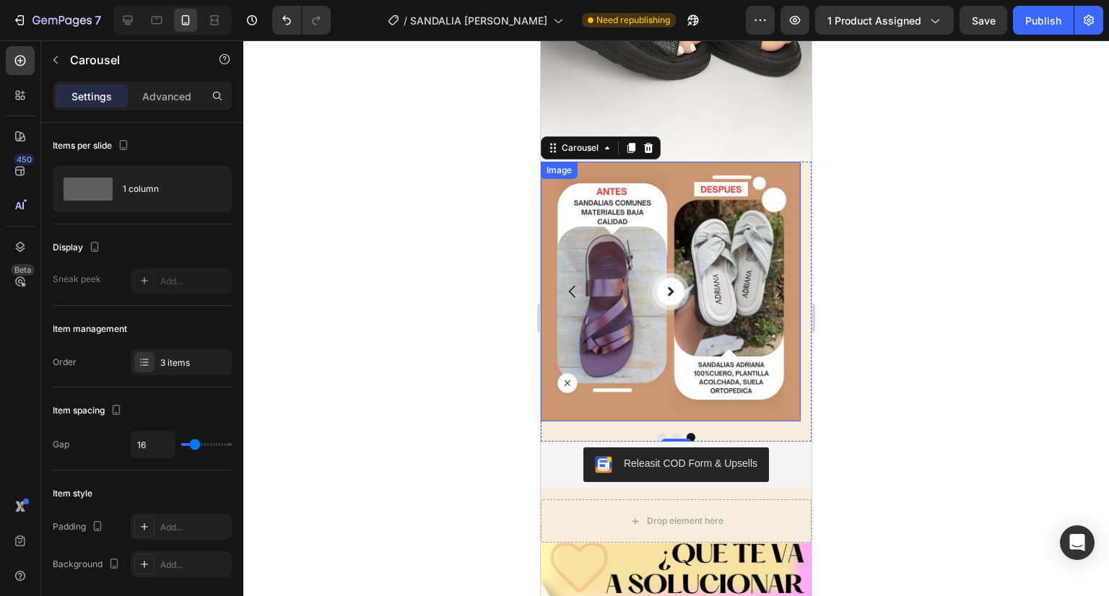
click at [656, 177] on img at bounding box center [671, 292] width 260 height 260
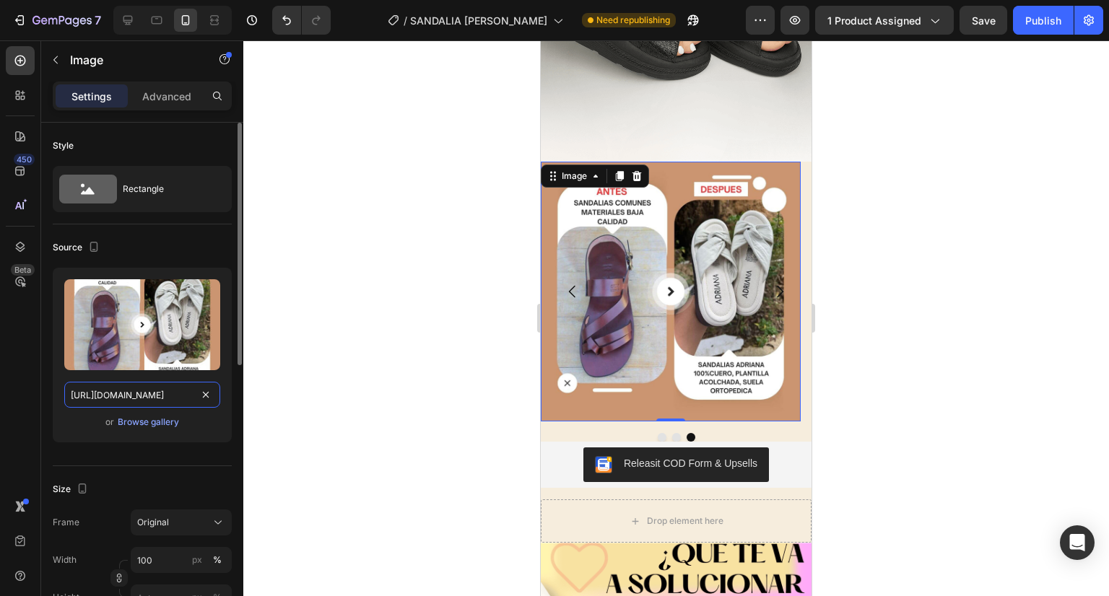
click at [141, 389] on input "https://cdn.shopify.com/s/files/1/0670/5974/5012/files/3-2.jpg?v=1755740741" at bounding box center [142, 395] width 156 height 26
paste input "2_9c625aa5-46b9-4689-a2fd-364286156385.png?v=1756317980"
type input "https://cdn.shopify.com/s/files/1/0670/5974/5012/files/2_9c625aa5-46b9-4689-a2f…"
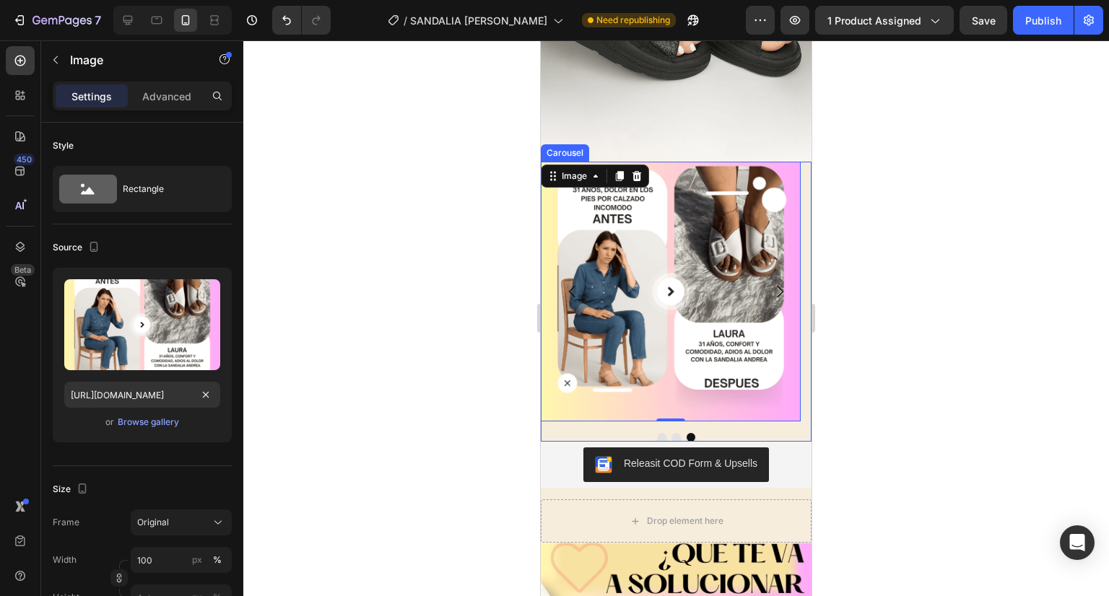
click at [568, 428] on div "Image Image Image 0 Carousel" at bounding box center [676, 302] width 271 height 280
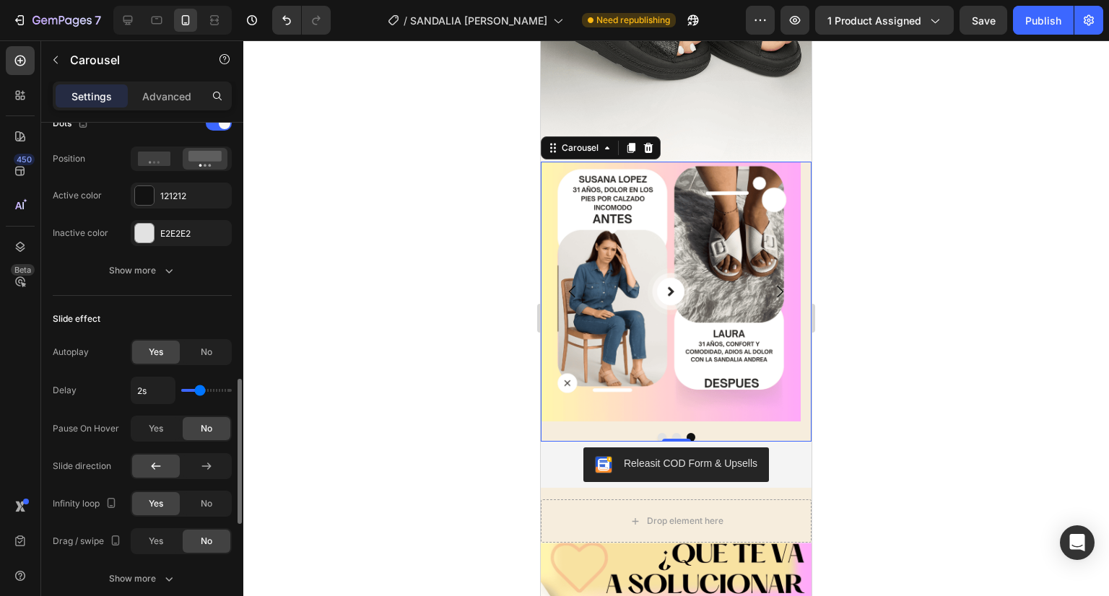
scroll to position [748, 0]
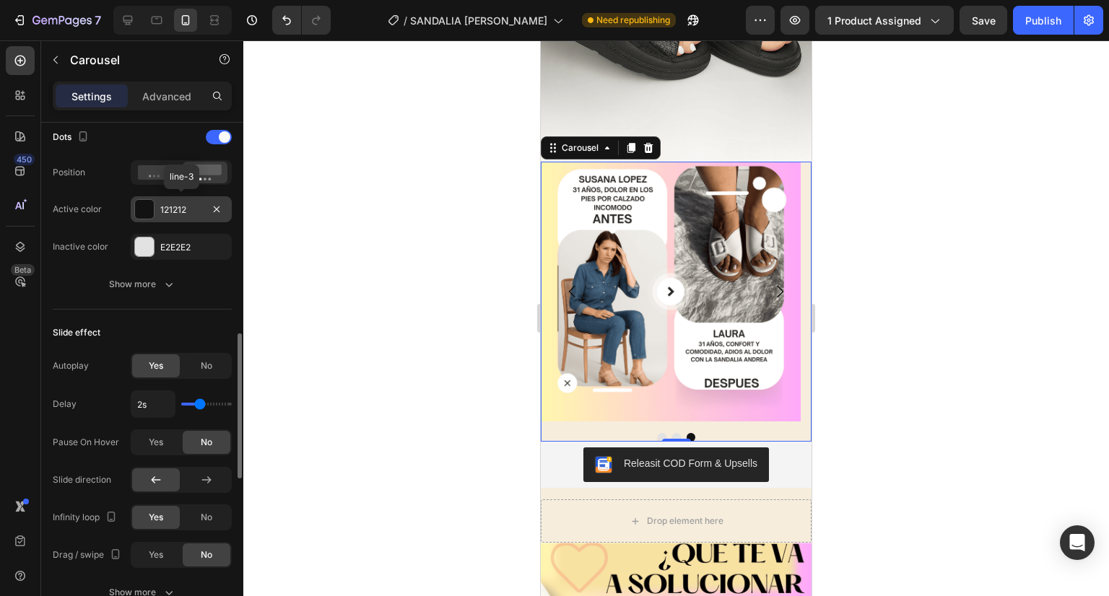
click at [170, 207] on div "121212" at bounding box center [181, 210] width 42 height 13
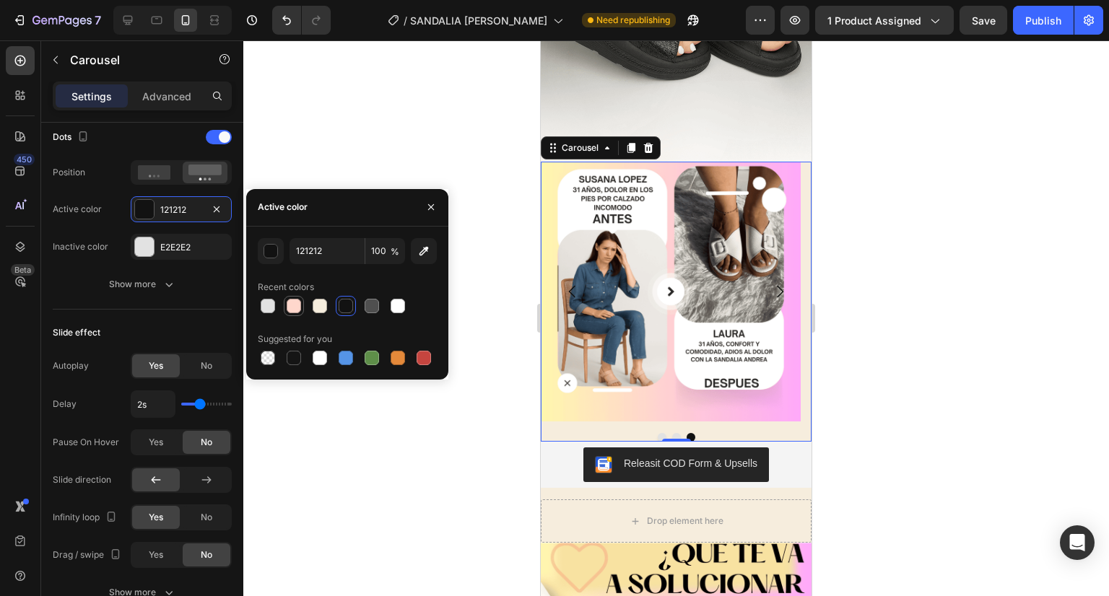
click at [295, 305] on div at bounding box center [294, 306] width 14 height 14
click at [347, 306] on div at bounding box center [346, 306] width 14 height 14
type input "121212"
click at [170, 241] on div "E2E2E2" at bounding box center [181, 247] width 42 height 13
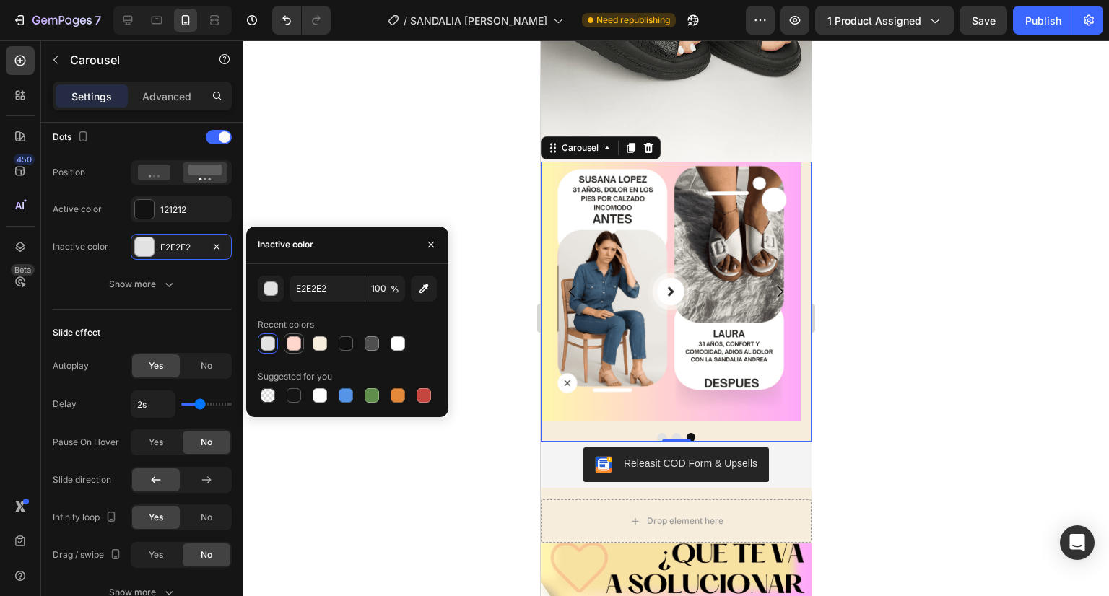
click at [299, 347] on div at bounding box center [294, 344] width 14 height 14
click at [272, 343] on div at bounding box center [268, 344] width 14 height 14
type input "E2E2E2"
click at [389, 71] on div at bounding box center [676, 318] width 866 height 556
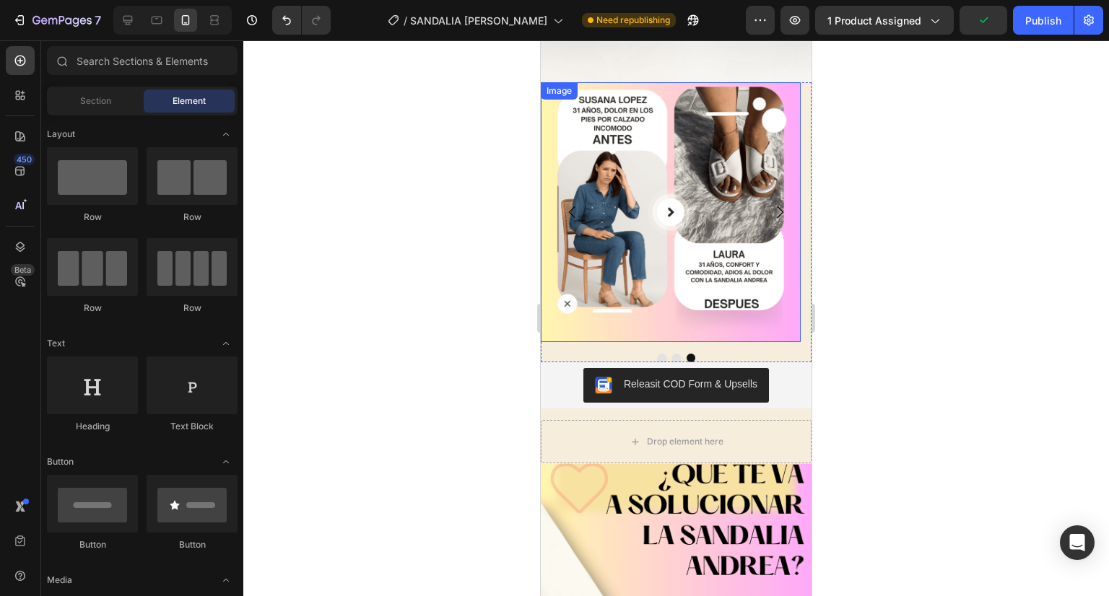
scroll to position [4318, 0]
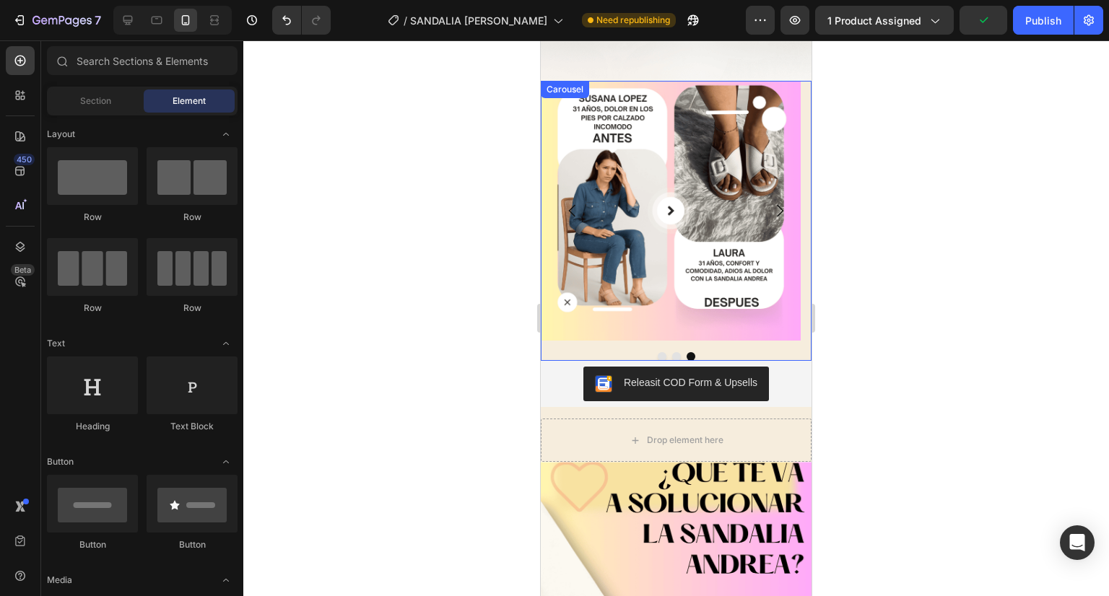
click at [621, 350] on div "Image Image Image Carousel" at bounding box center [676, 221] width 271 height 280
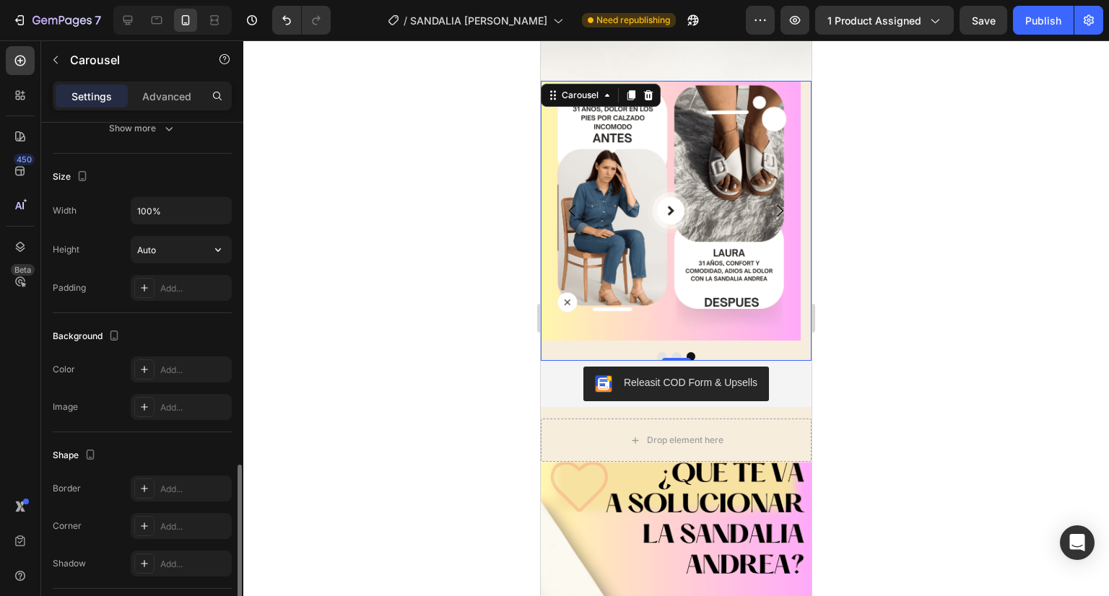
scroll to position [1308, 0]
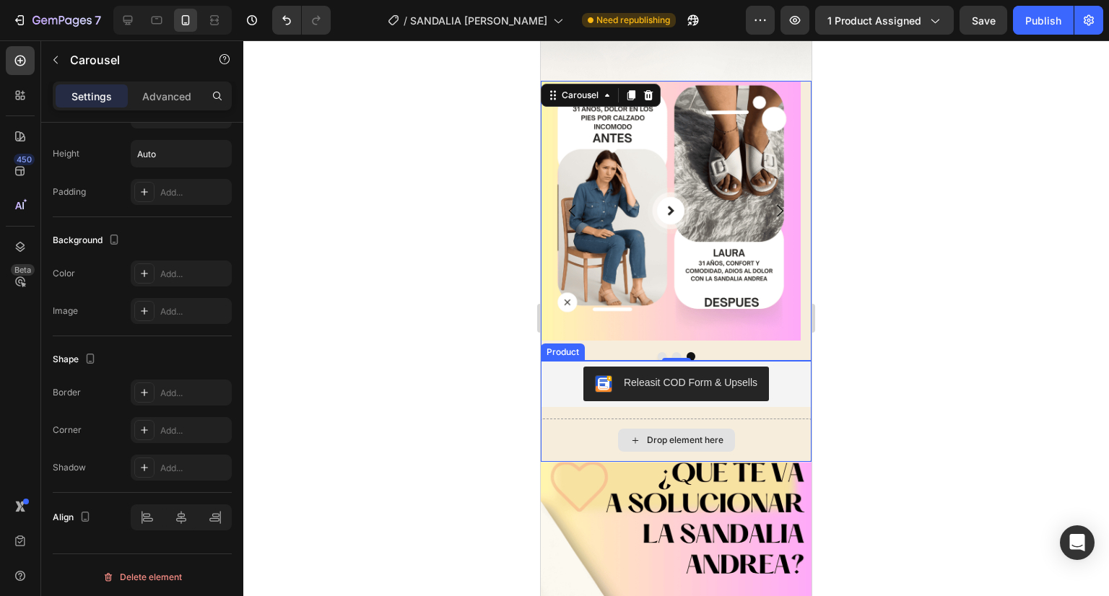
click at [780, 444] on div "Drop element here" at bounding box center [676, 440] width 271 height 43
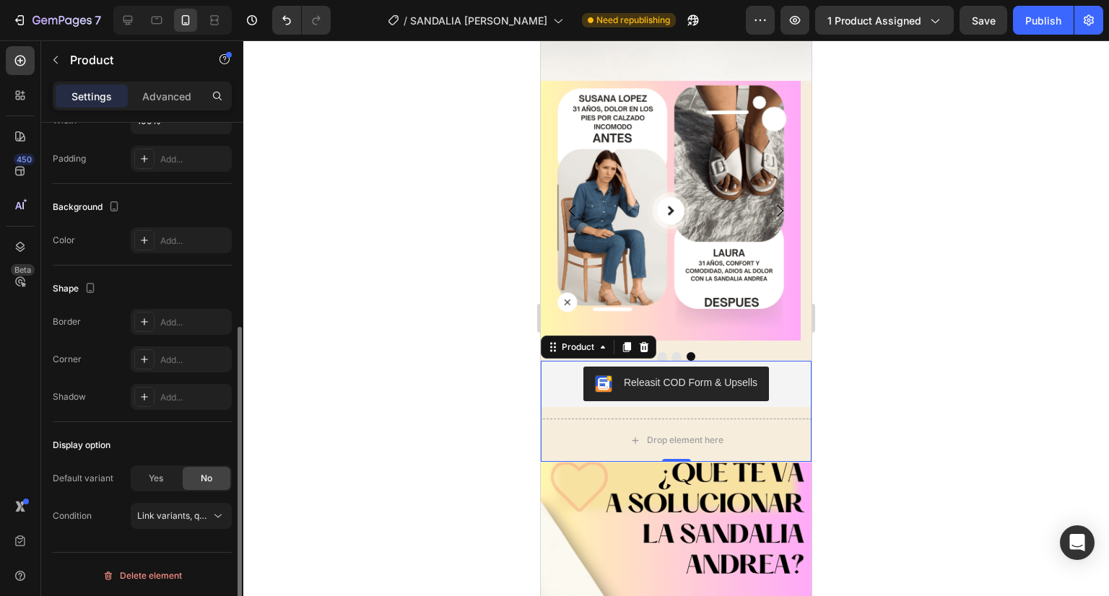
scroll to position [0, 0]
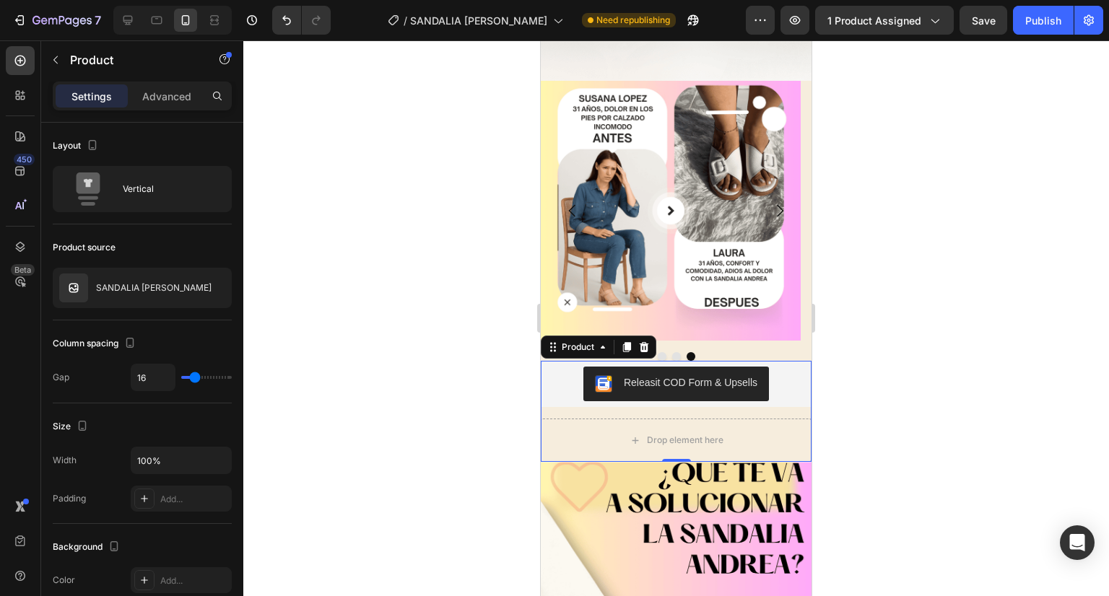
click at [944, 287] on div at bounding box center [676, 318] width 866 height 556
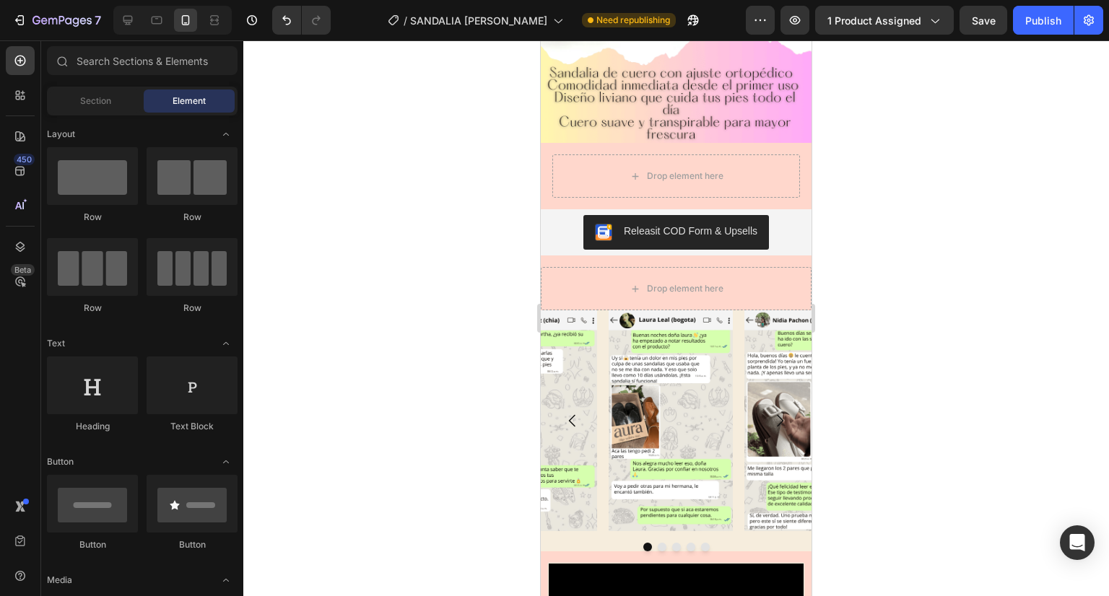
scroll to position [394, 0]
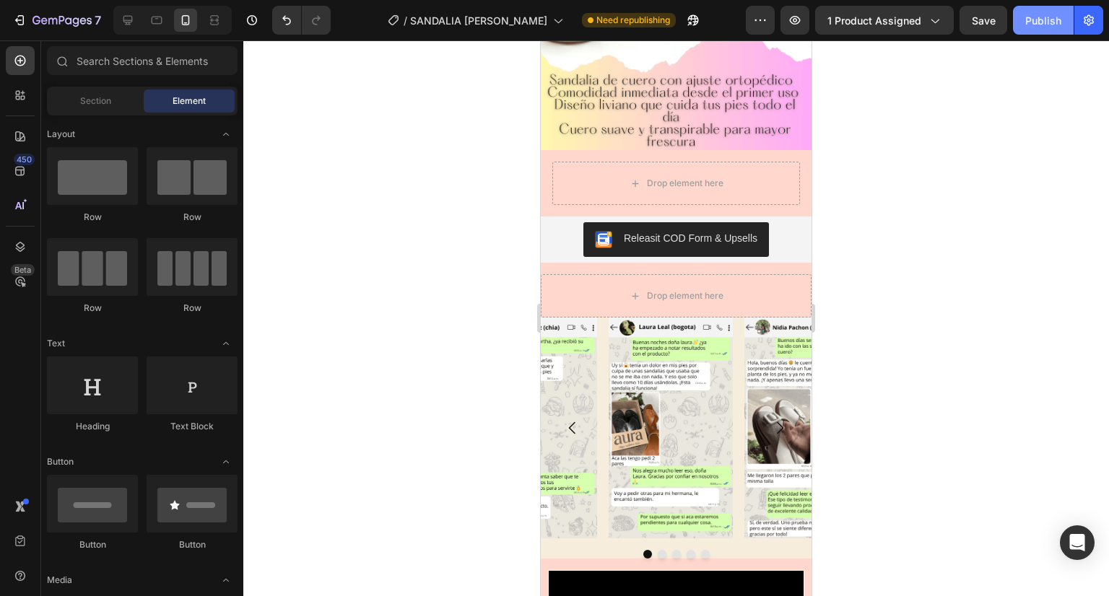
click at [1049, 19] on div "Publish" at bounding box center [1043, 20] width 36 height 15
